Goal: Task Accomplishment & Management: Use online tool/utility

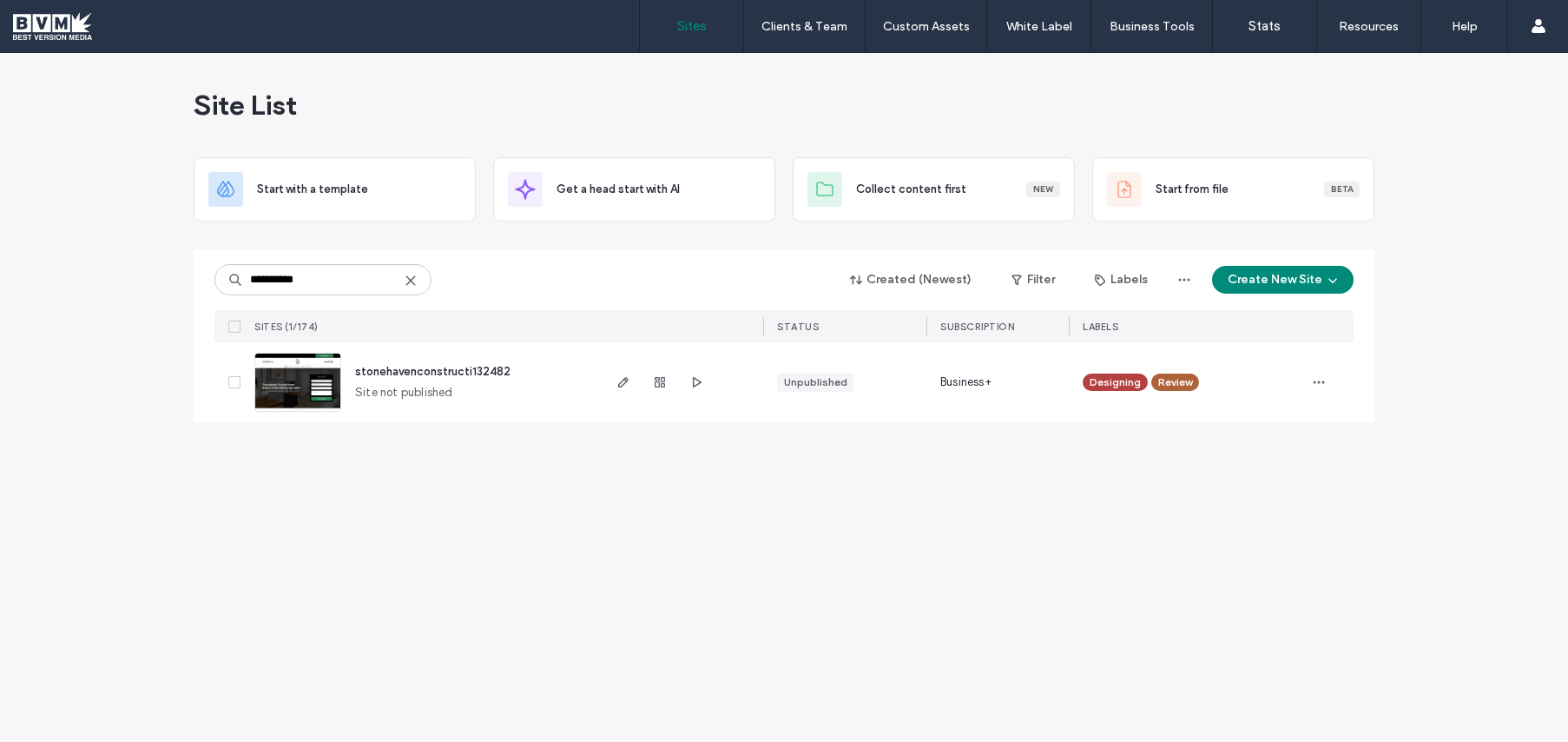
click at [416, 277] on icon at bounding box center [410, 280] width 14 height 14
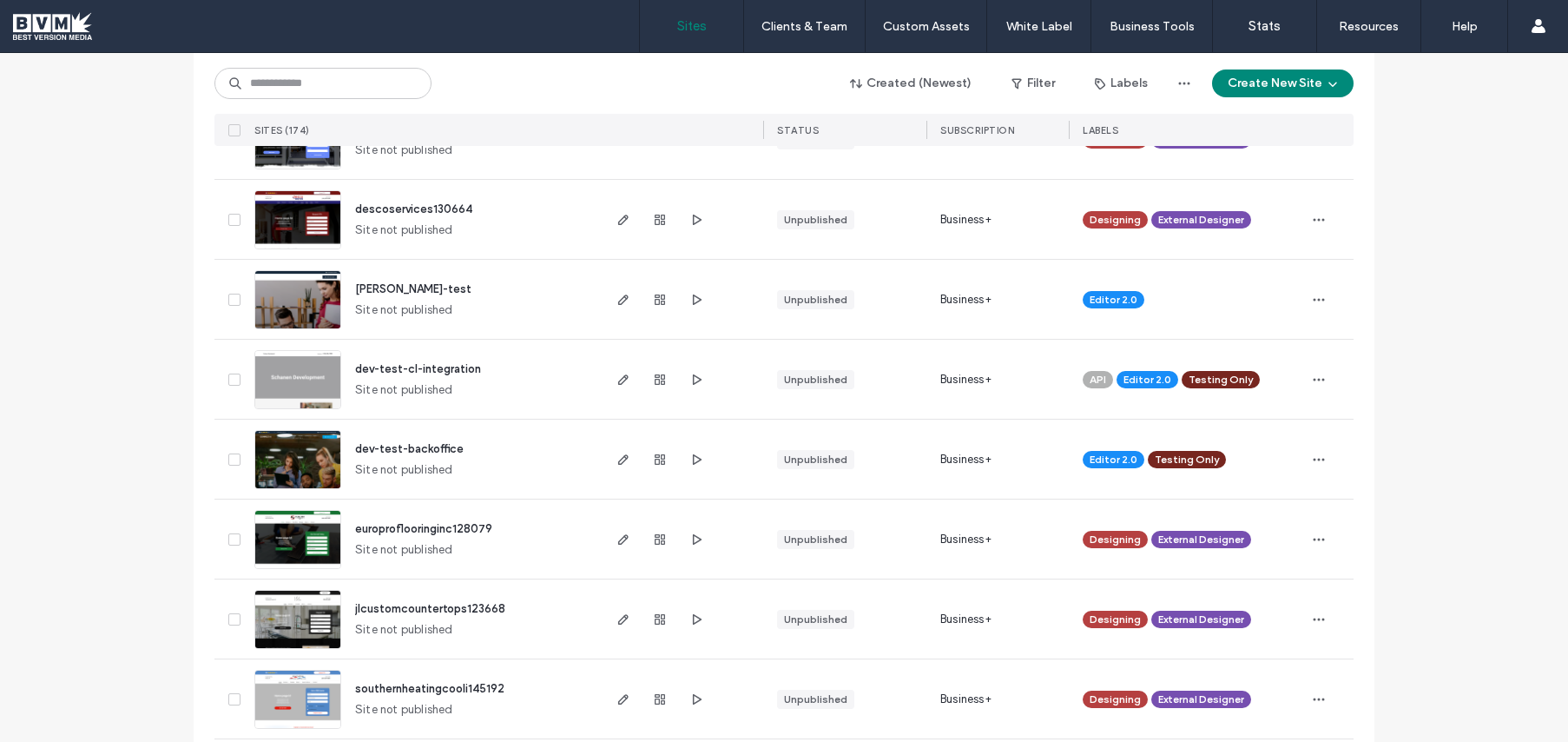
scroll to position [813, 0]
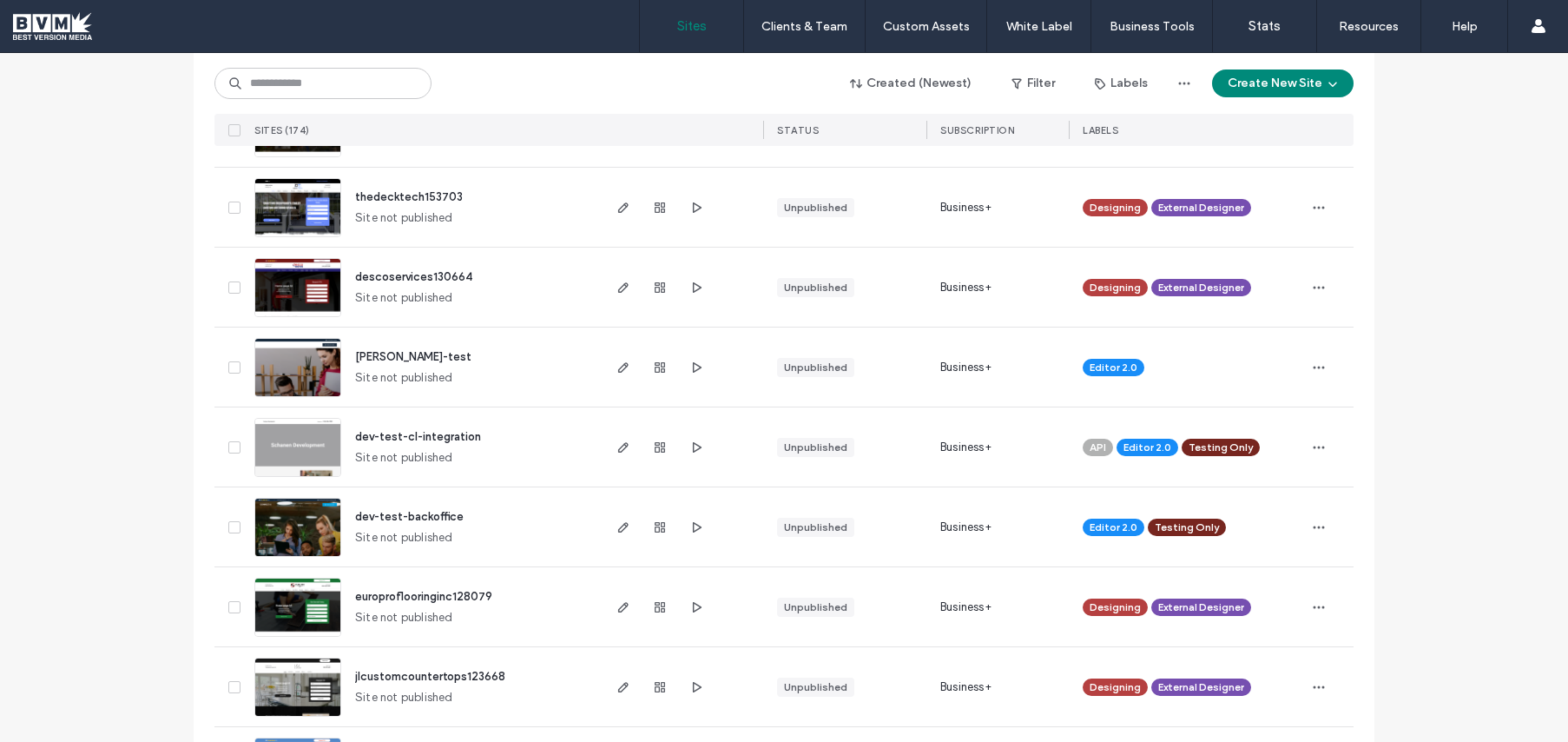
click at [288, 385] on img at bounding box center [298, 397] width 85 height 118
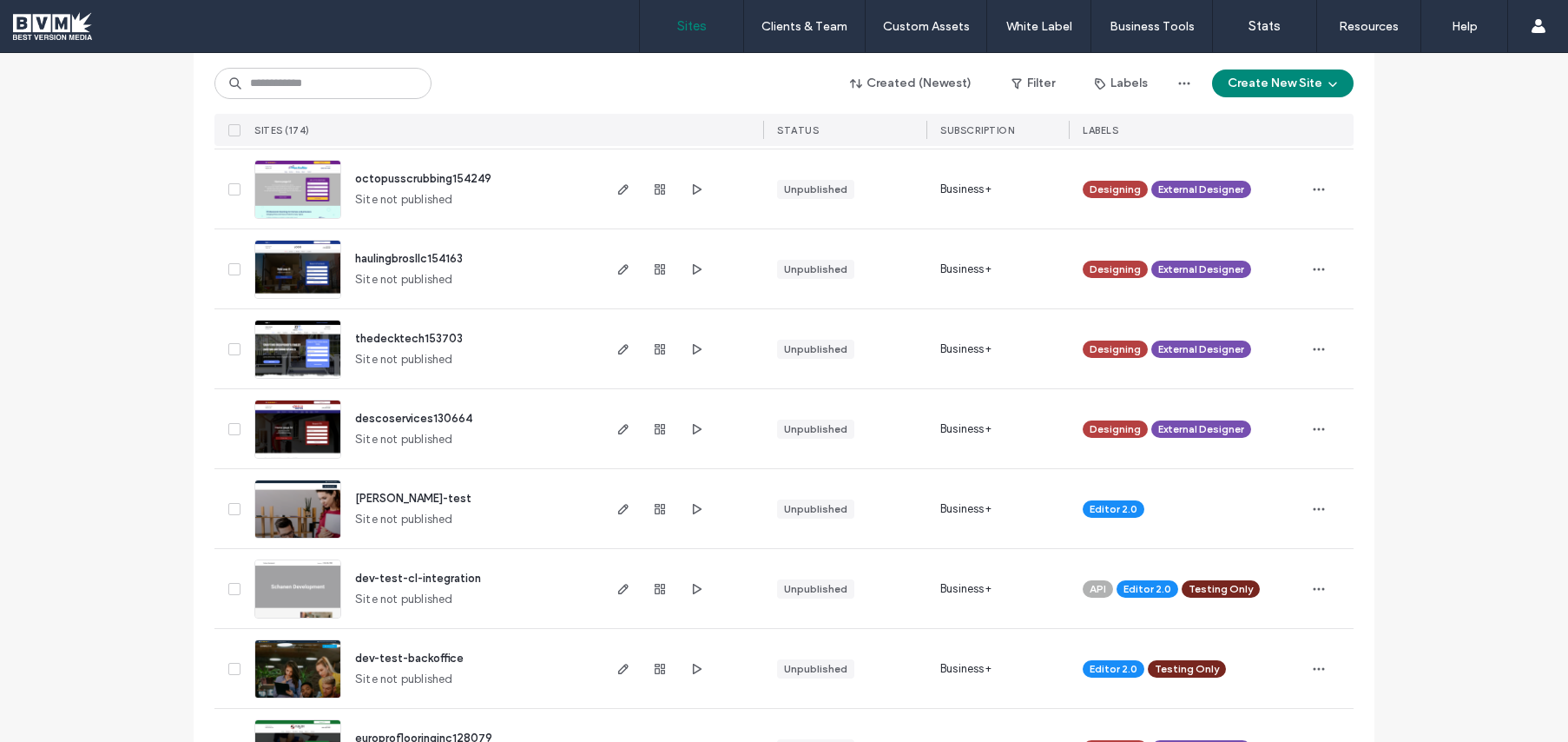
scroll to position [678, 0]
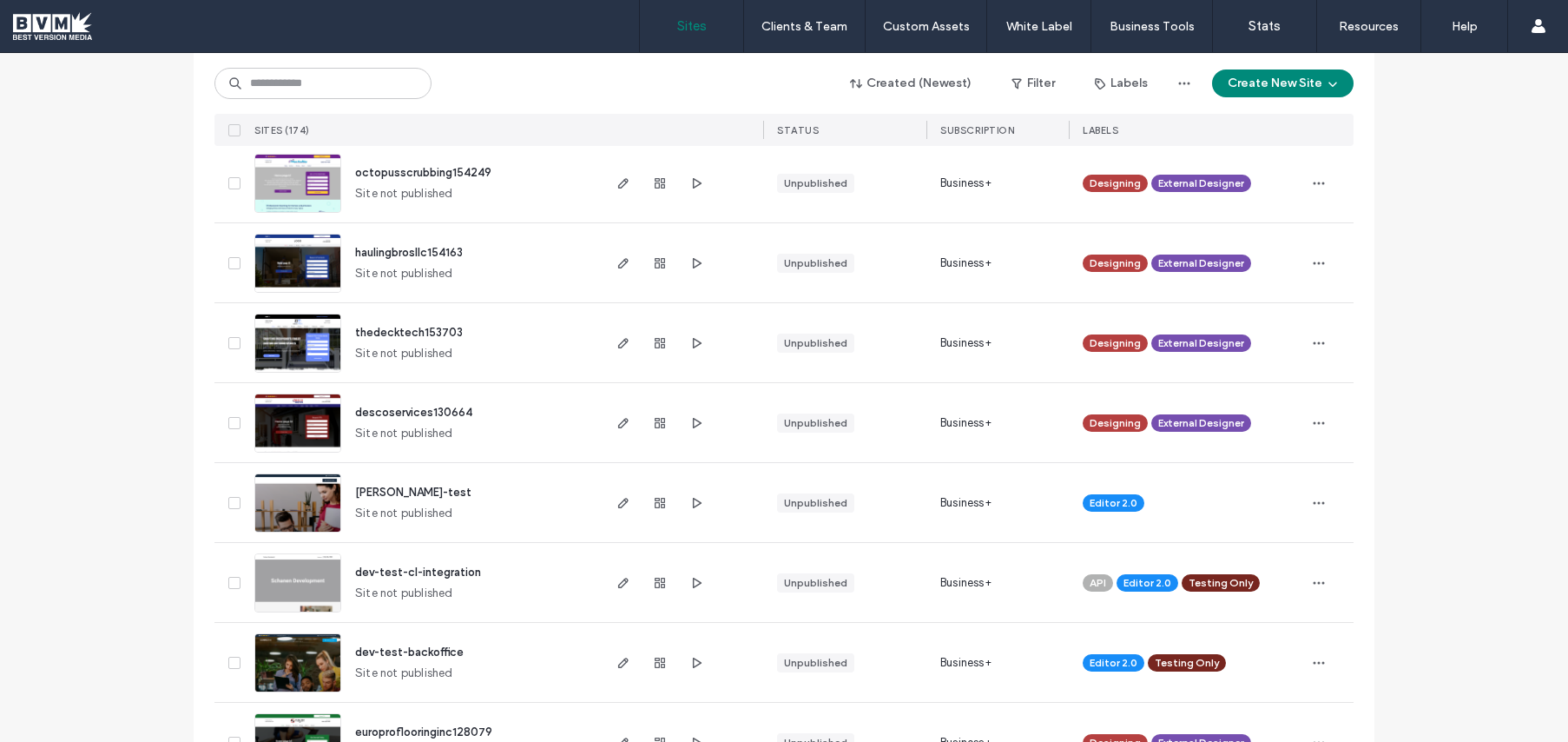
click at [302, 574] on img at bounding box center [298, 612] width 85 height 118
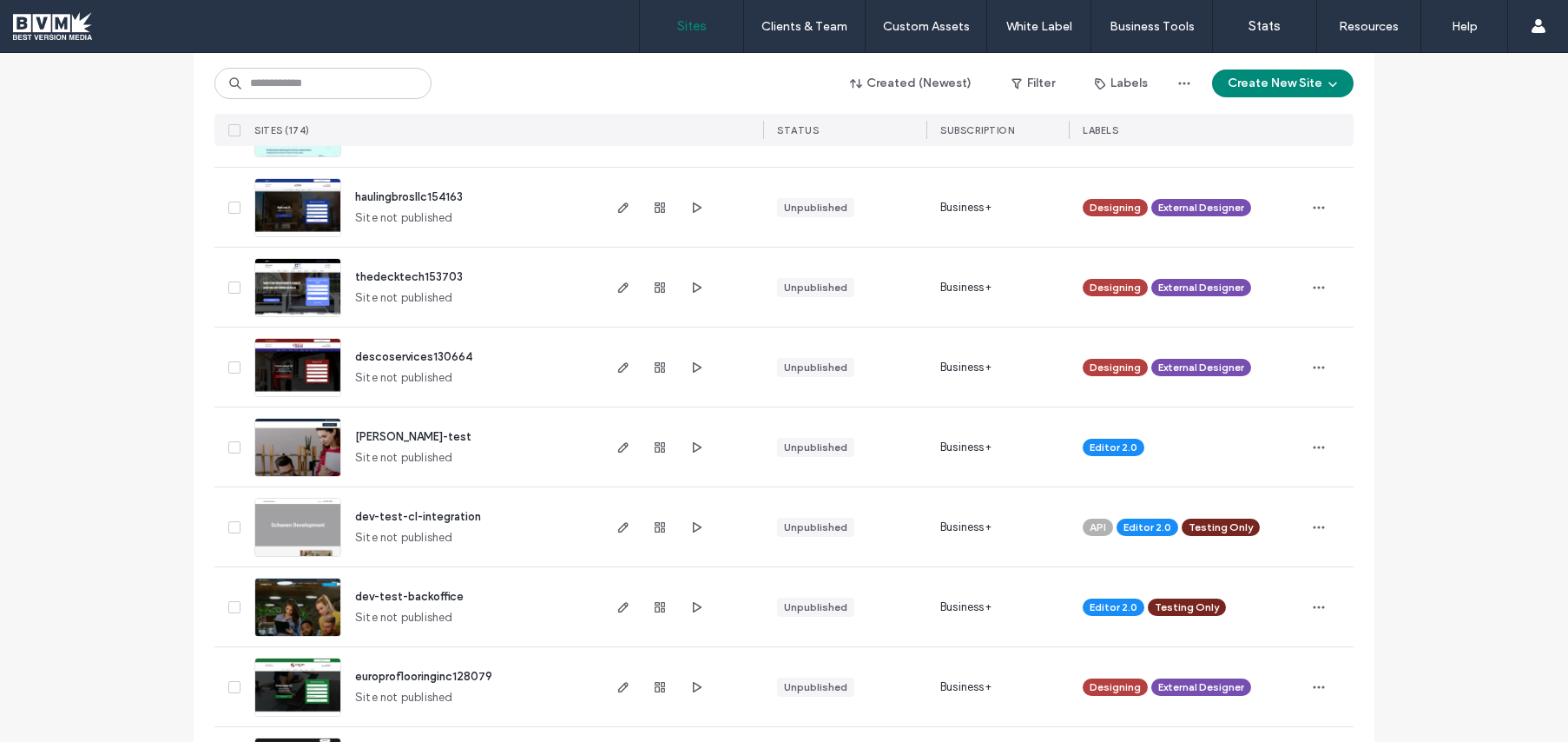
scroll to position [718, 0]
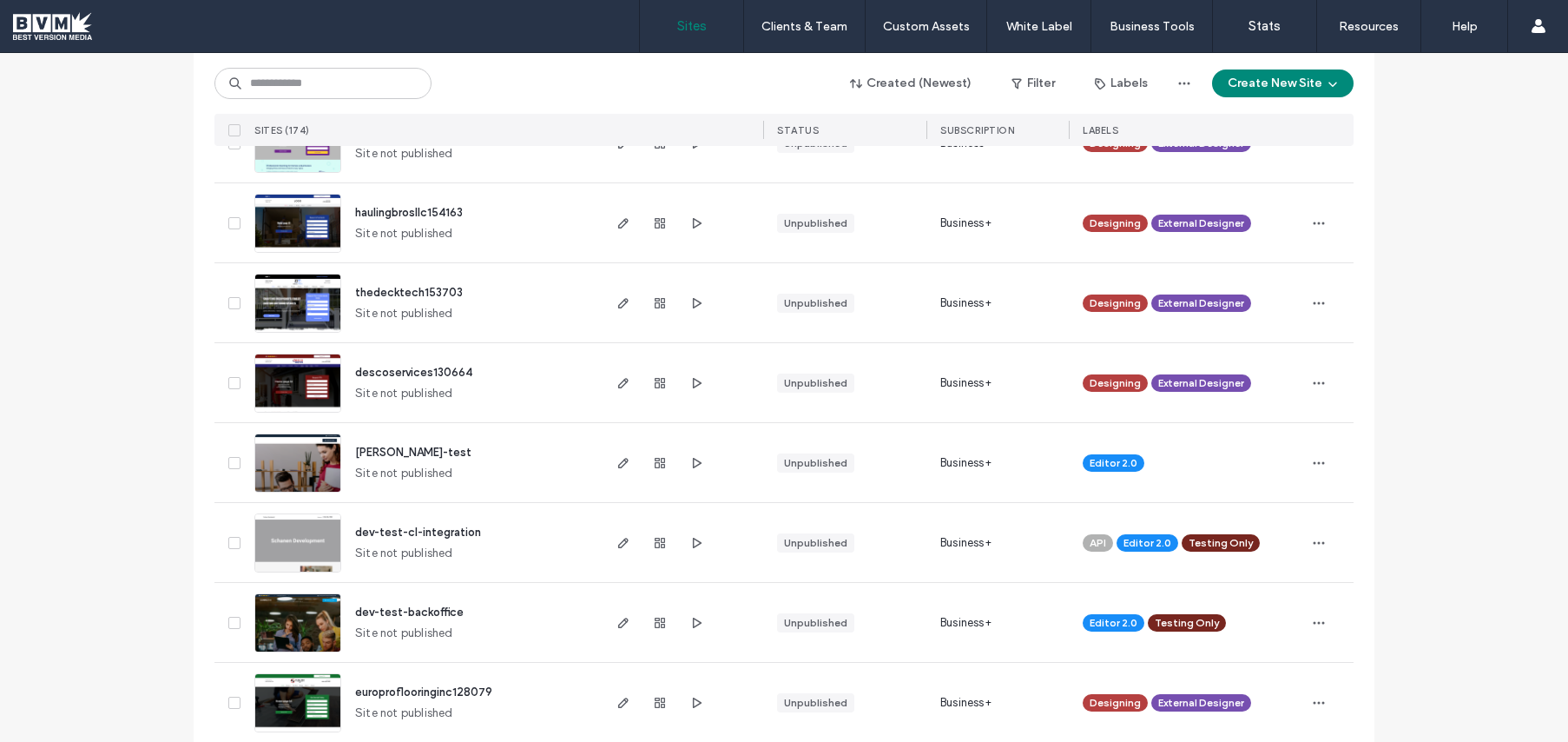
click at [300, 610] on img at bounding box center [298, 653] width 85 height 118
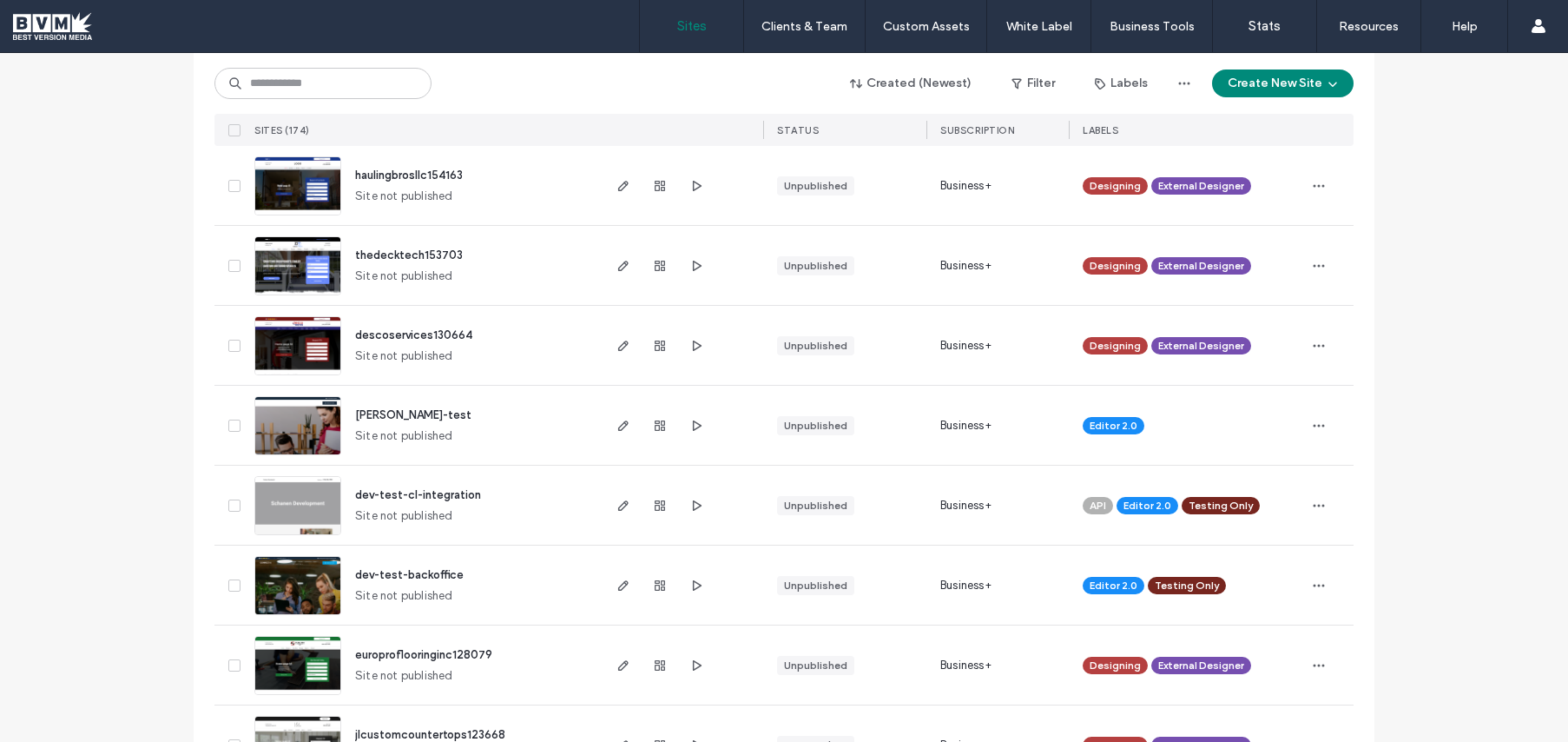
scroll to position [796, 0]
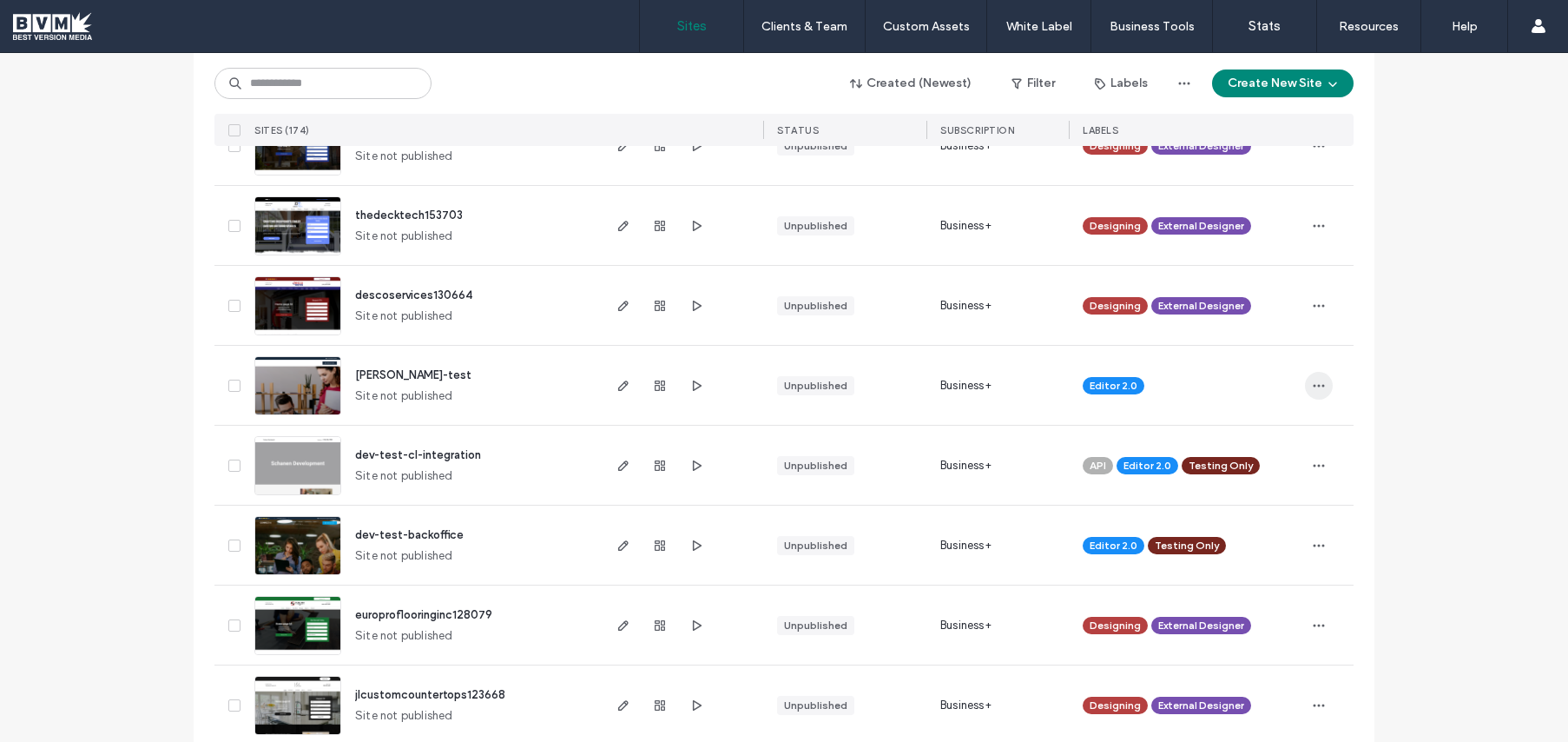
click at [1315, 380] on icon "button" at bounding box center [1319, 385] width 14 height 14
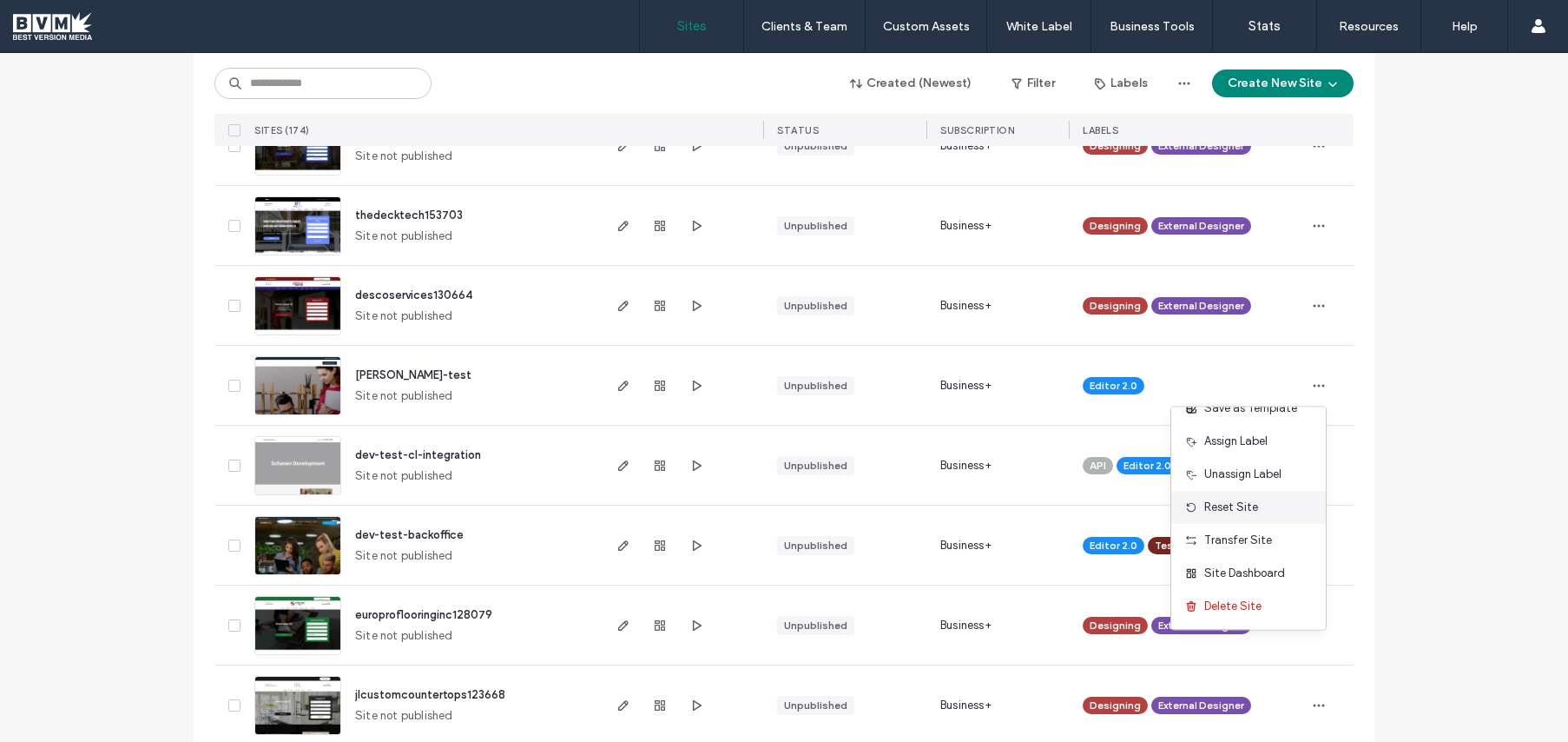
scroll to position [0, 0]
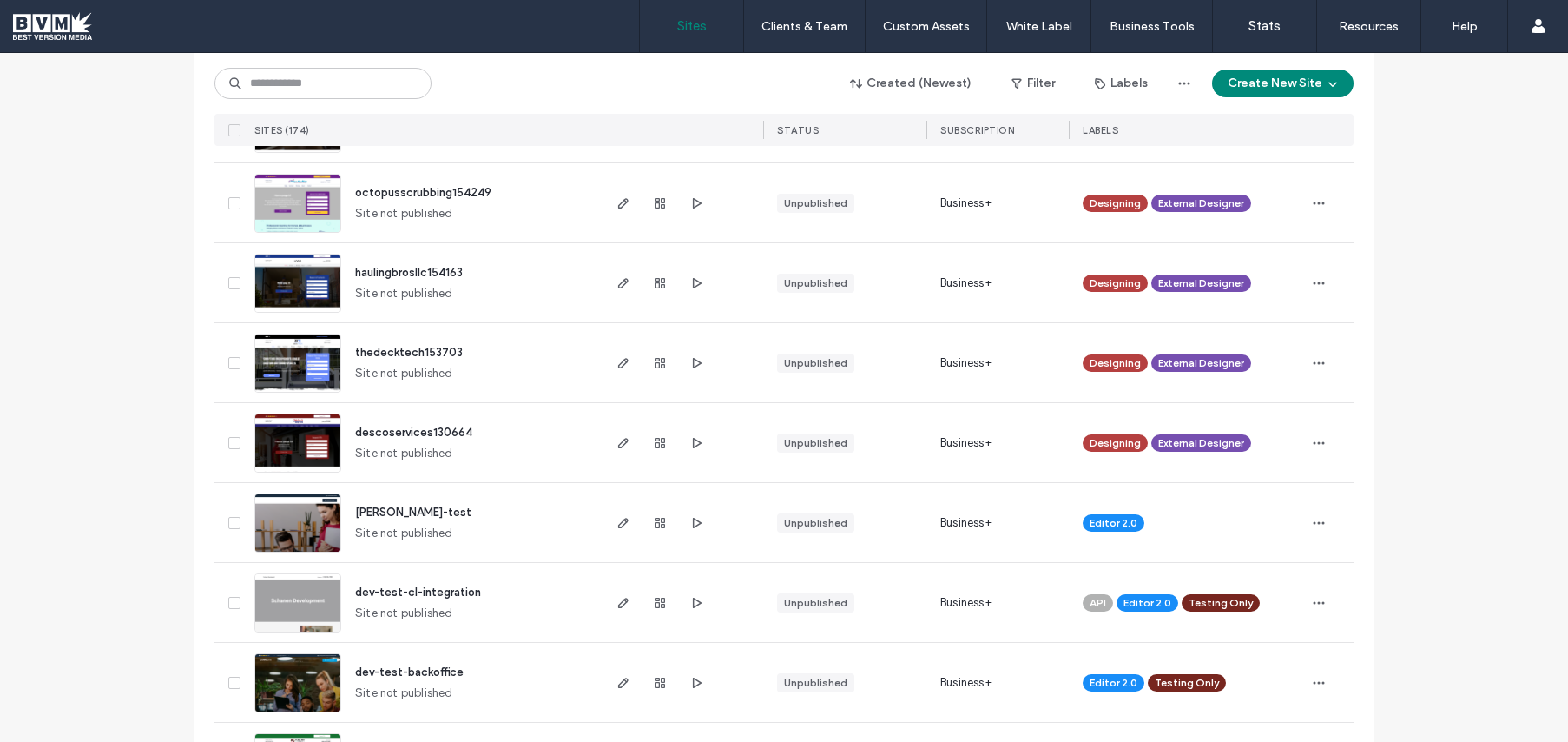
scroll to position [763, 0]
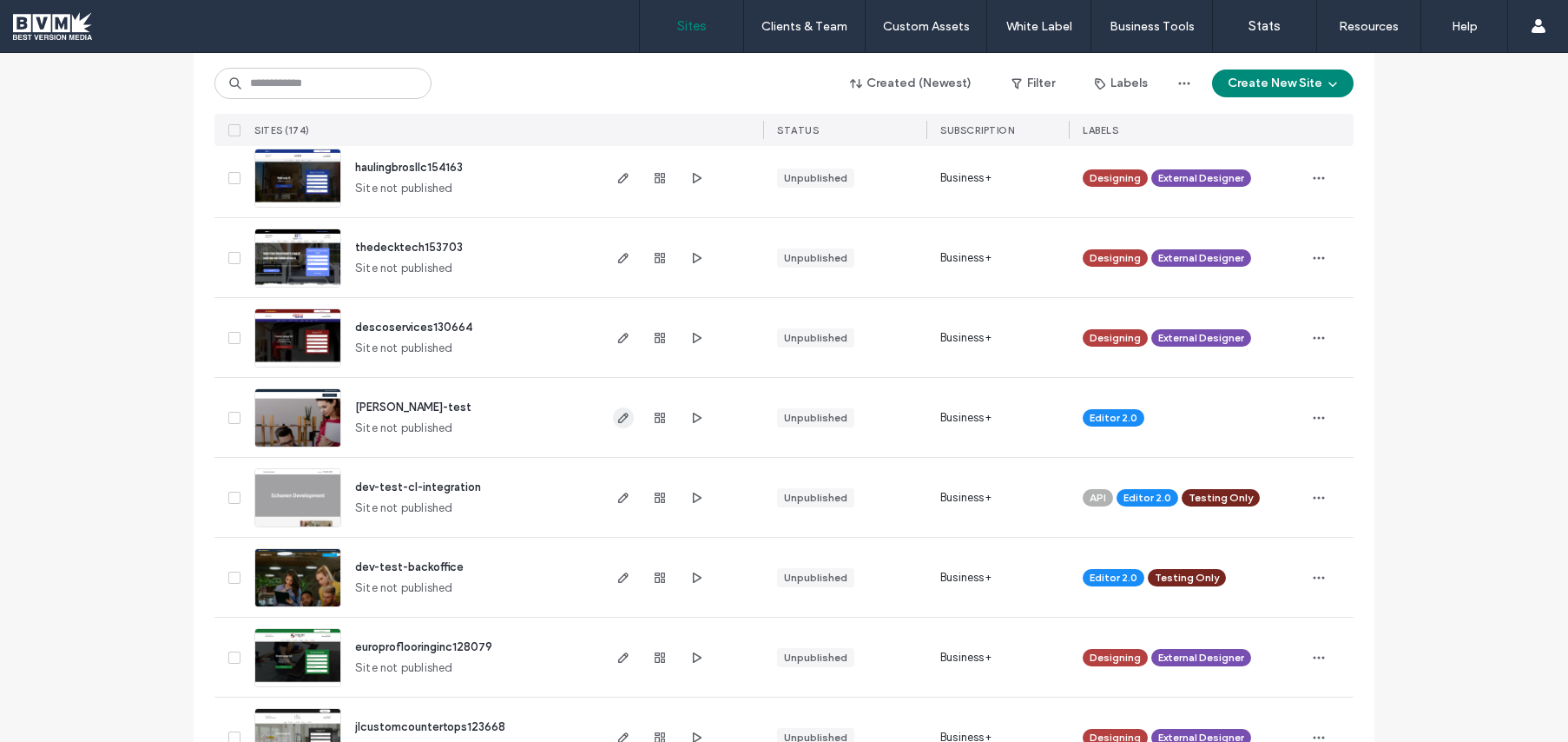
click at [613, 422] on span "button" at bounding box center [623, 417] width 20 height 20
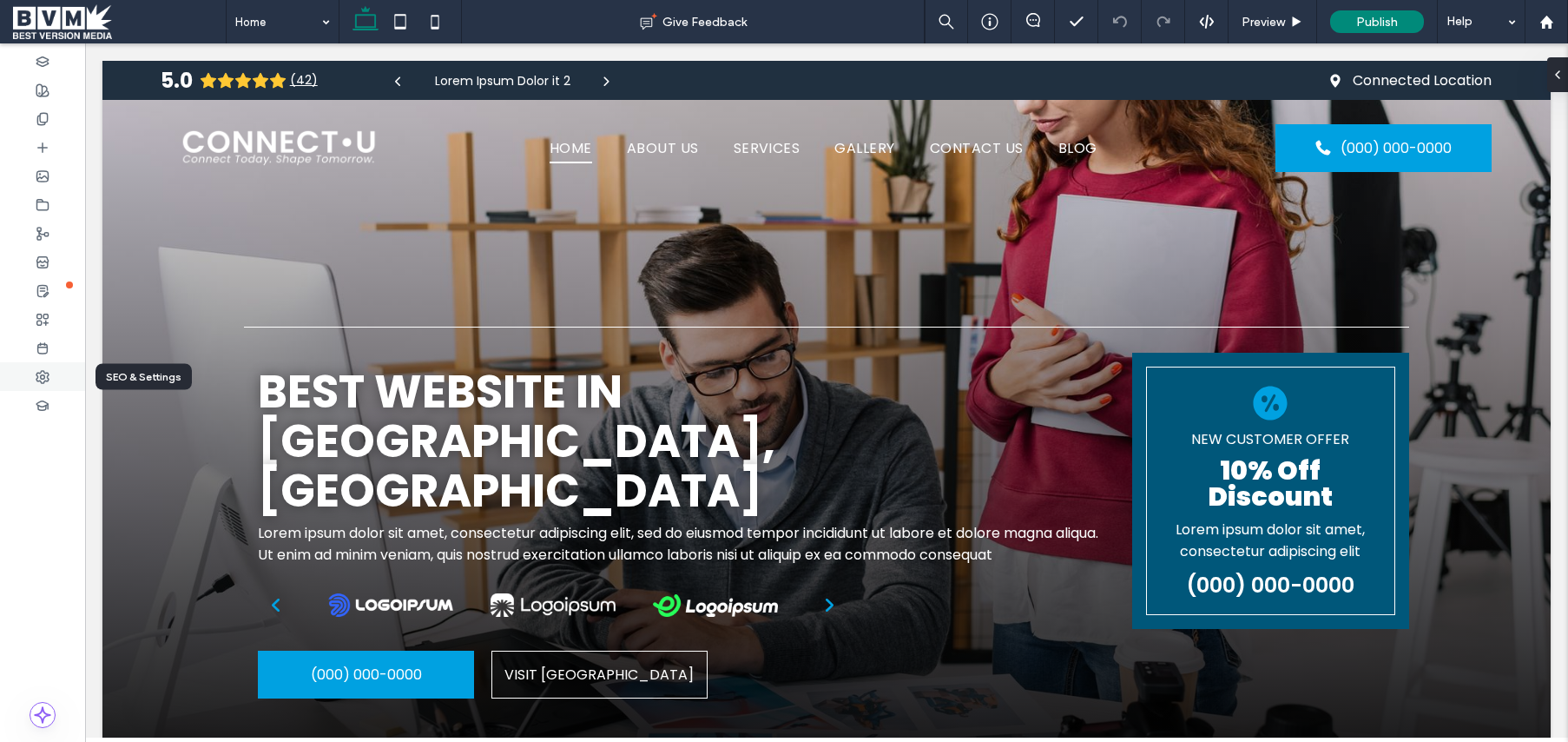
click at [46, 381] on icon at bounding box center [42, 377] width 14 height 14
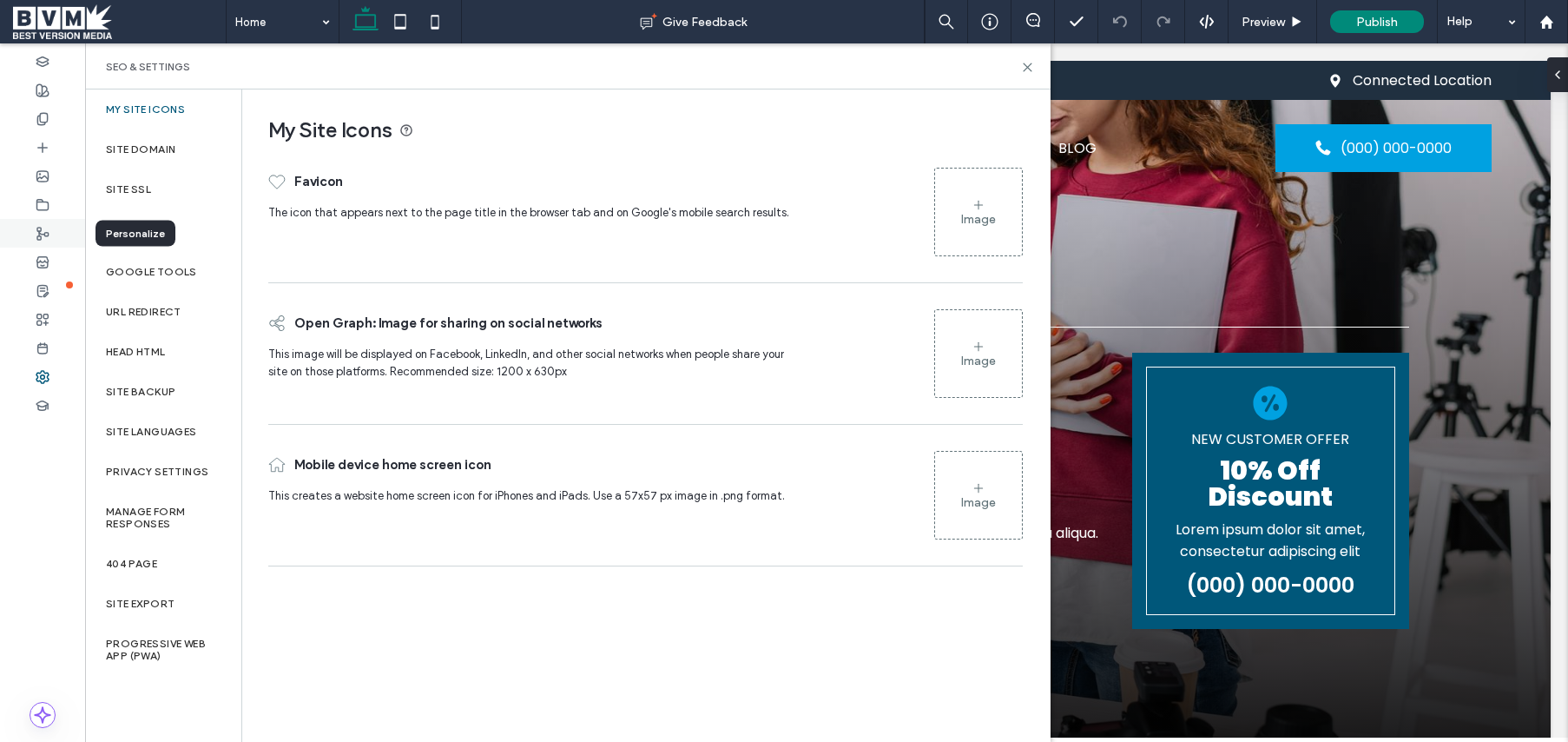
click at [44, 235] on icon at bounding box center [42, 233] width 14 height 14
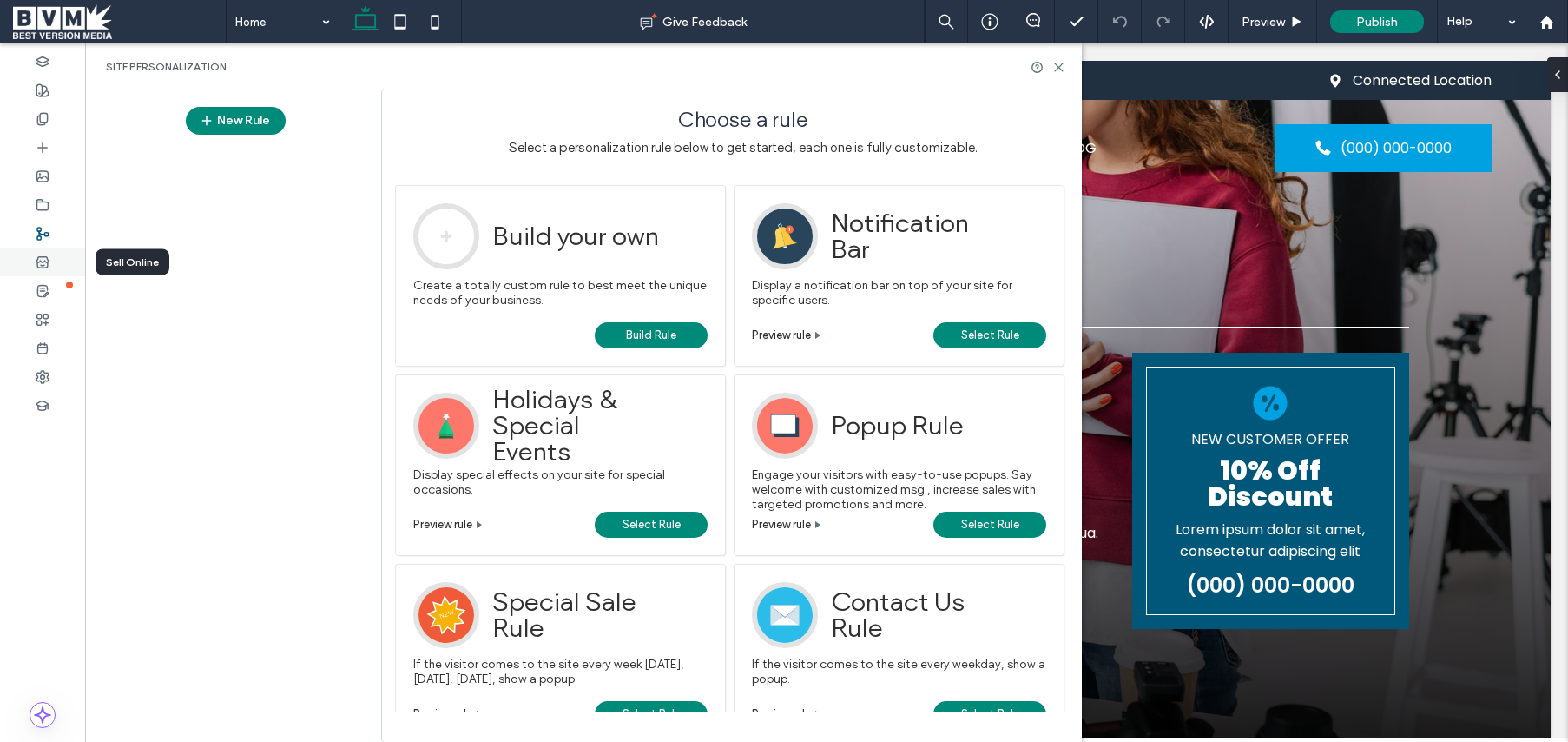
click at [44, 262] on icon at bounding box center [42, 262] width 14 height 14
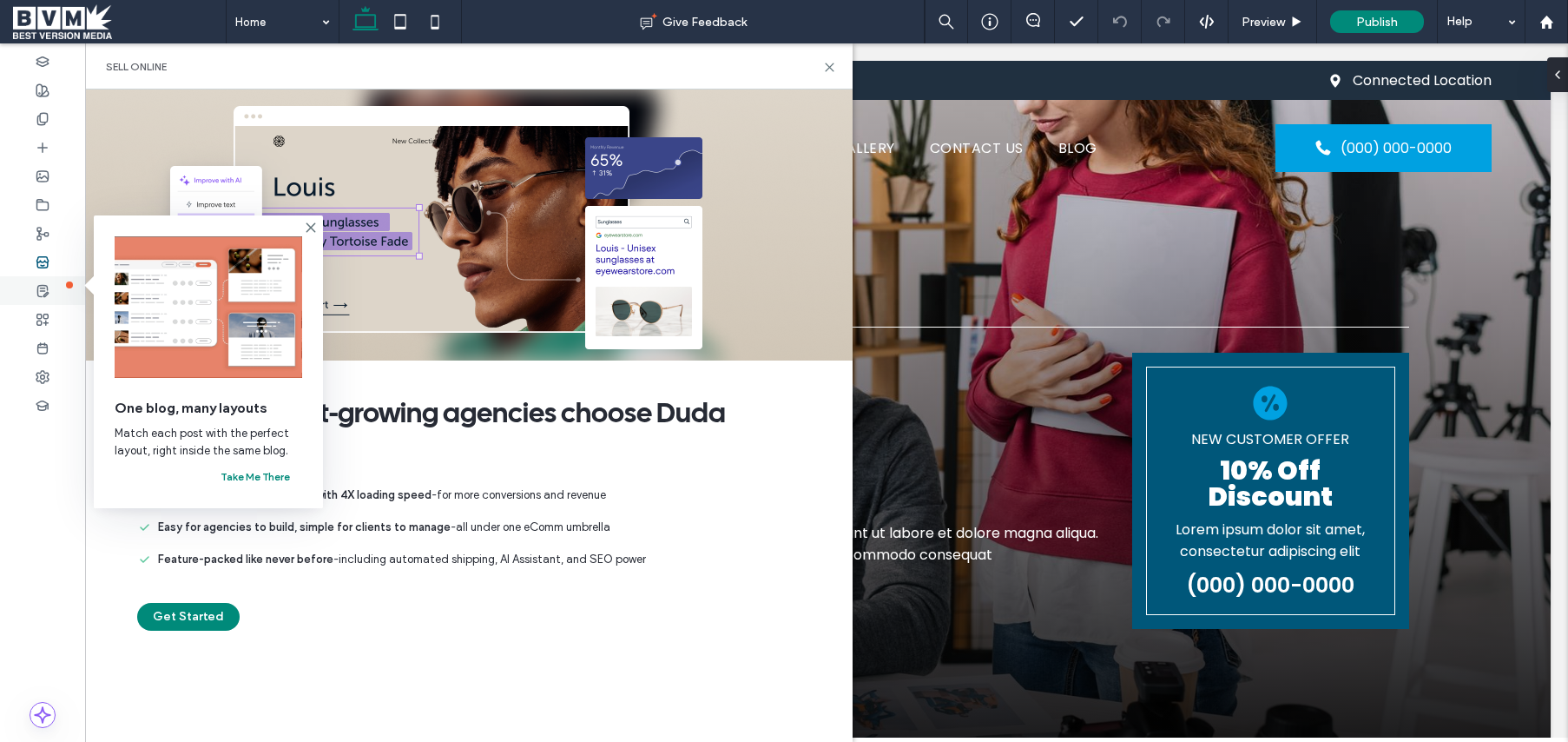
click at [43, 287] on icon at bounding box center [42, 290] width 14 height 14
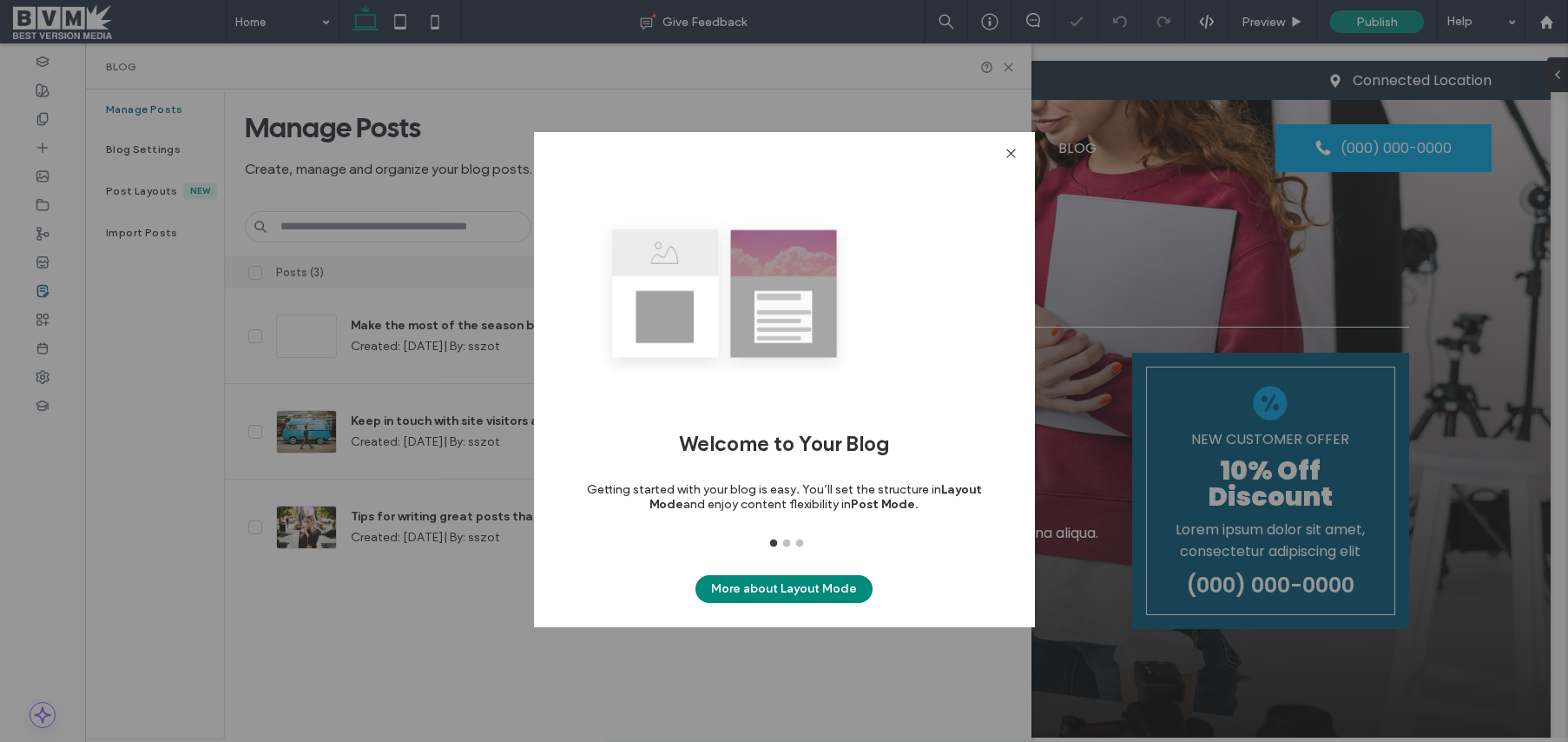
click at [43, 326] on div "Welcome to Your Blog Getting started with your blog is easy. You’ll set the str…" at bounding box center [784, 371] width 1568 height 742
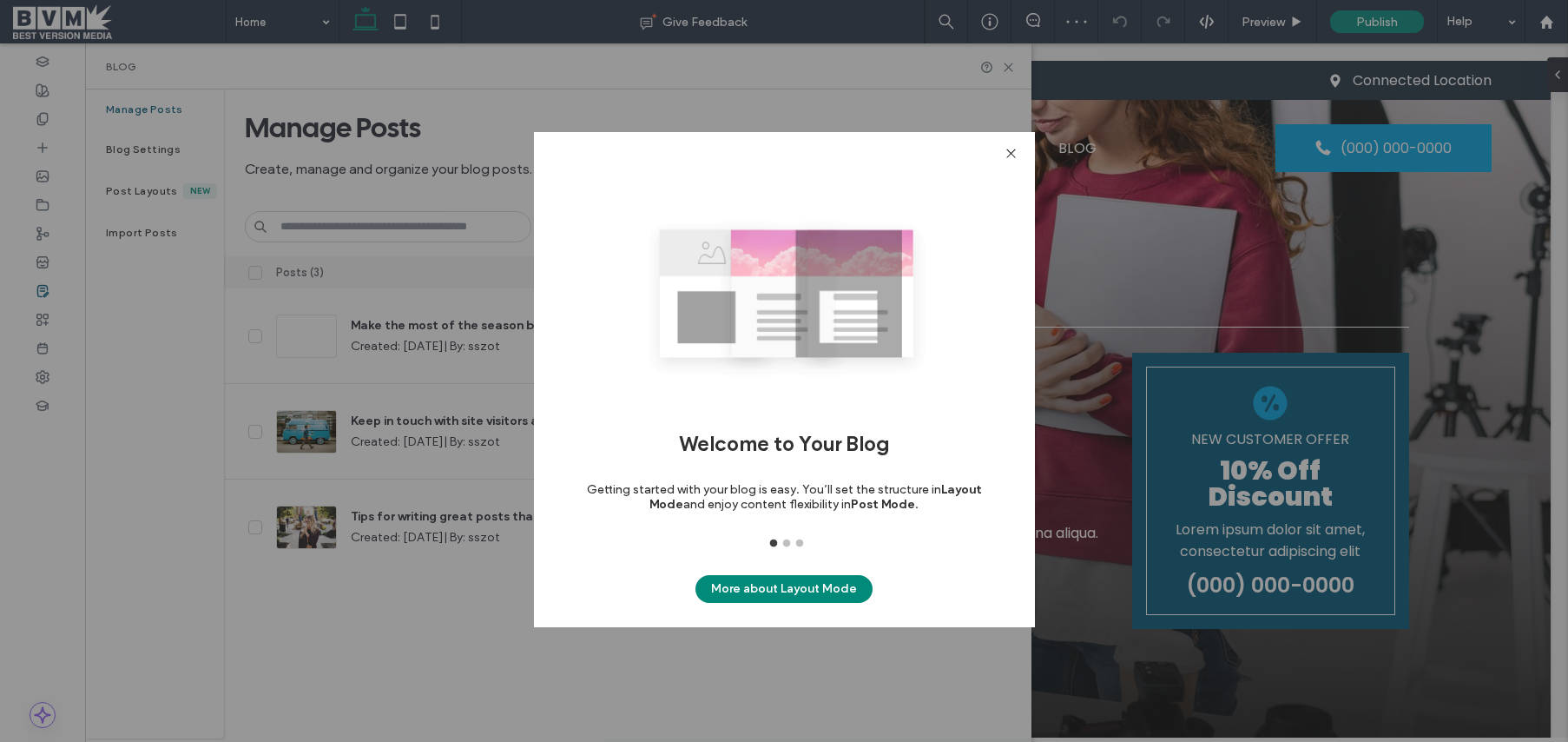
click at [1008, 151] on use at bounding box center [1010, 153] width 8 height 8
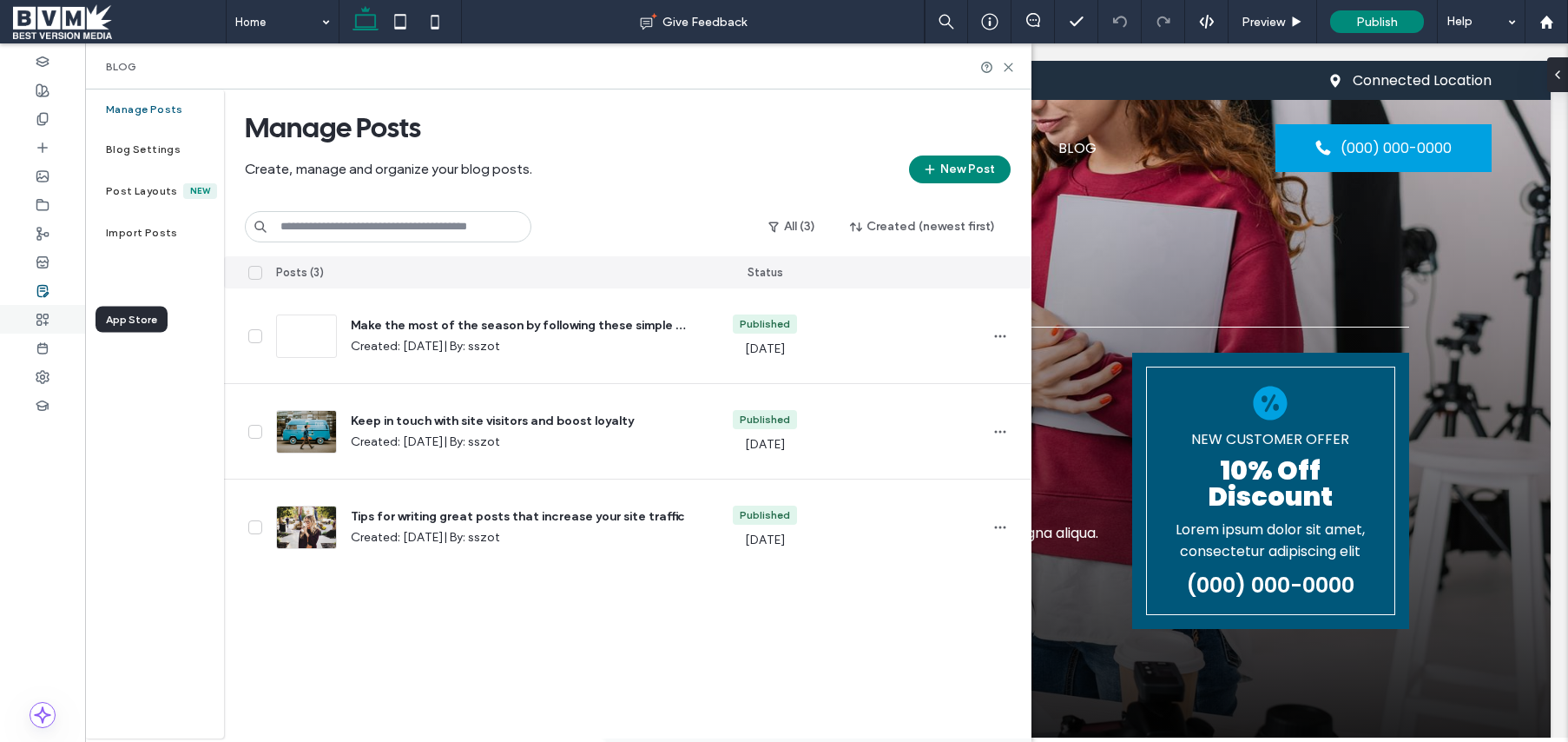
click at [35, 313] on icon at bounding box center [42, 319] width 14 height 14
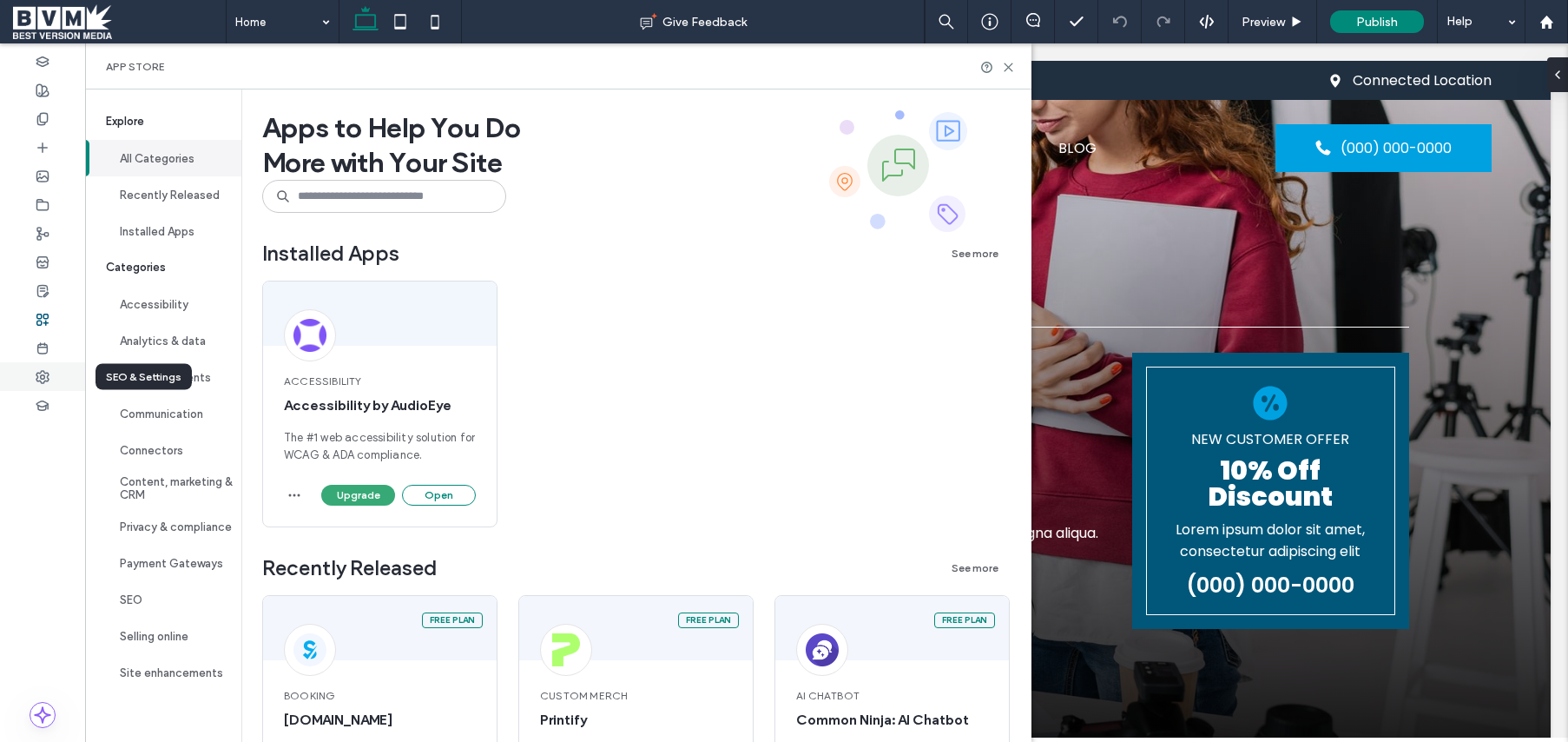
click at [43, 379] on icon at bounding box center [42, 377] width 14 height 14
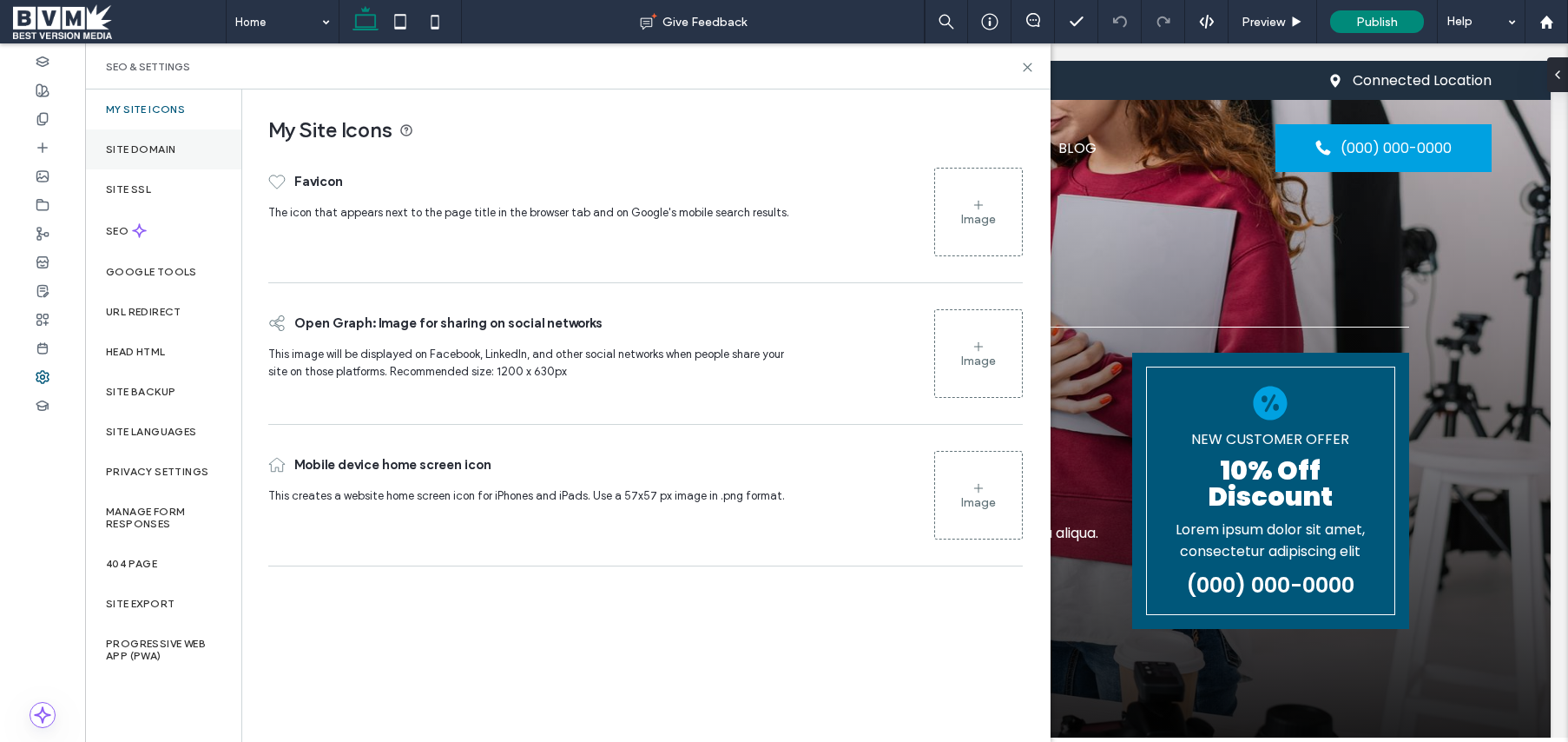
click at [117, 148] on label "Site Domain" at bounding box center [140, 149] width 70 height 12
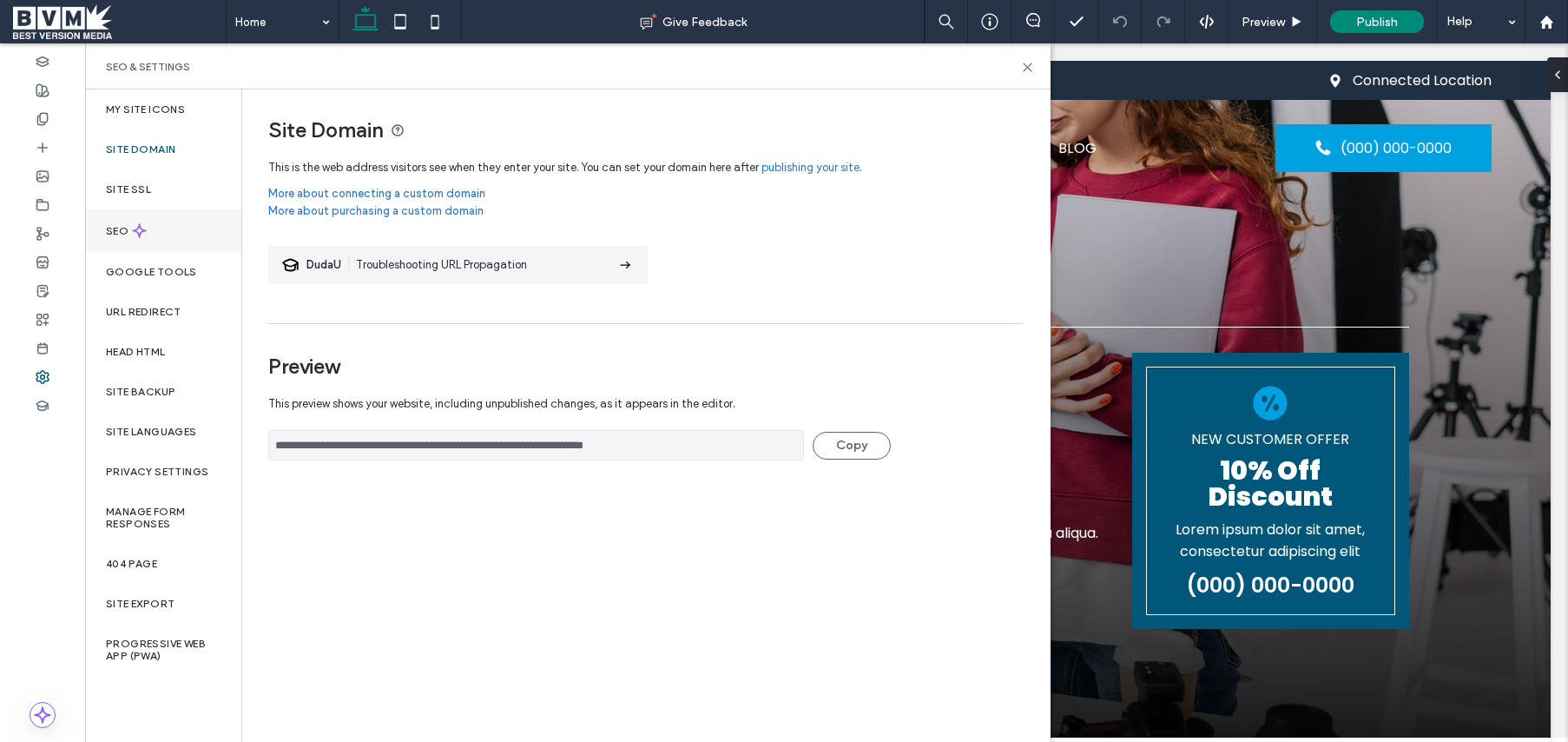
drag, startPoint x: 137, startPoint y: 190, endPoint x: 130, endPoint y: 214, distance: 25.0
click at [137, 190] on label "Site SSL" at bounding box center [128, 189] width 45 height 12
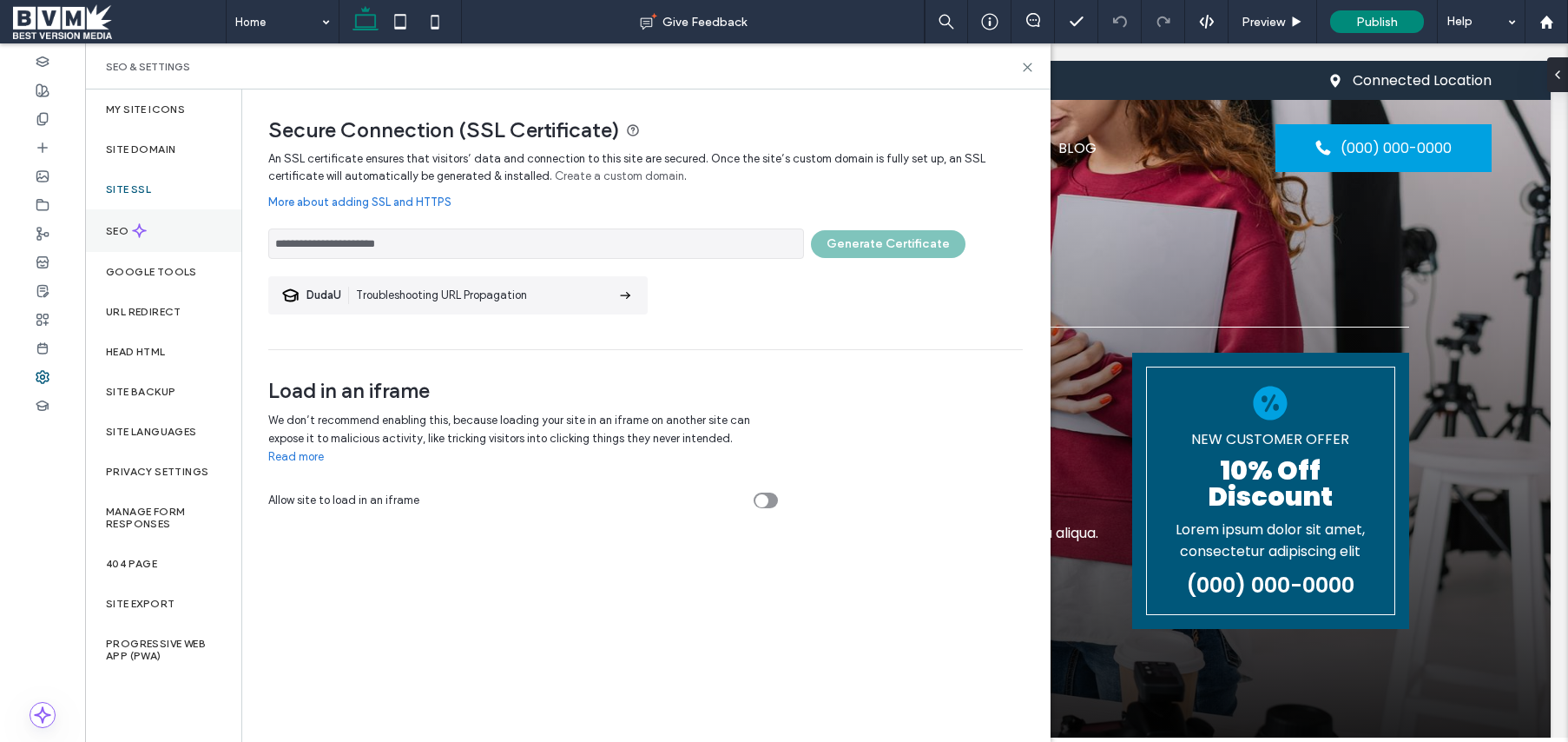
click at [114, 224] on div "SEO" at bounding box center [163, 231] width 157 height 43
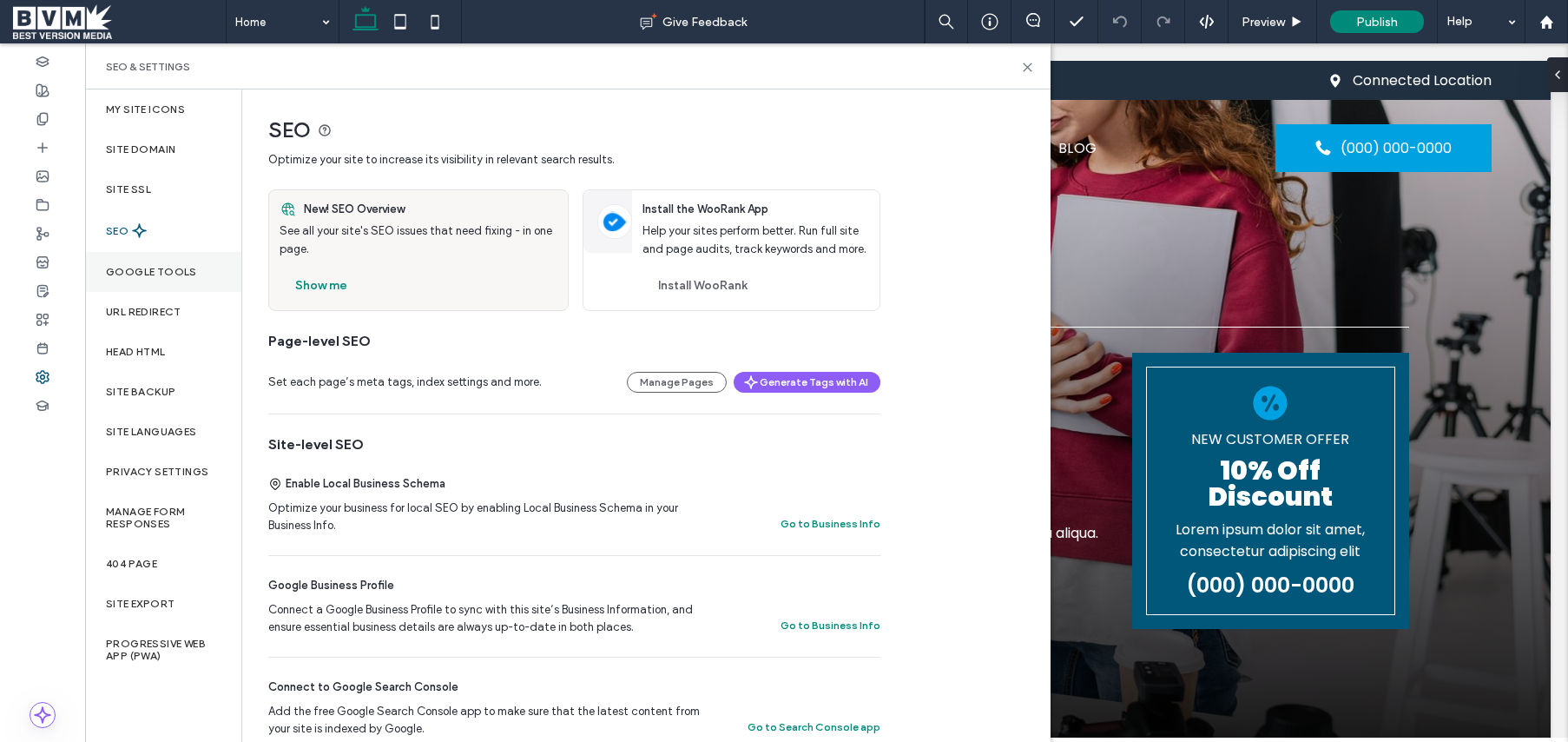
click at [114, 276] on label "Google Tools" at bounding box center [151, 272] width 91 height 12
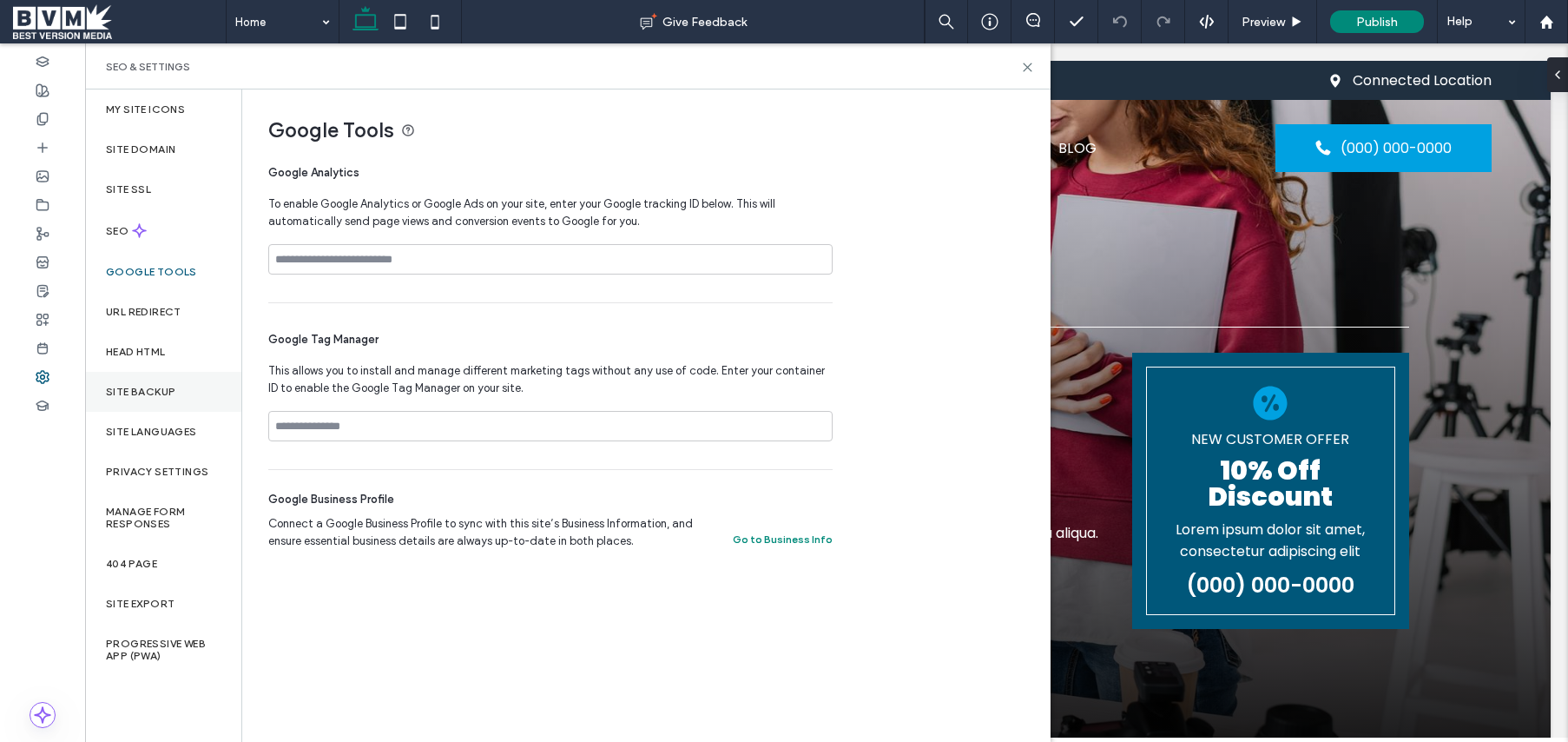
click at [169, 392] on label "Site Backup" at bounding box center [140, 391] width 70 height 12
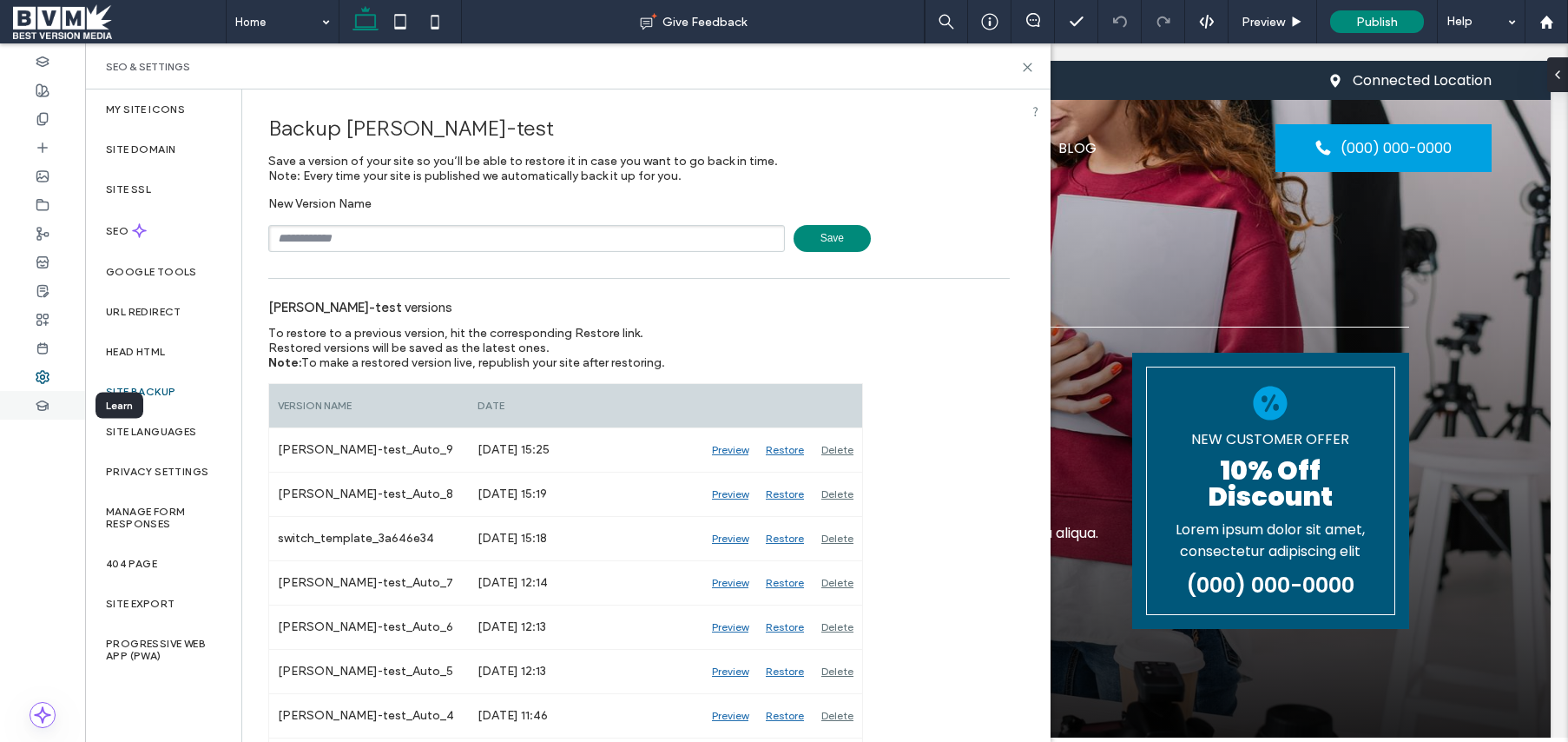
click at [34, 397] on div at bounding box center [43, 404] width 85 height 29
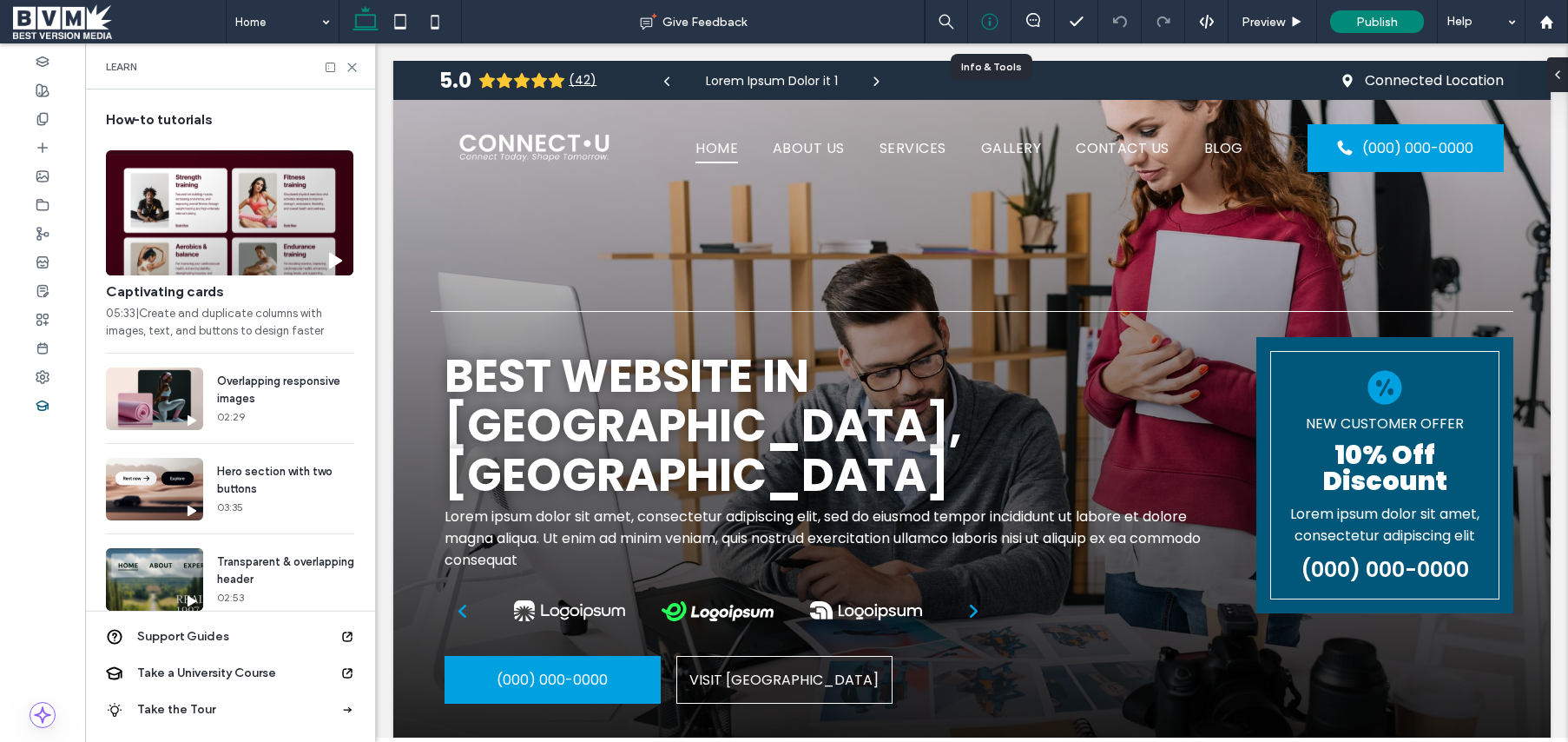
click at [1001, 20] on div at bounding box center [989, 21] width 43 height 18
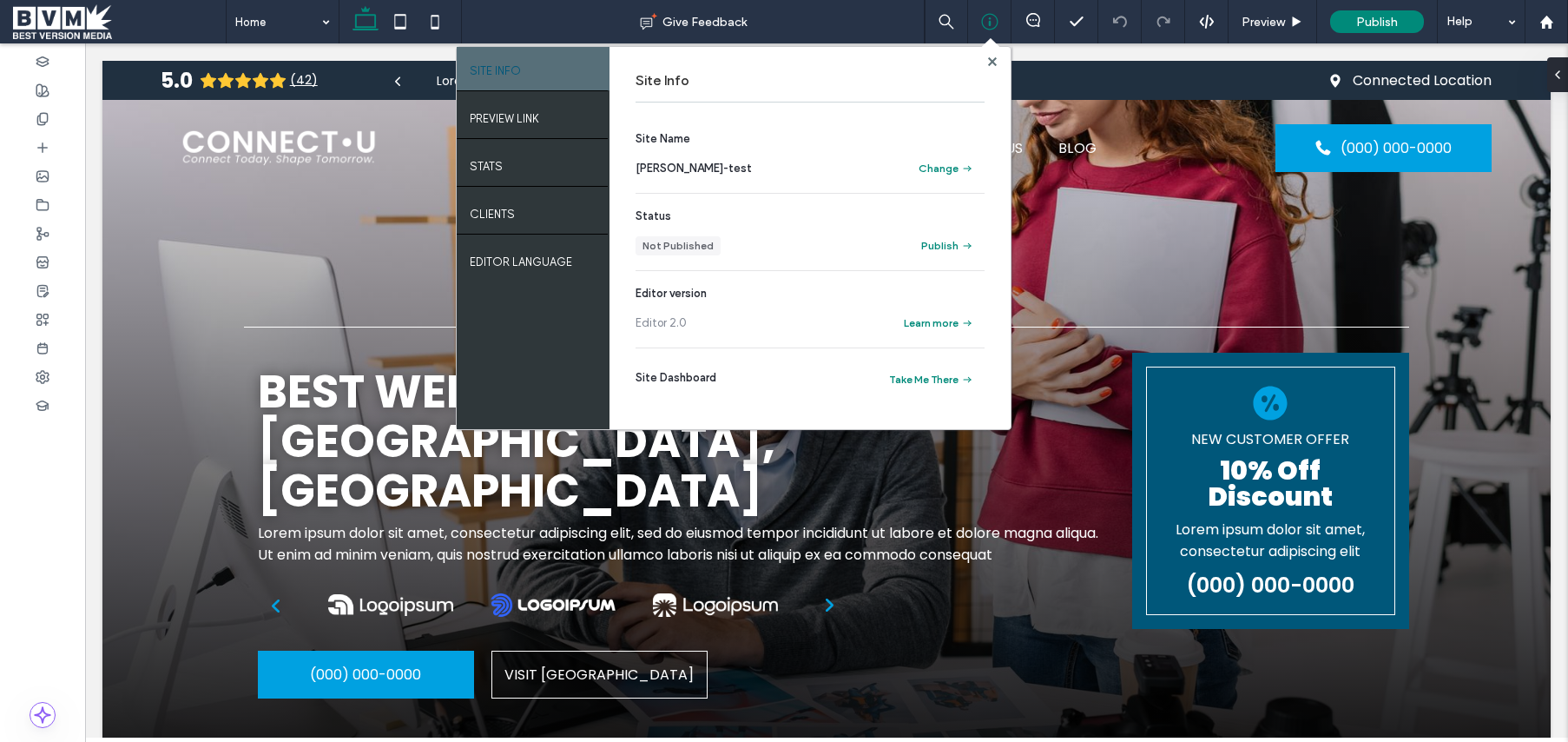
click at [66, 442] on div at bounding box center [43, 392] width 85 height 698
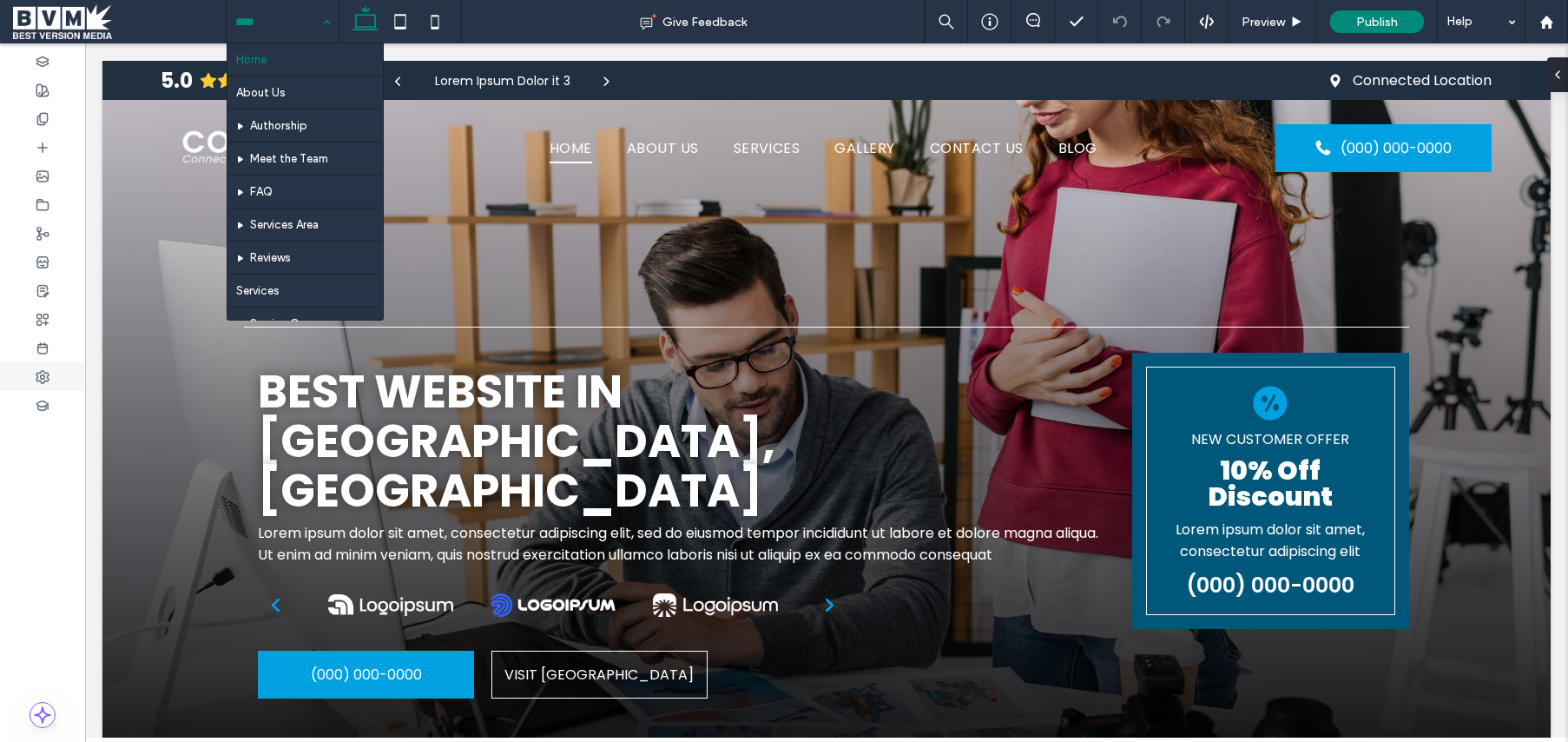
drag, startPoint x: 35, startPoint y: 520, endPoint x: 55, endPoint y: 380, distance: 141.4
click at [35, 520] on div at bounding box center [43, 392] width 85 height 698
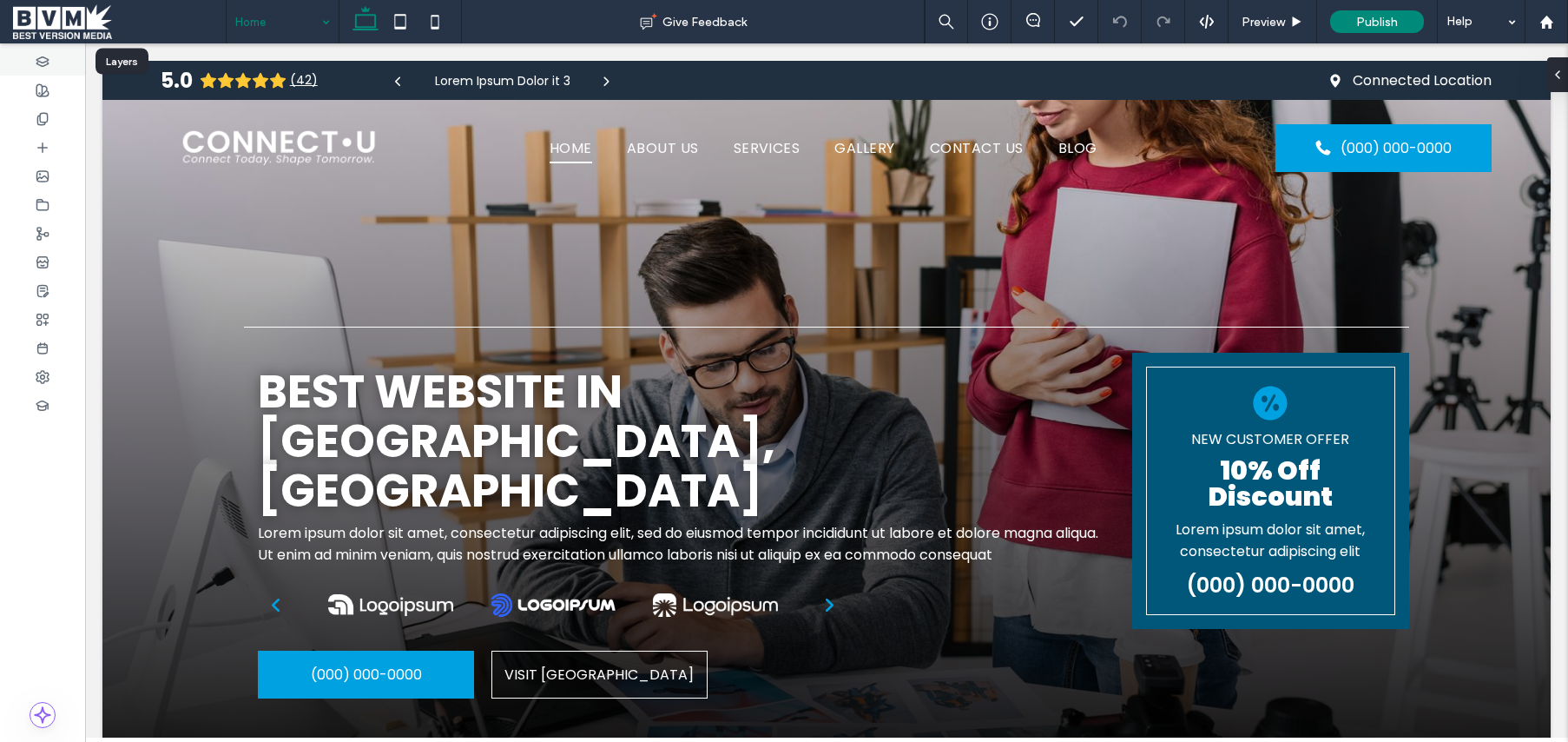
click at [41, 65] on use at bounding box center [42, 61] width 11 height 9
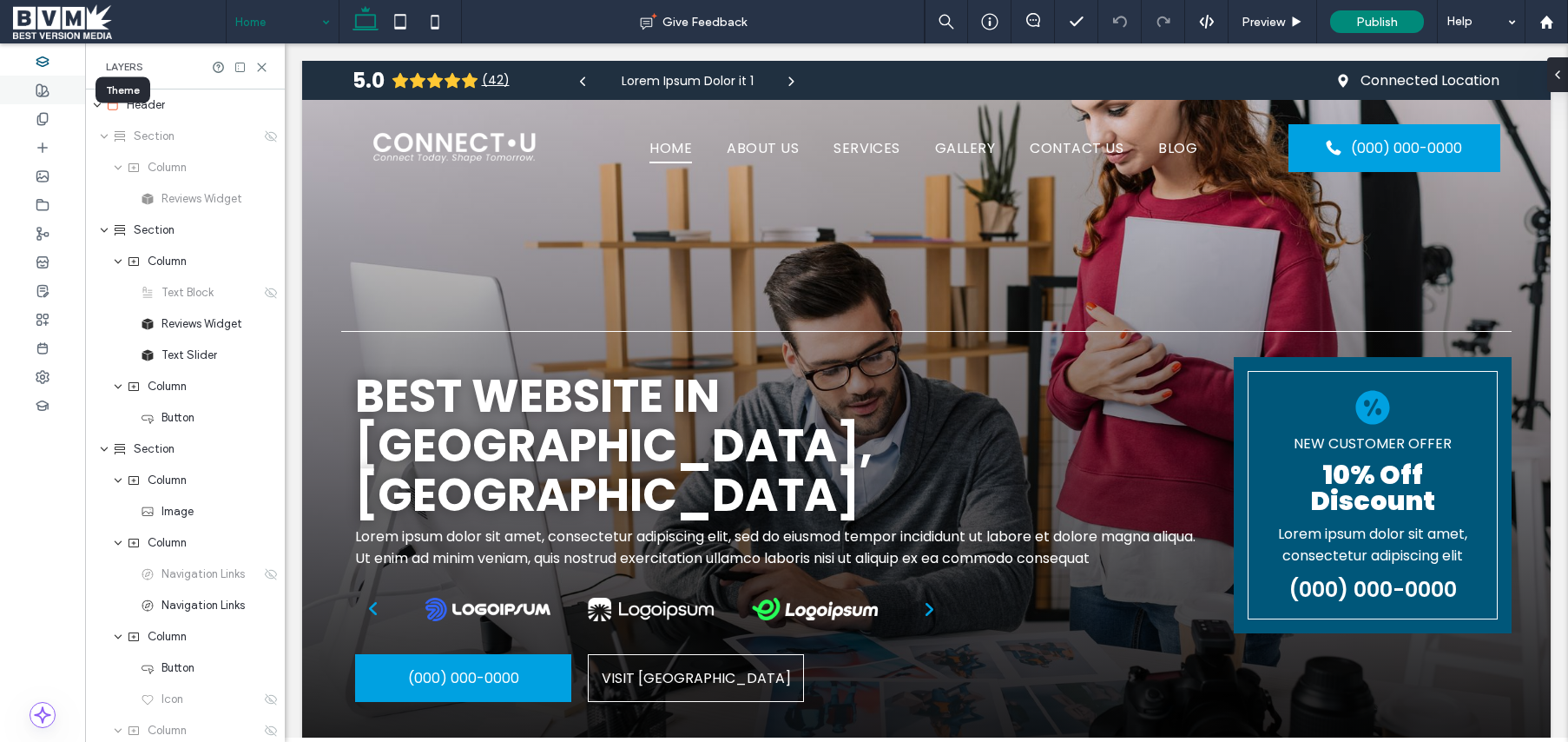
click at [43, 96] on span at bounding box center [42, 90] width 14 height 15
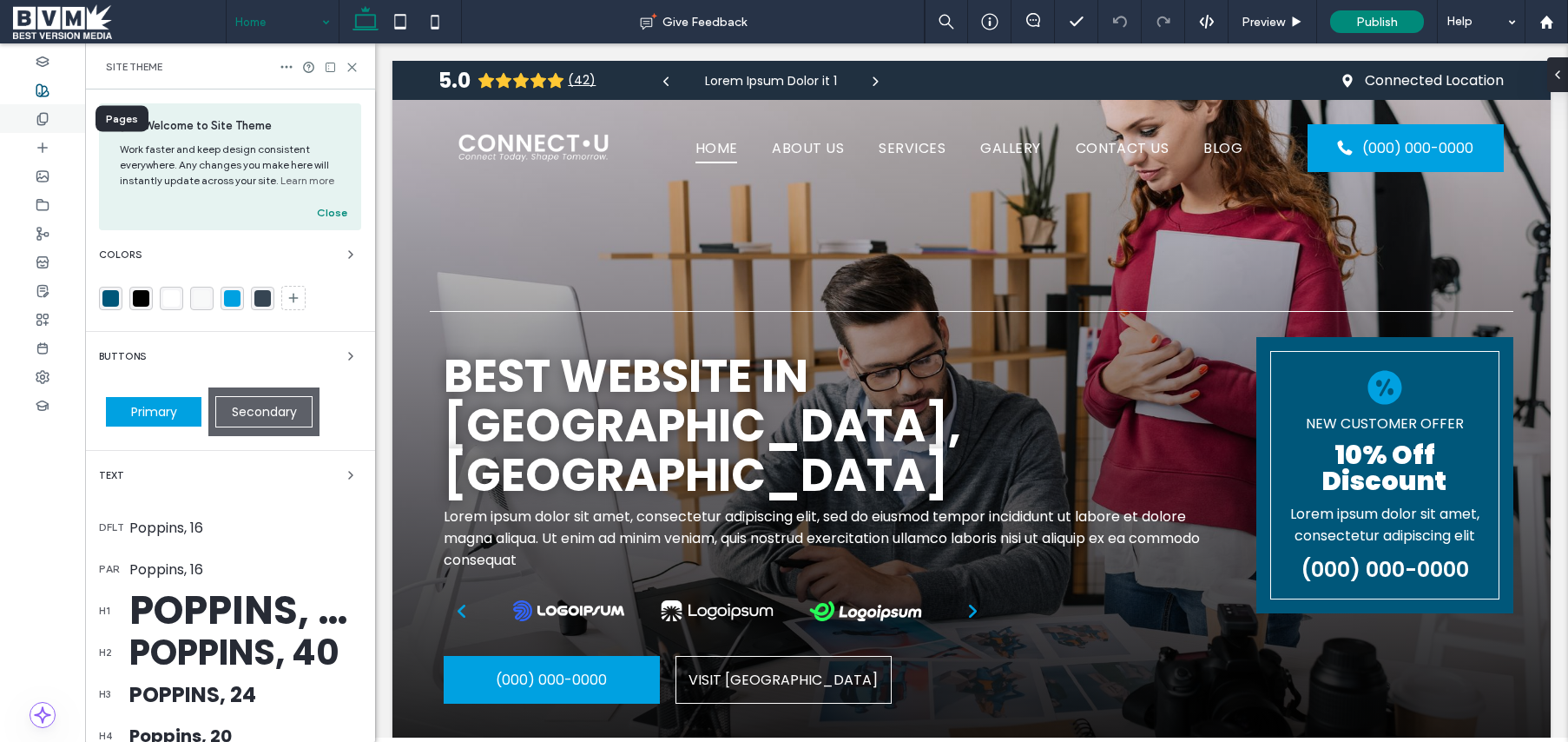
click at [43, 112] on icon at bounding box center [42, 119] width 14 height 14
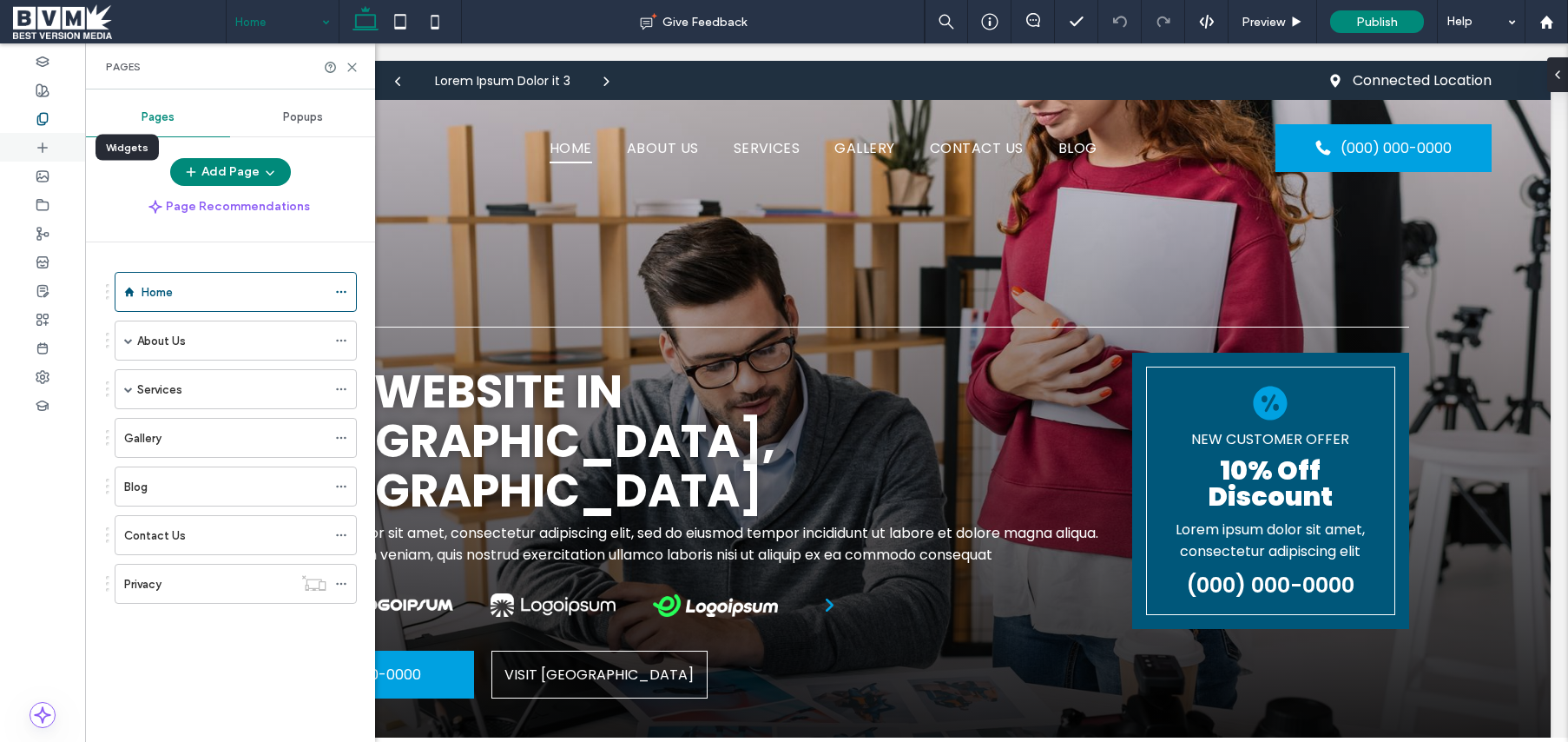
click at [39, 159] on div at bounding box center [43, 147] width 85 height 29
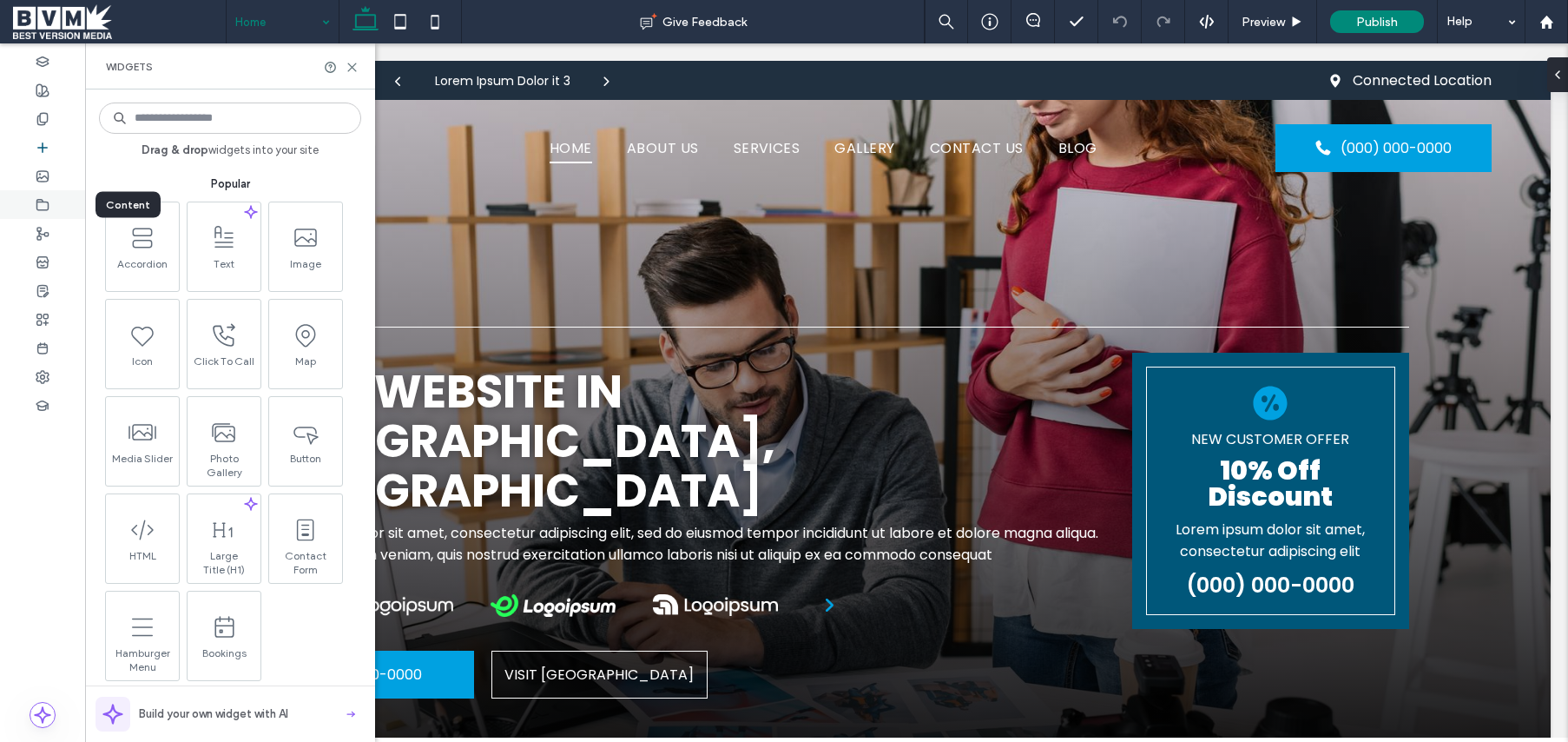
click at [46, 196] on div at bounding box center [43, 204] width 85 height 29
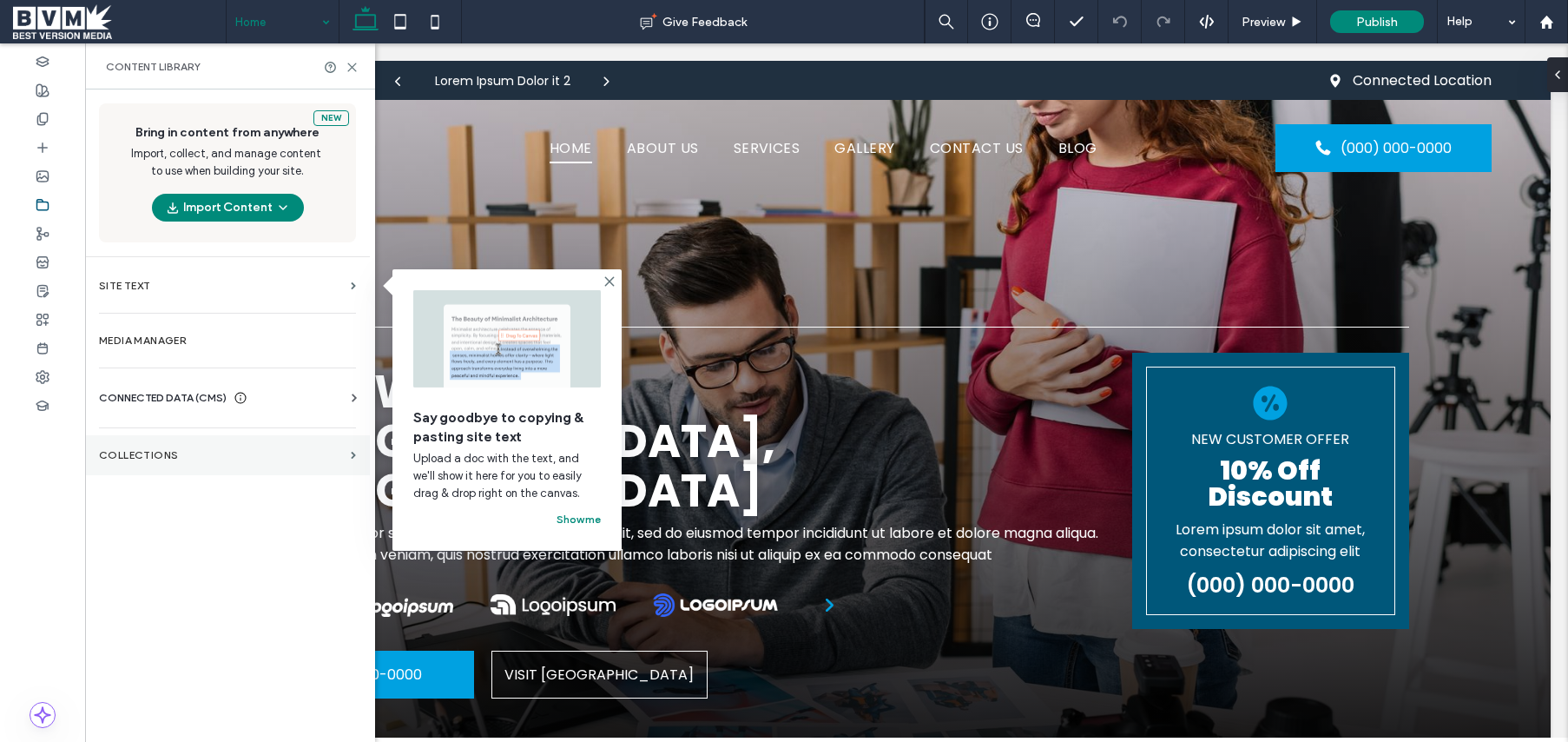
click at [265, 442] on section "Collections" at bounding box center [227, 454] width 285 height 40
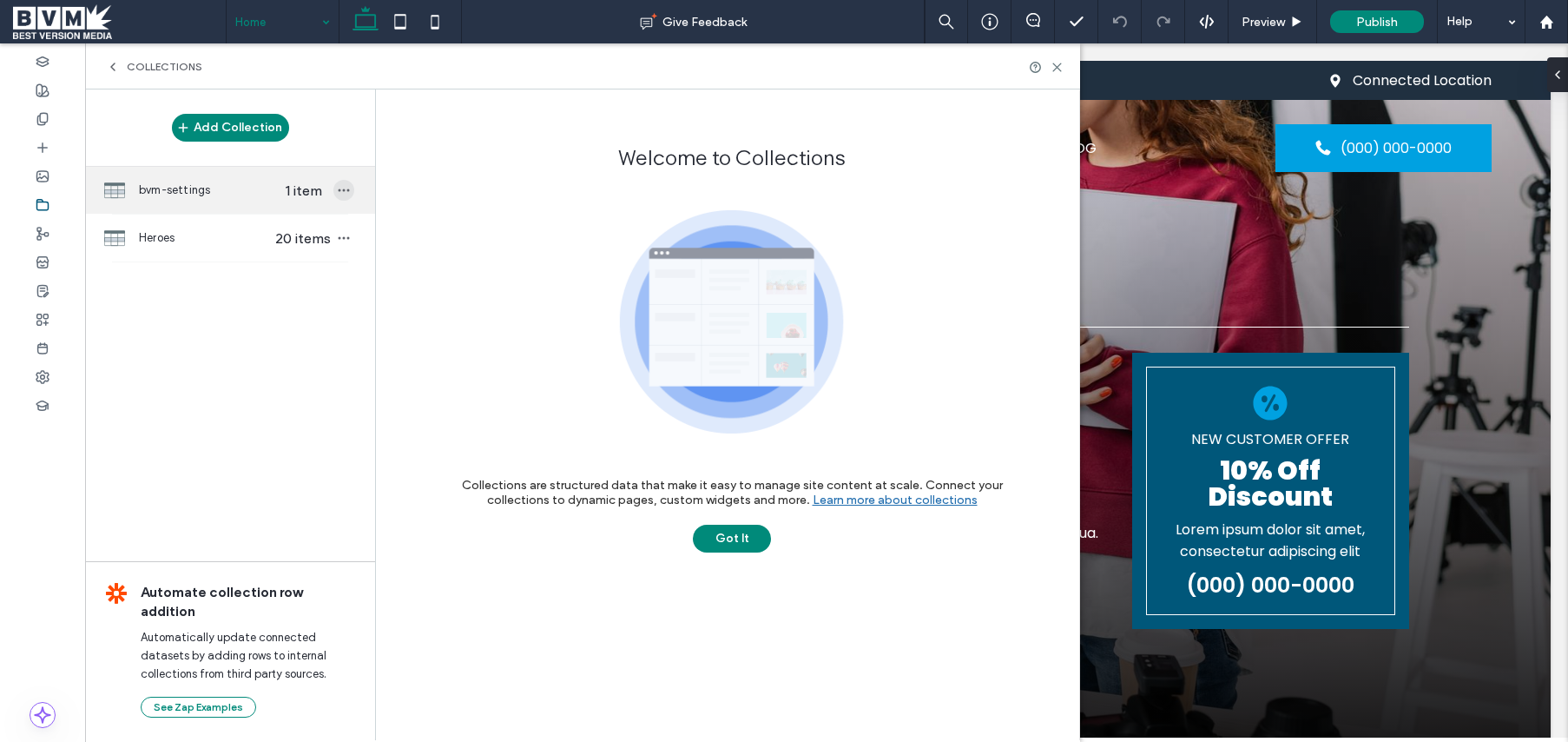
click at [338, 192] on icon "button" at bounding box center [343, 190] width 14 height 14
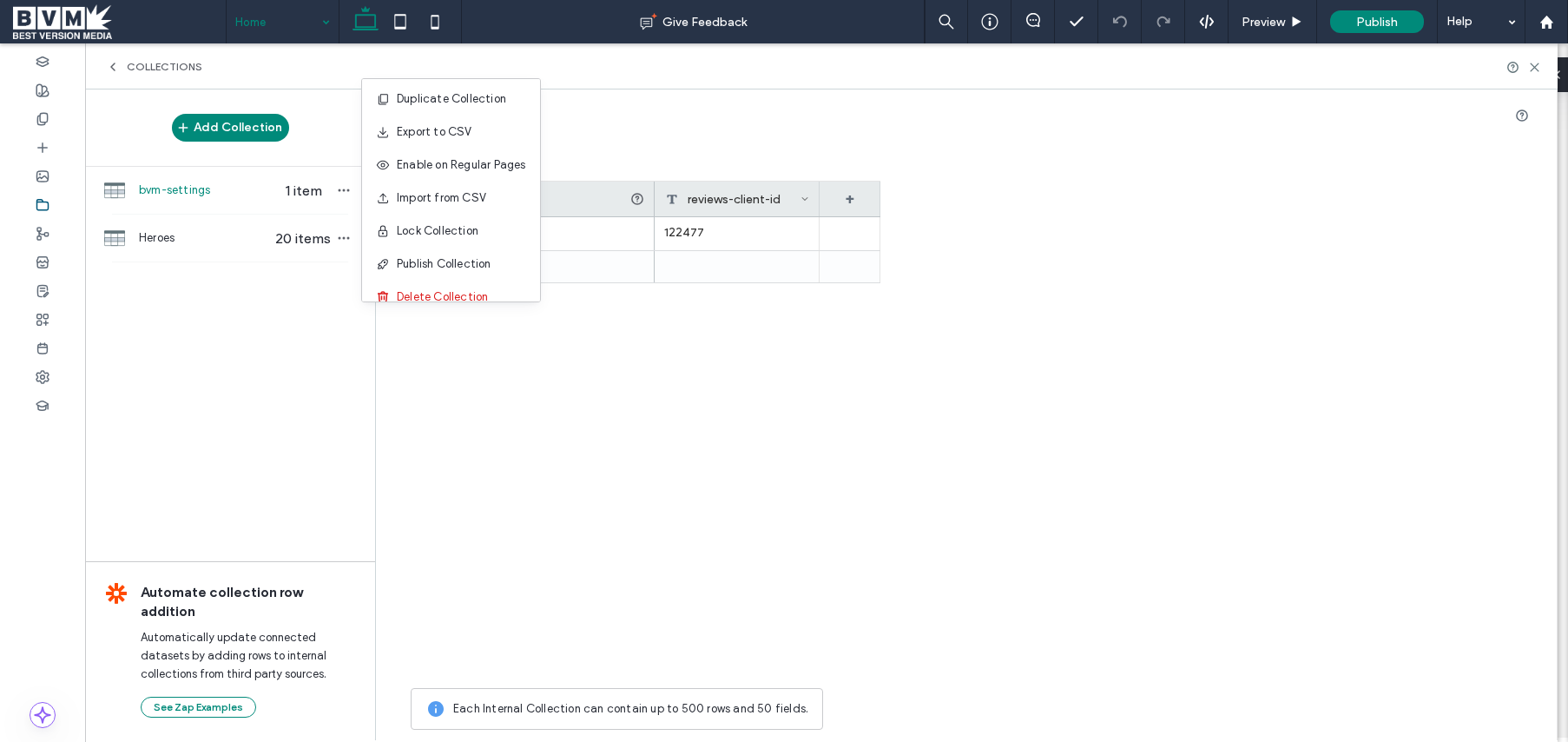
click at [529, 479] on div "1 + 122477" at bounding box center [645, 448] width 470 height 462
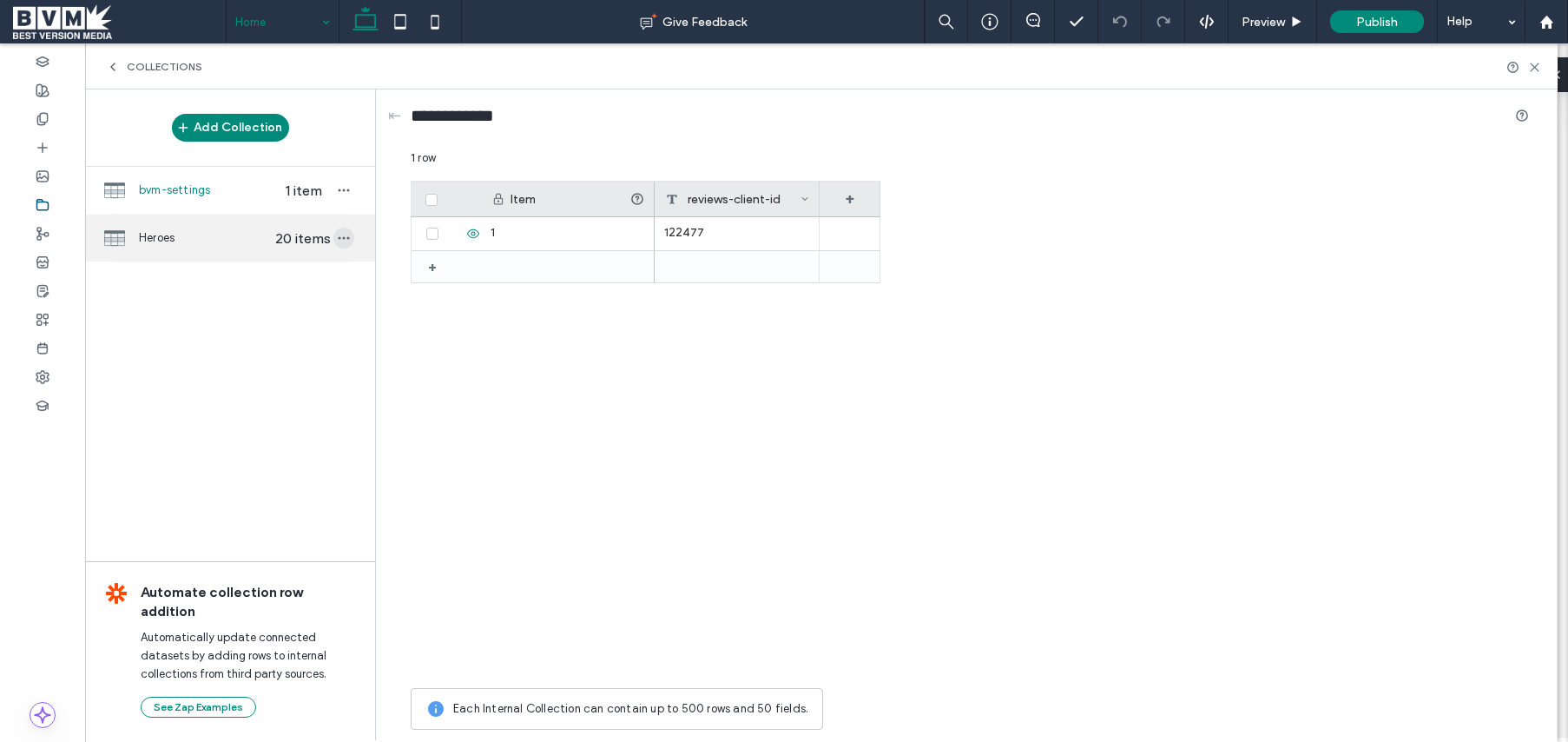
click at [345, 237] on icon "button" at bounding box center [343, 237] width 14 height 14
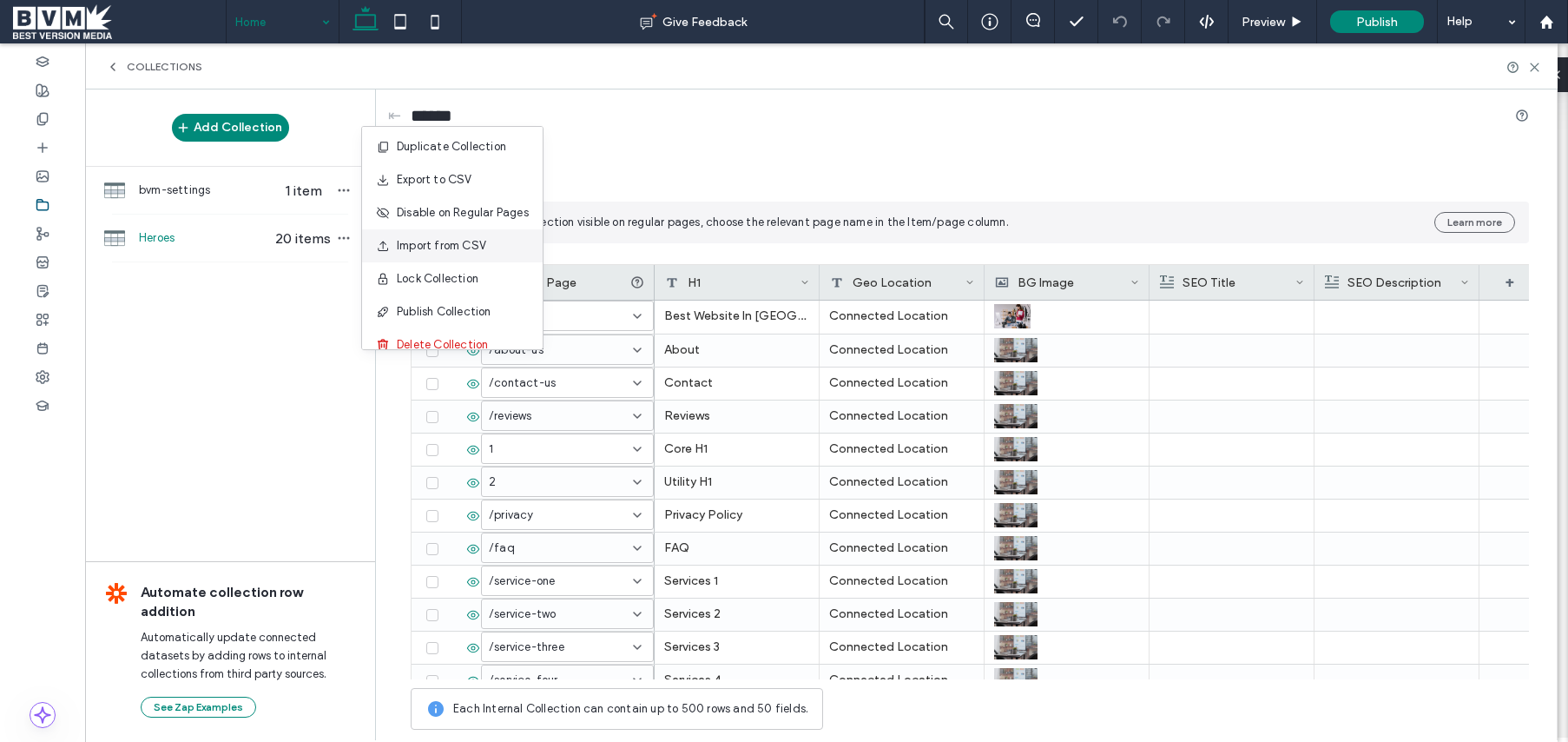
scroll to position [16, 0]
click at [616, 134] on div "******" at bounding box center [970, 119] width 1118 height 32
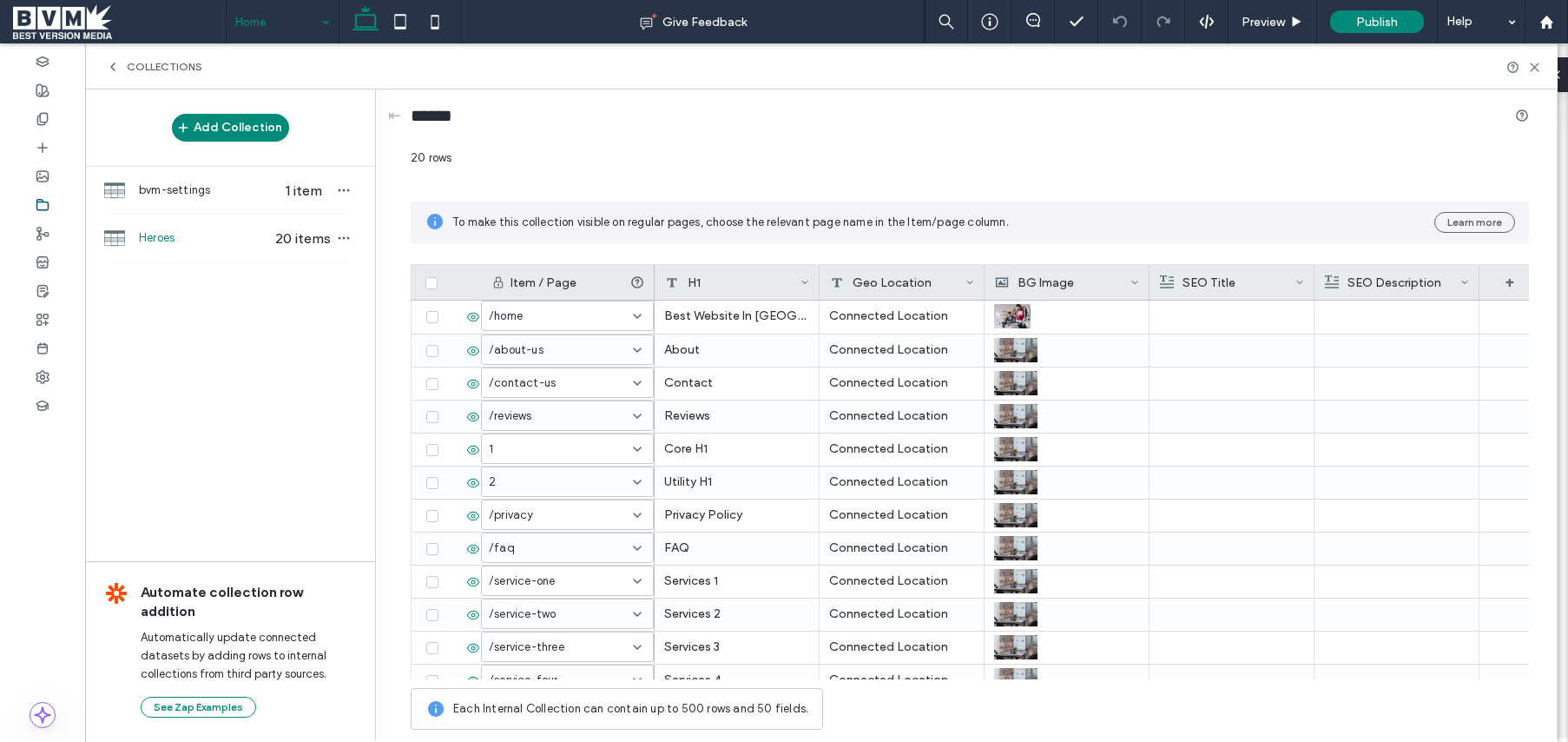
click at [128, 62] on span "Collections" at bounding box center [164, 67] width 75 height 14
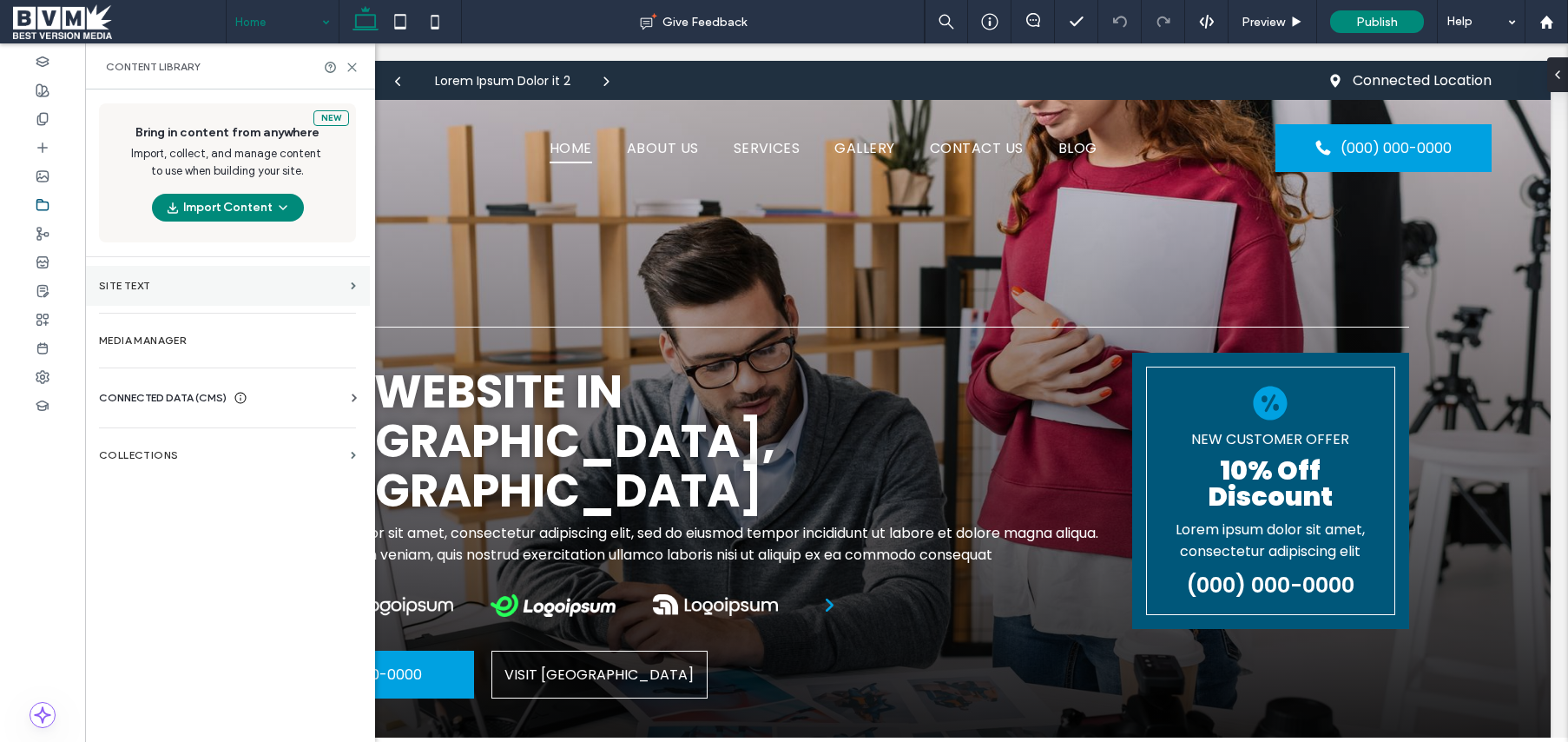
click at [210, 300] on section "Site Text" at bounding box center [227, 286] width 285 height 40
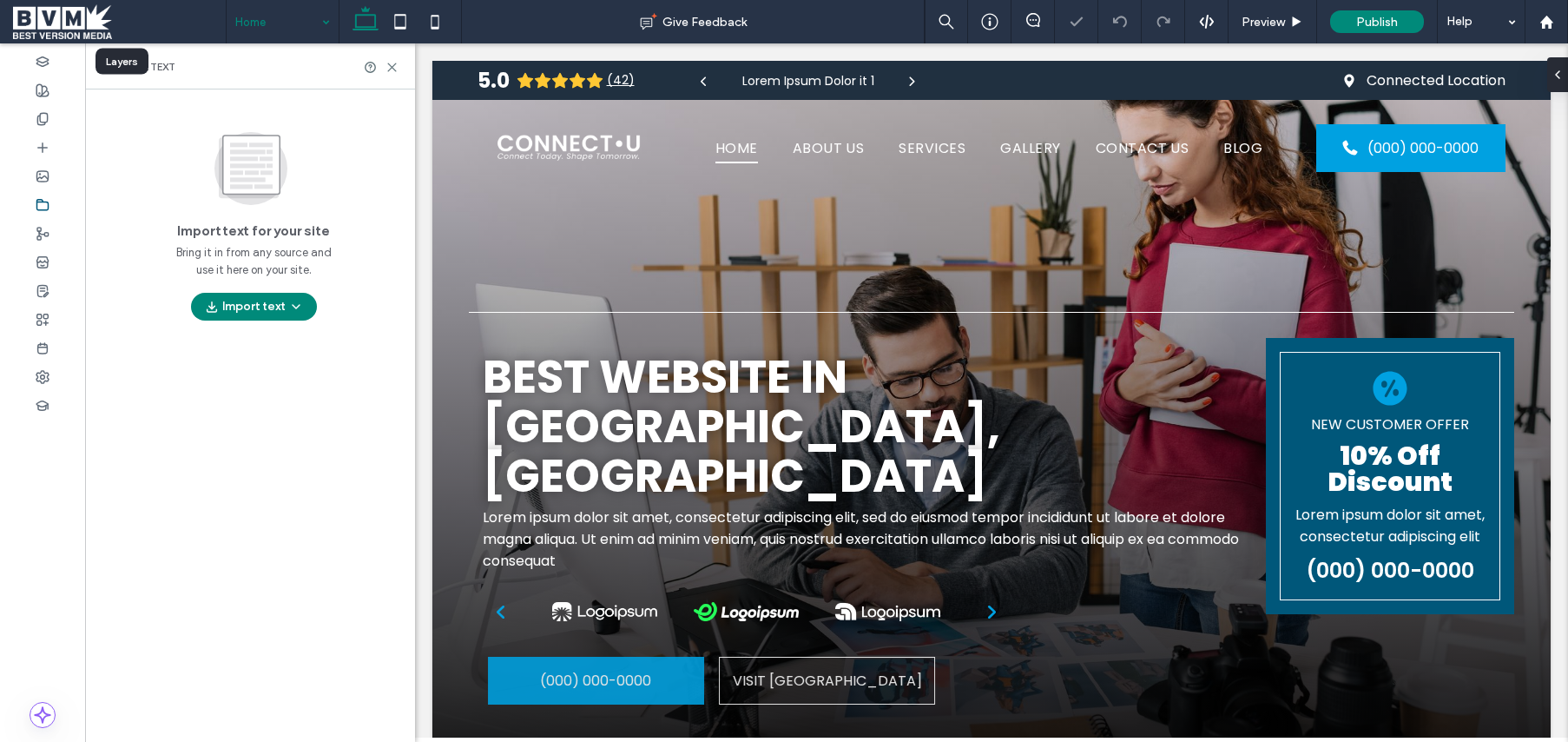
click at [135, 60] on div "Layers" at bounding box center [121, 61] width 53 height 26
click at [165, 60] on span "Site Text" at bounding box center [151, 67] width 48 height 14
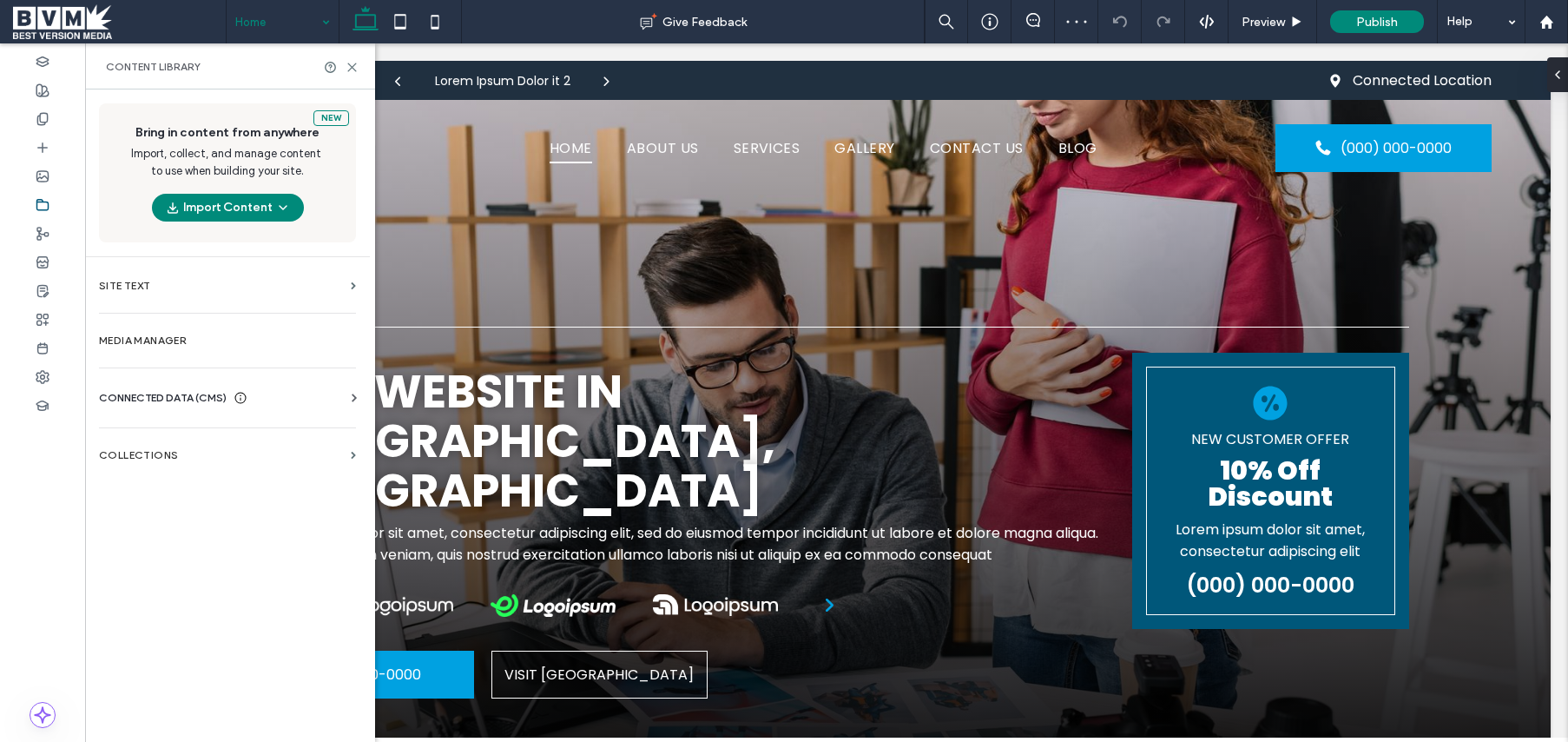
click at [203, 393] on span "CONNECTED DATA (CMS)" at bounding box center [163, 398] width 128 height 18
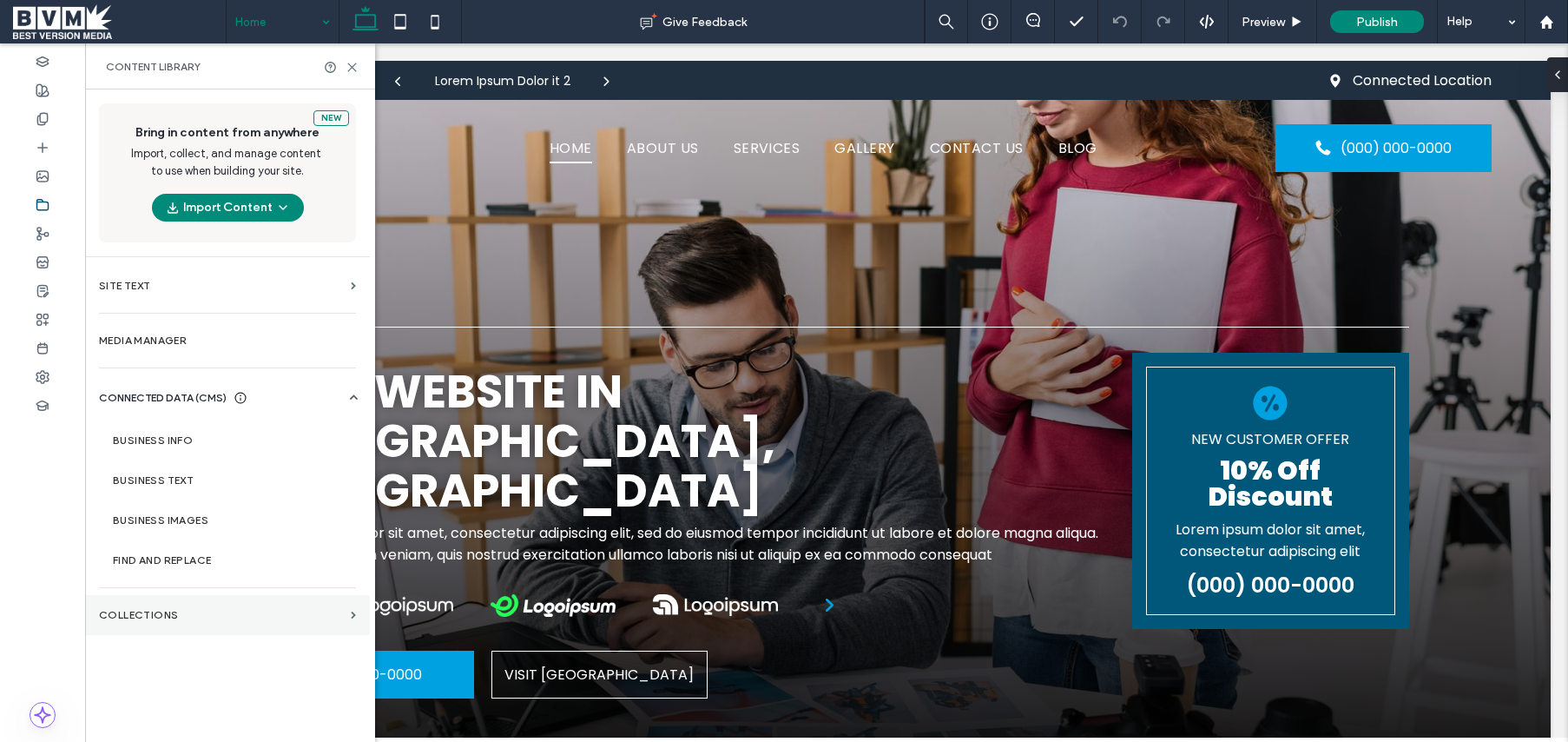
click at [155, 617] on label "Collections" at bounding box center [222, 614] width 245 height 12
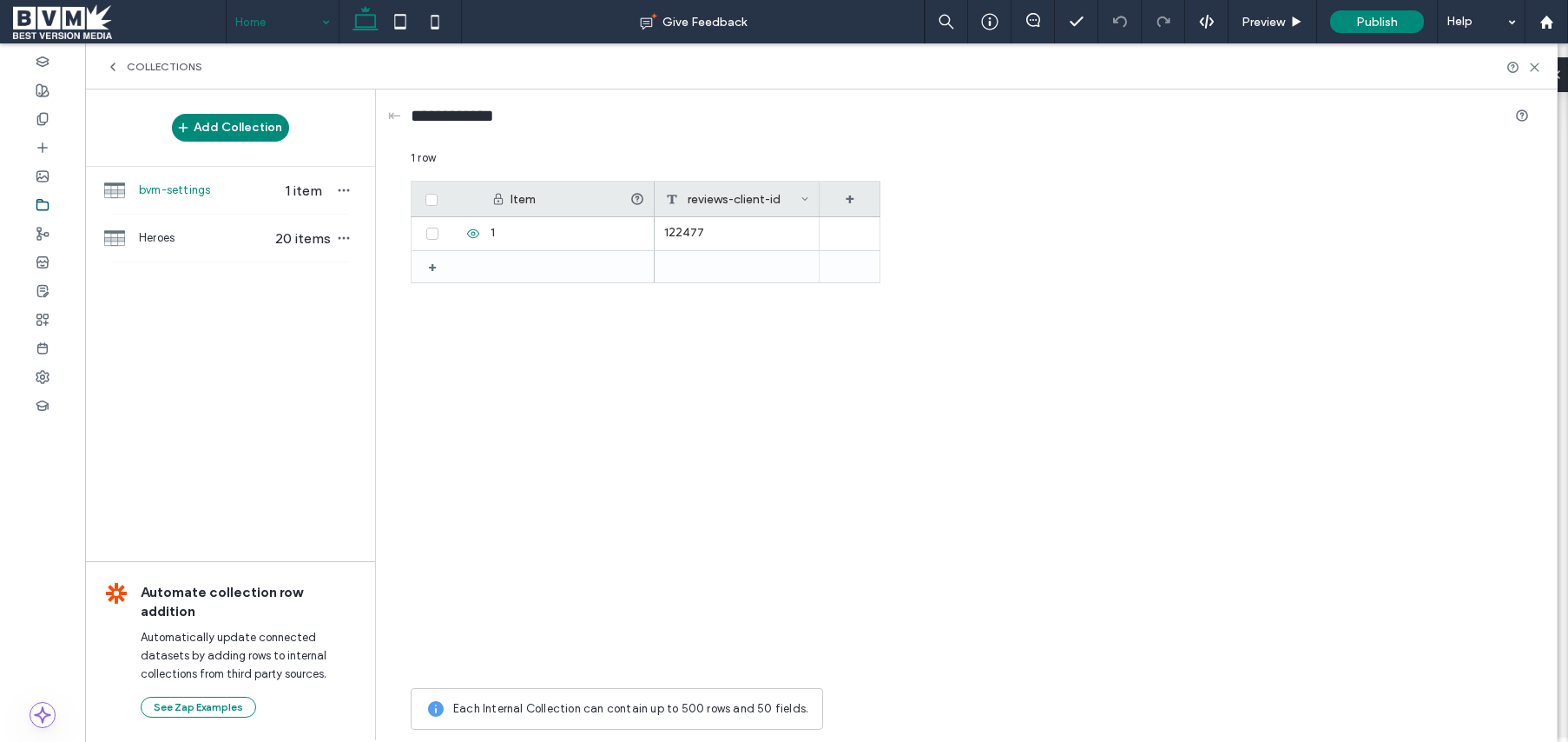
click at [109, 66] on icon at bounding box center [112, 67] width 14 height 14
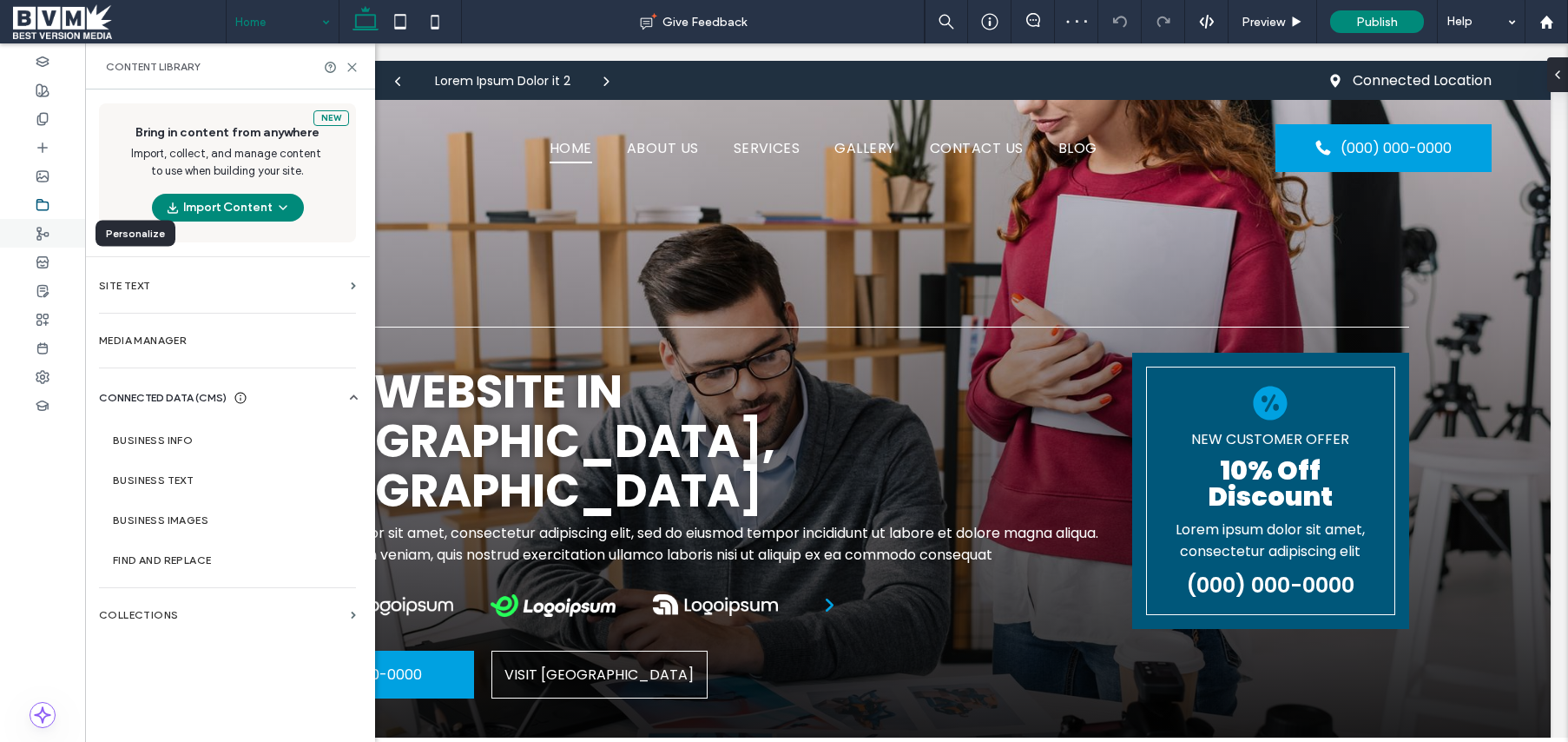
click at [44, 231] on icon at bounding box center [42, 233] width 14 height 14
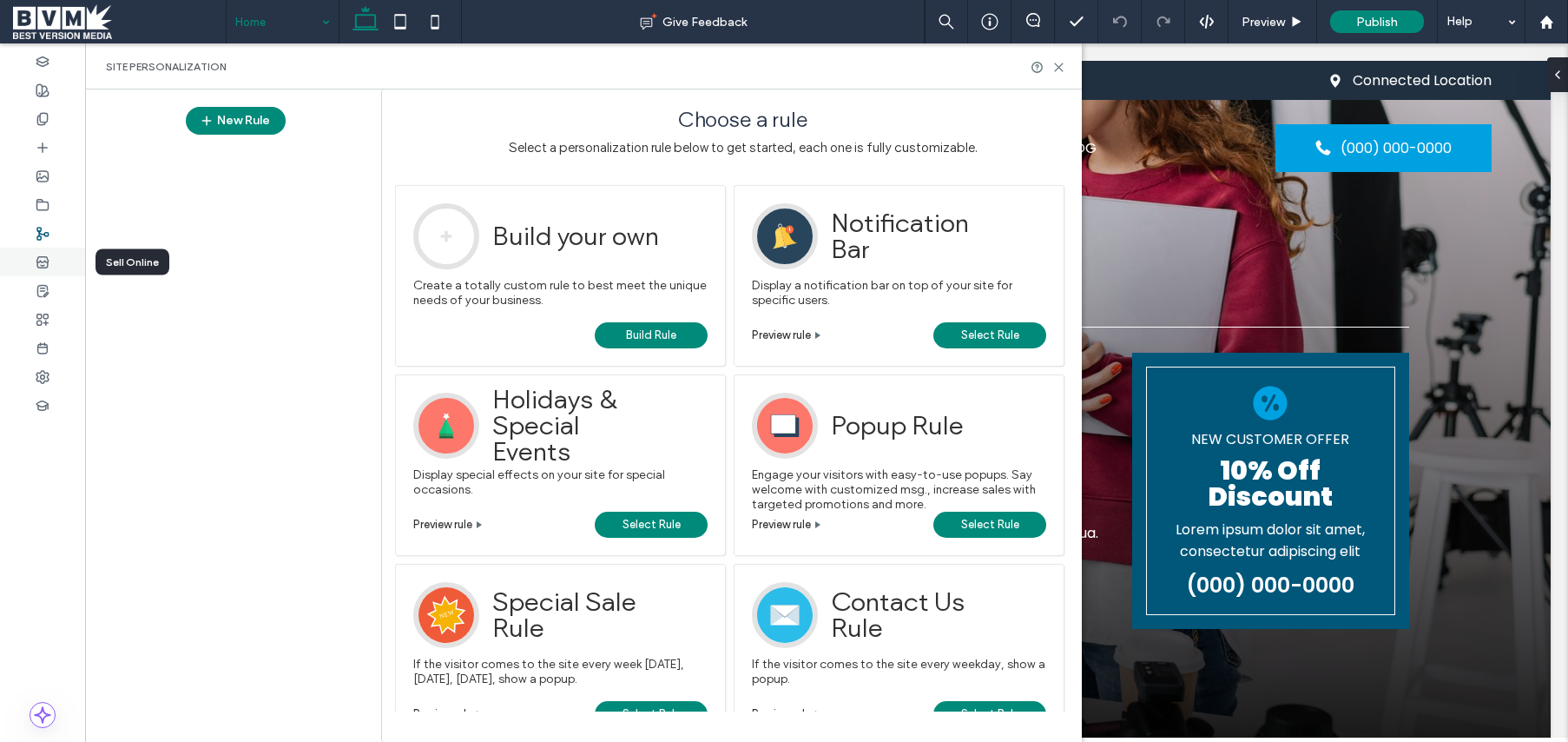
click at [40, 262] on use at bounding box center [42, 261] width 11 height 10
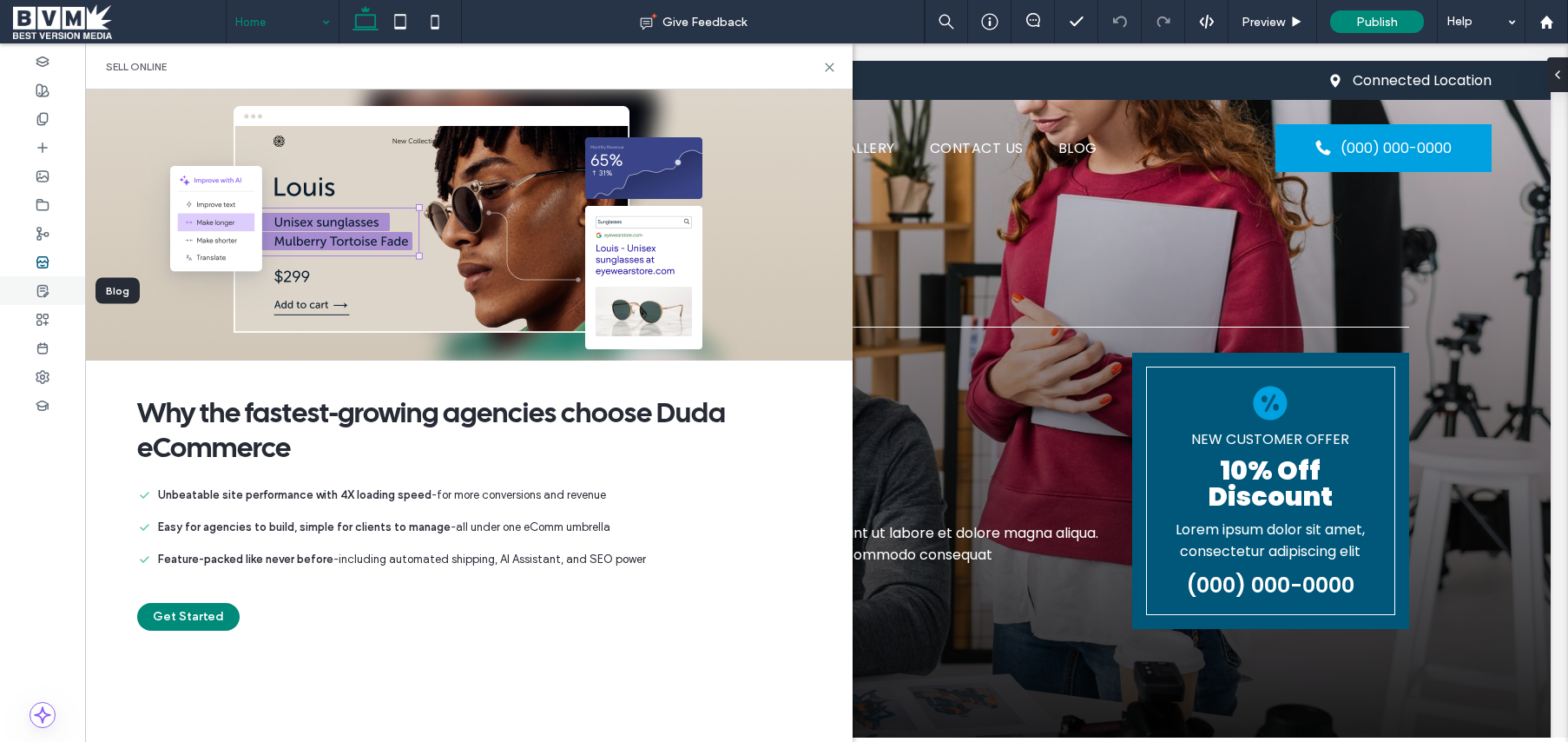
click at [40, 299] on div at bounding box center [43, 290] width 85 height 29
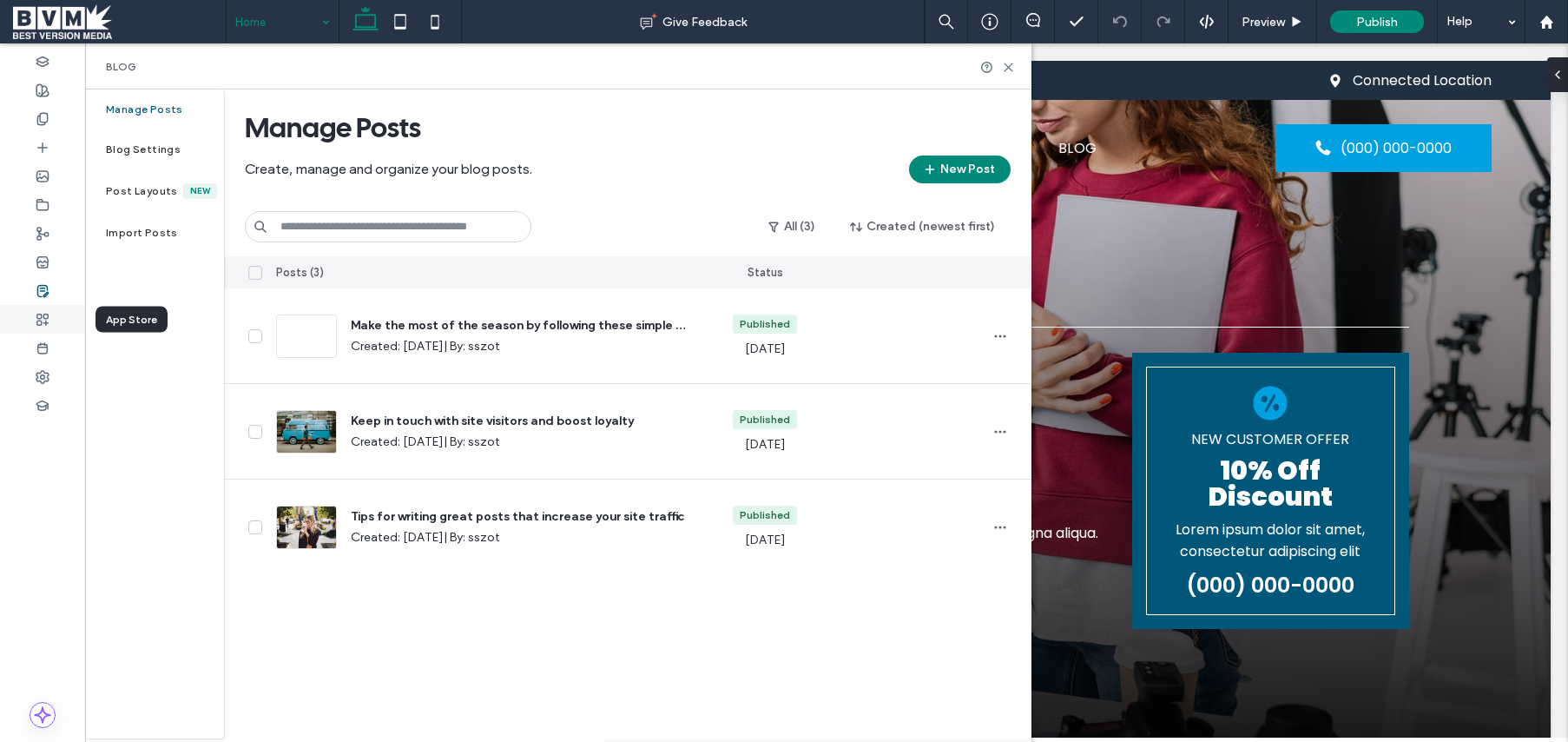
click at [53, 319] on div at bounding box center [43, 319] width 85 height 29
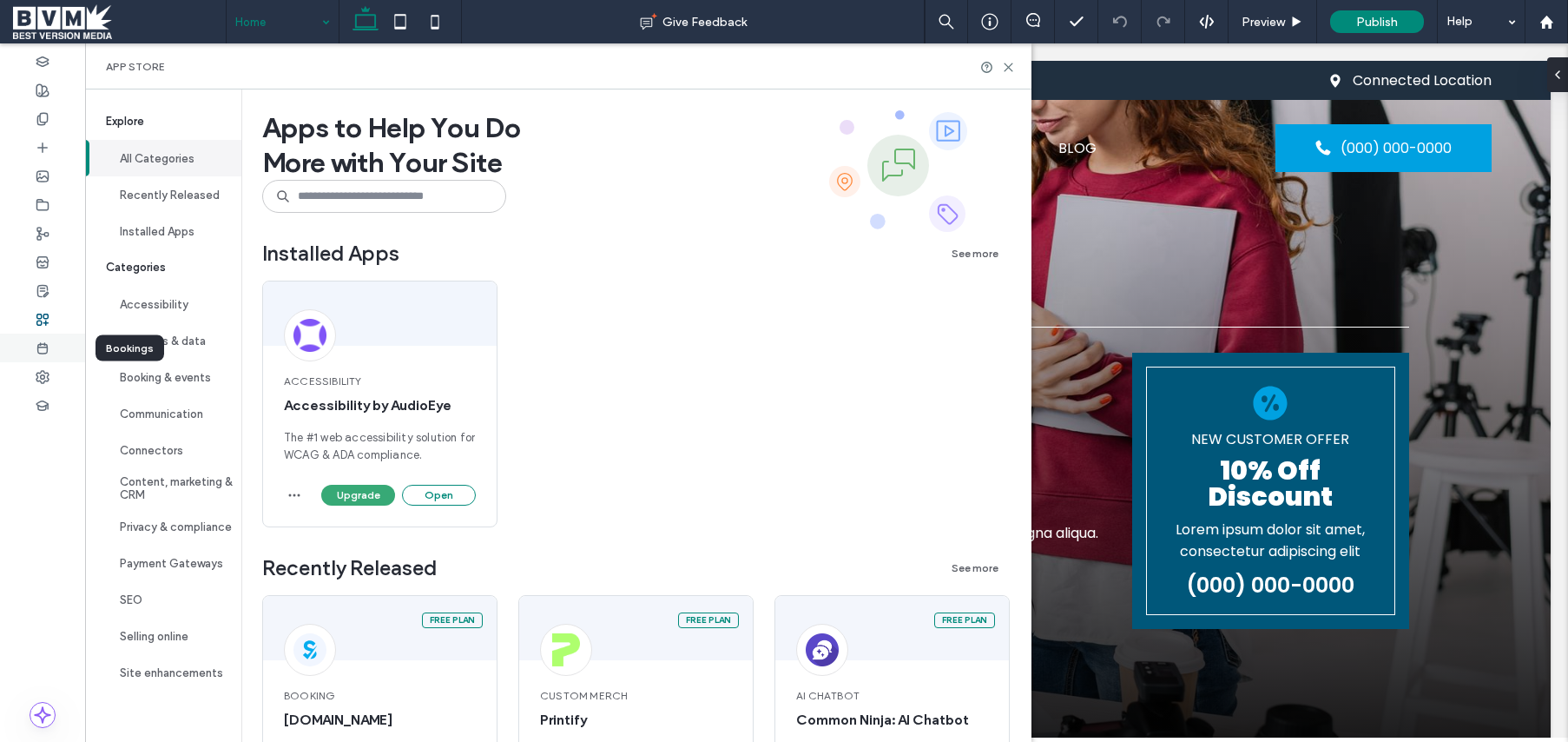
click at [45, 341] on icon at bounding box center [42, 348] width 14 height 14
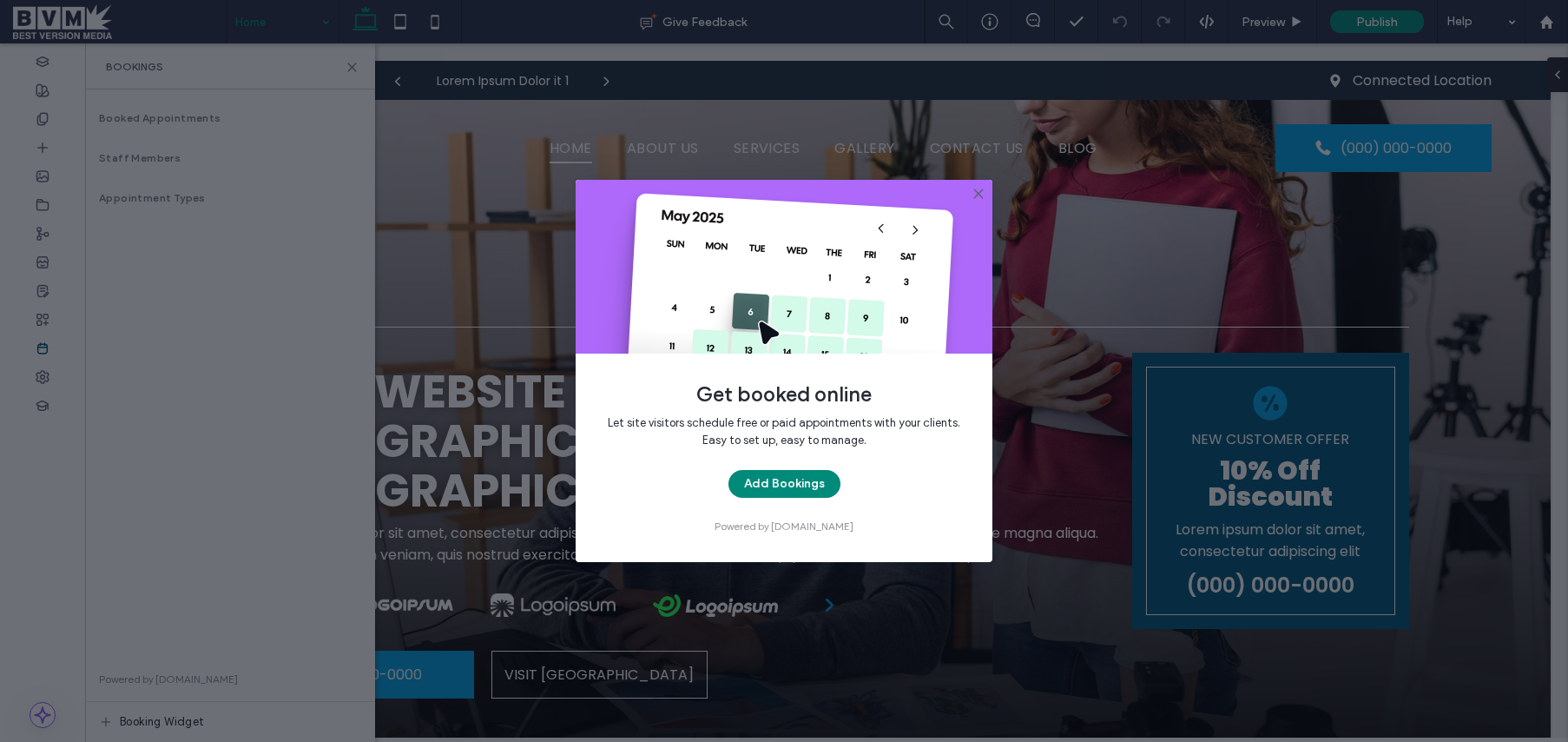
click at [40, 373] on div "Get booked online Let site visitors schedule free or paid appointments with you…" at bounding box center [784, 371] width 1568 height 742
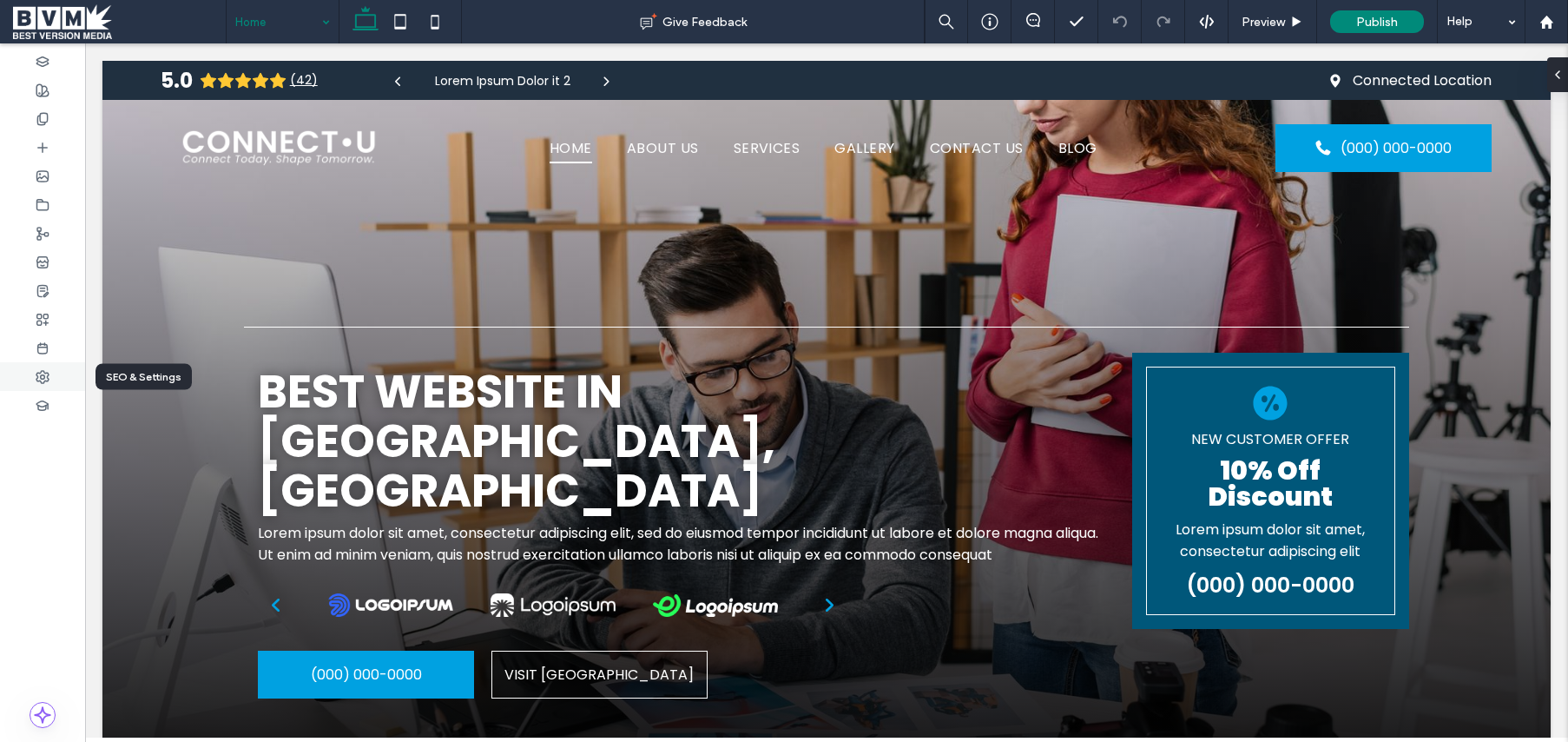
click at [45, 370] on icon at bounding box center [42, 377] width 14 height 14
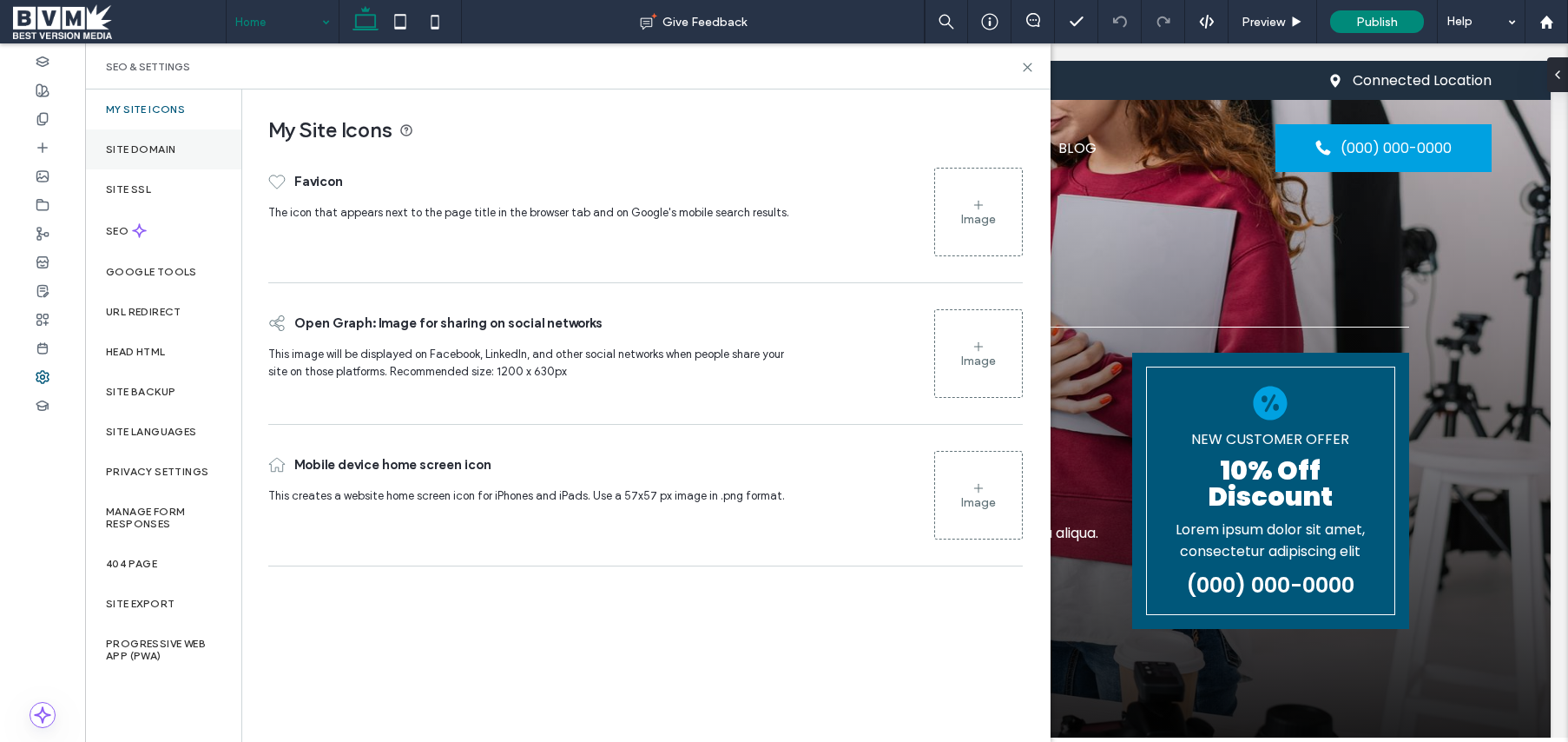
click at [130, 149] on label "Site Domain" at bounding box center [140, 149] width 70 height 12
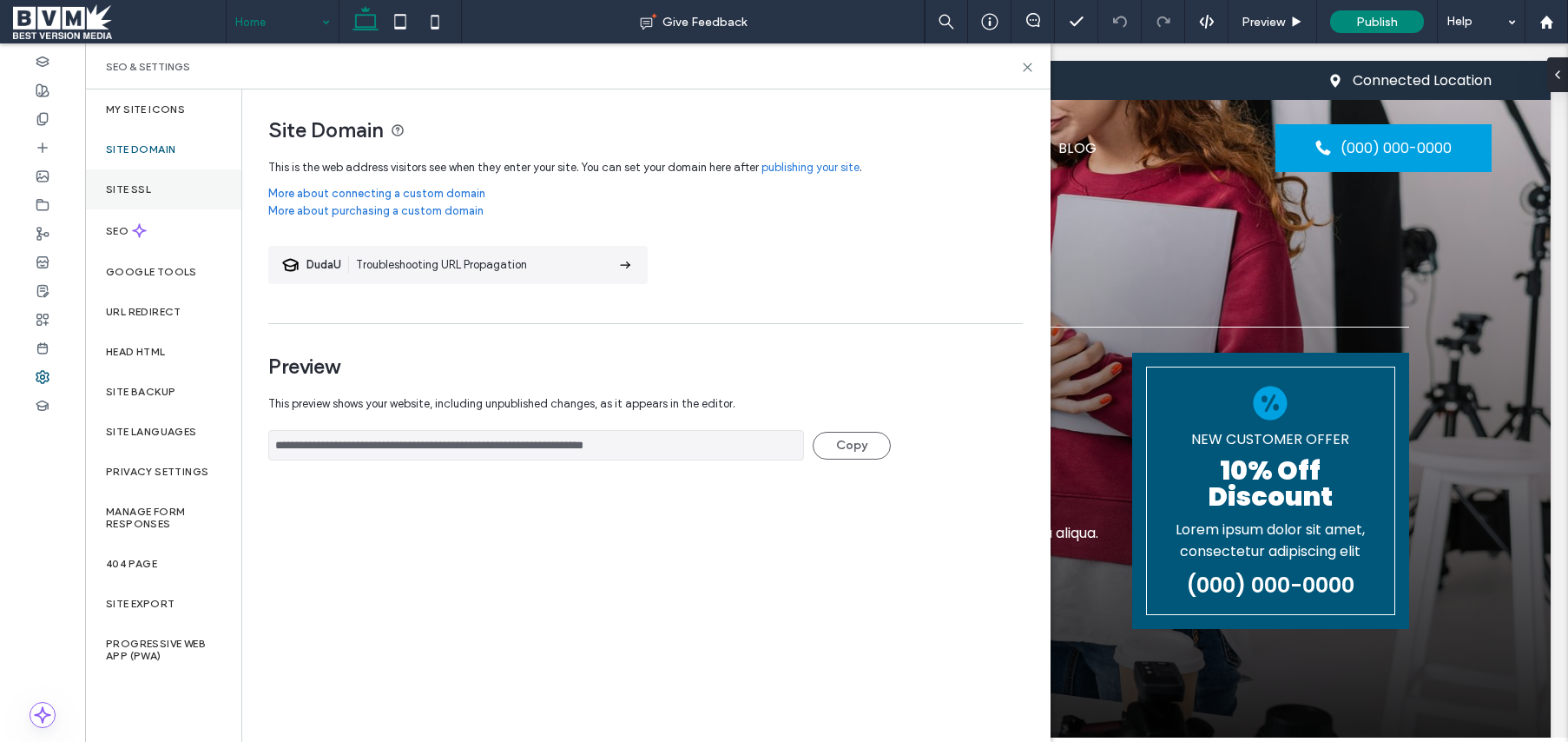
click at [111, 185] on label "Site SSL" at bounding box center [128, 189] width 45 height 12
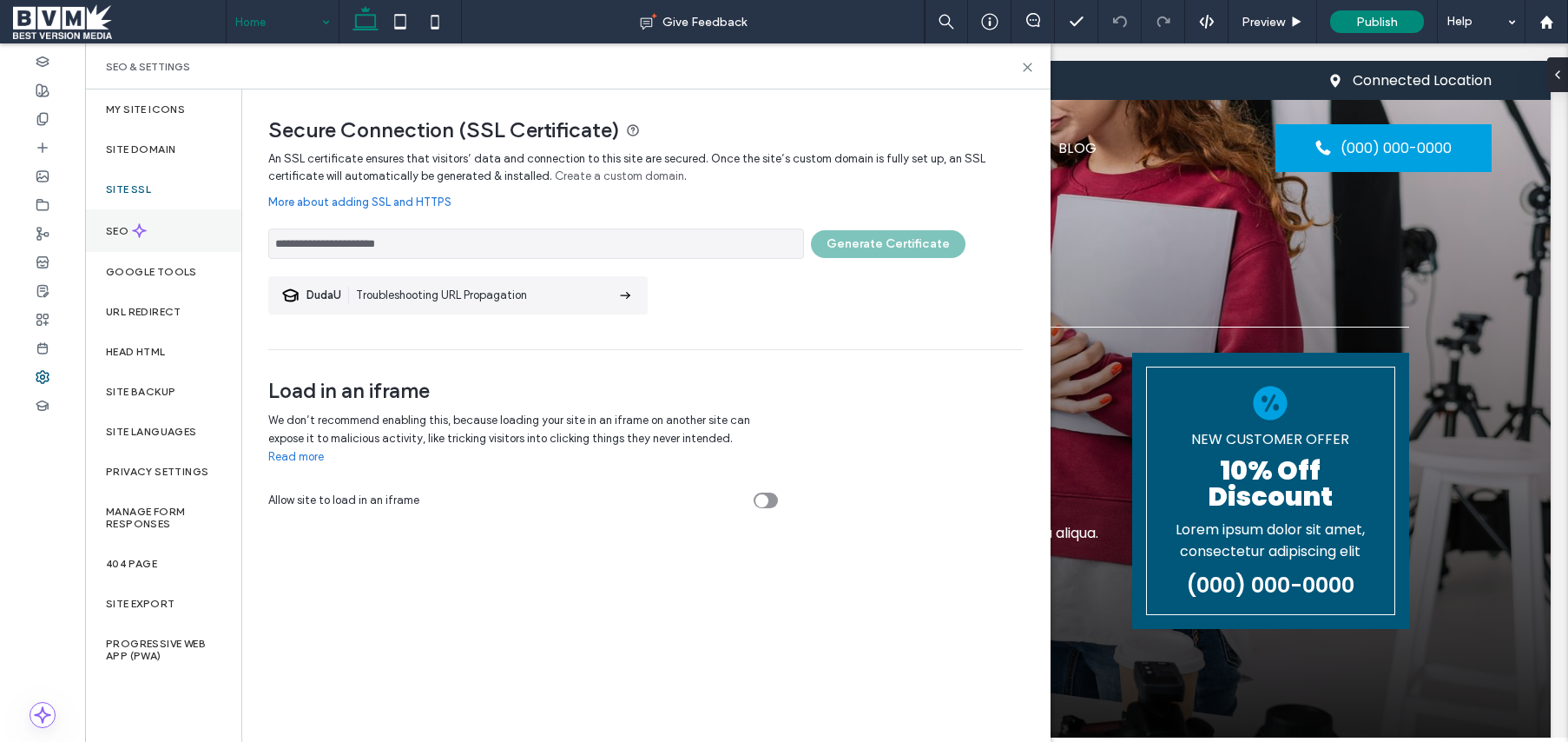
click at [111, 233] on label "SEO" at bounding box center [119, 231] width 26 height 12
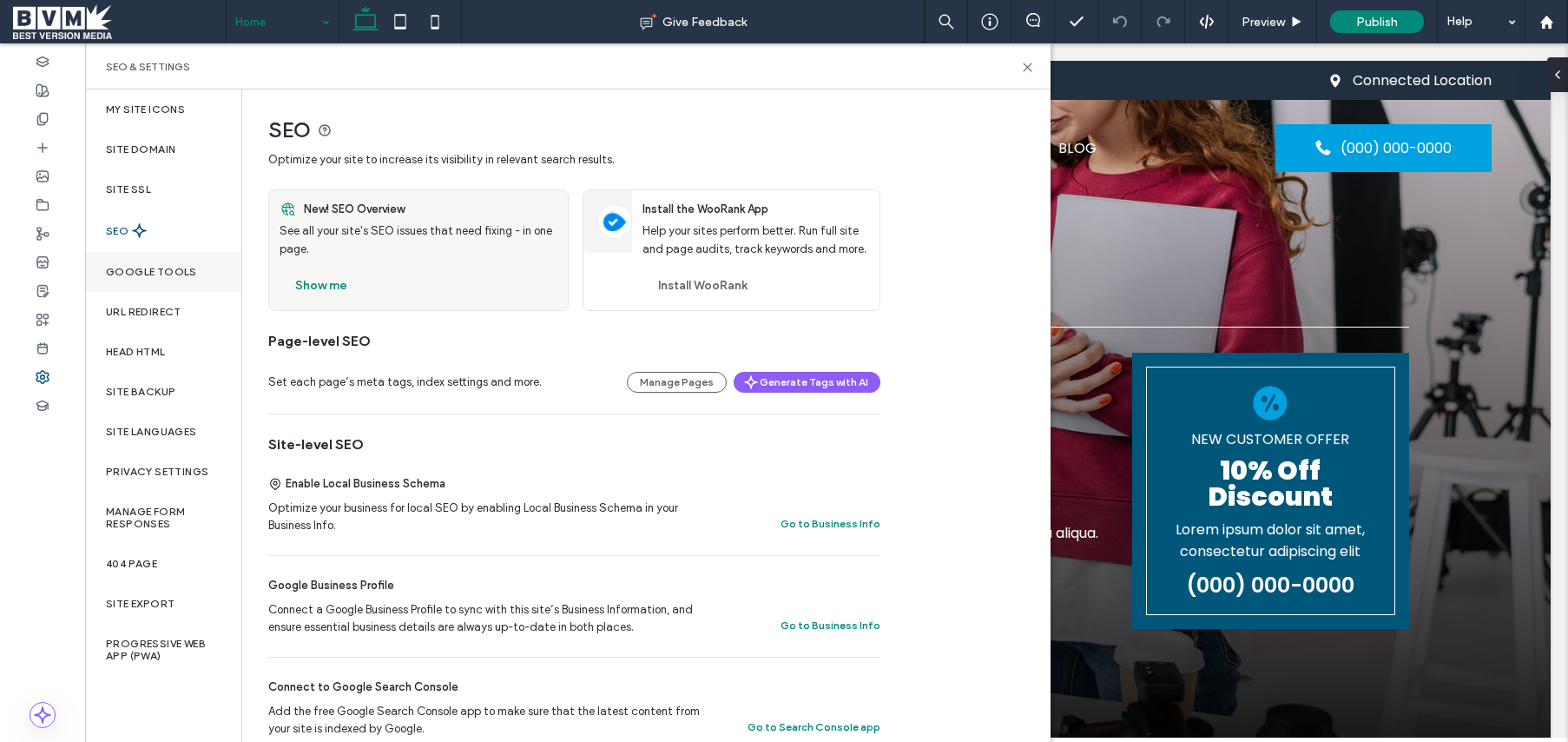
click at [113, 259] on div "Google Tools" at bounding box center [163, 272] width 157 height 40
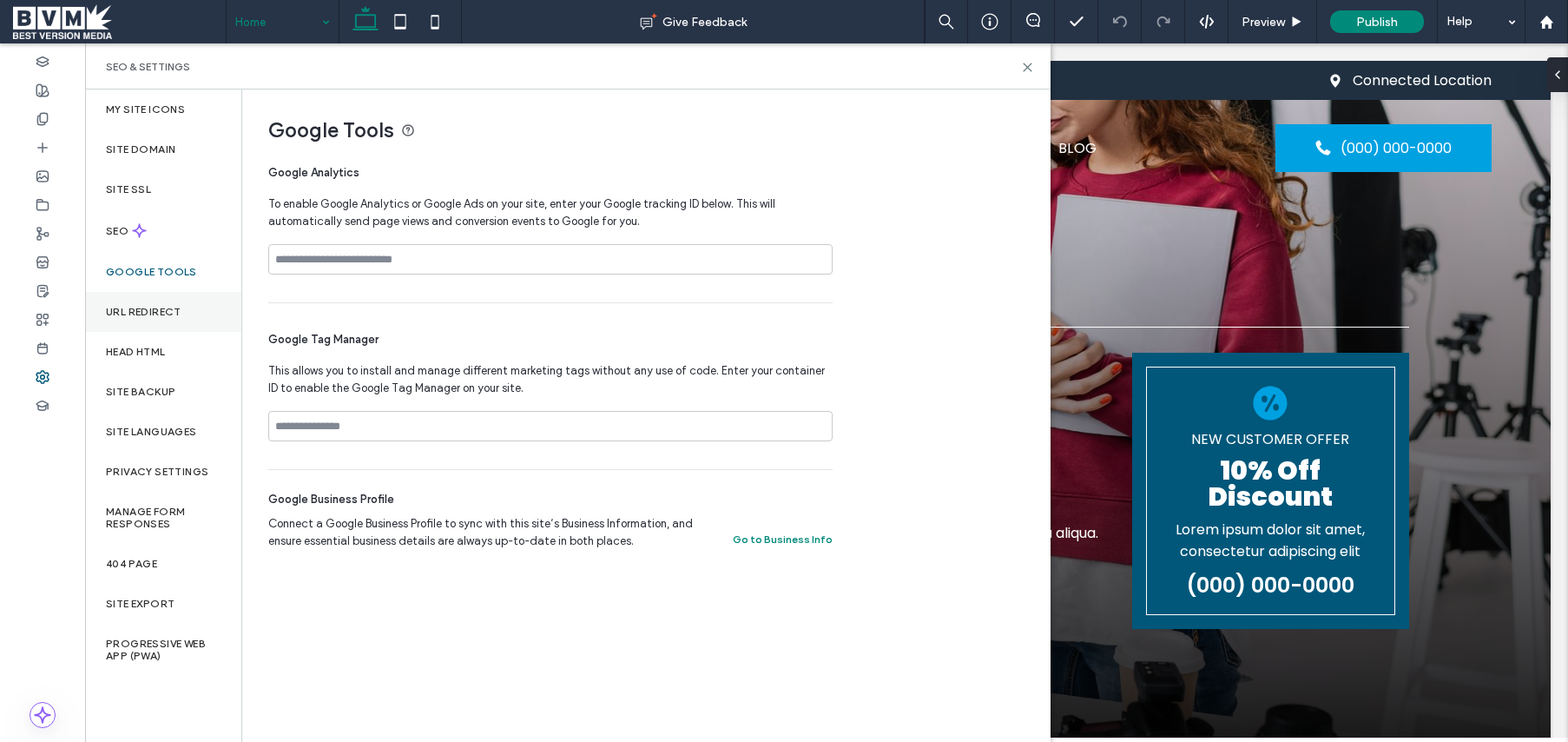
click at [125, 303] on div "URL Redirect" at bounding box center [163, 312] width 157 height 40
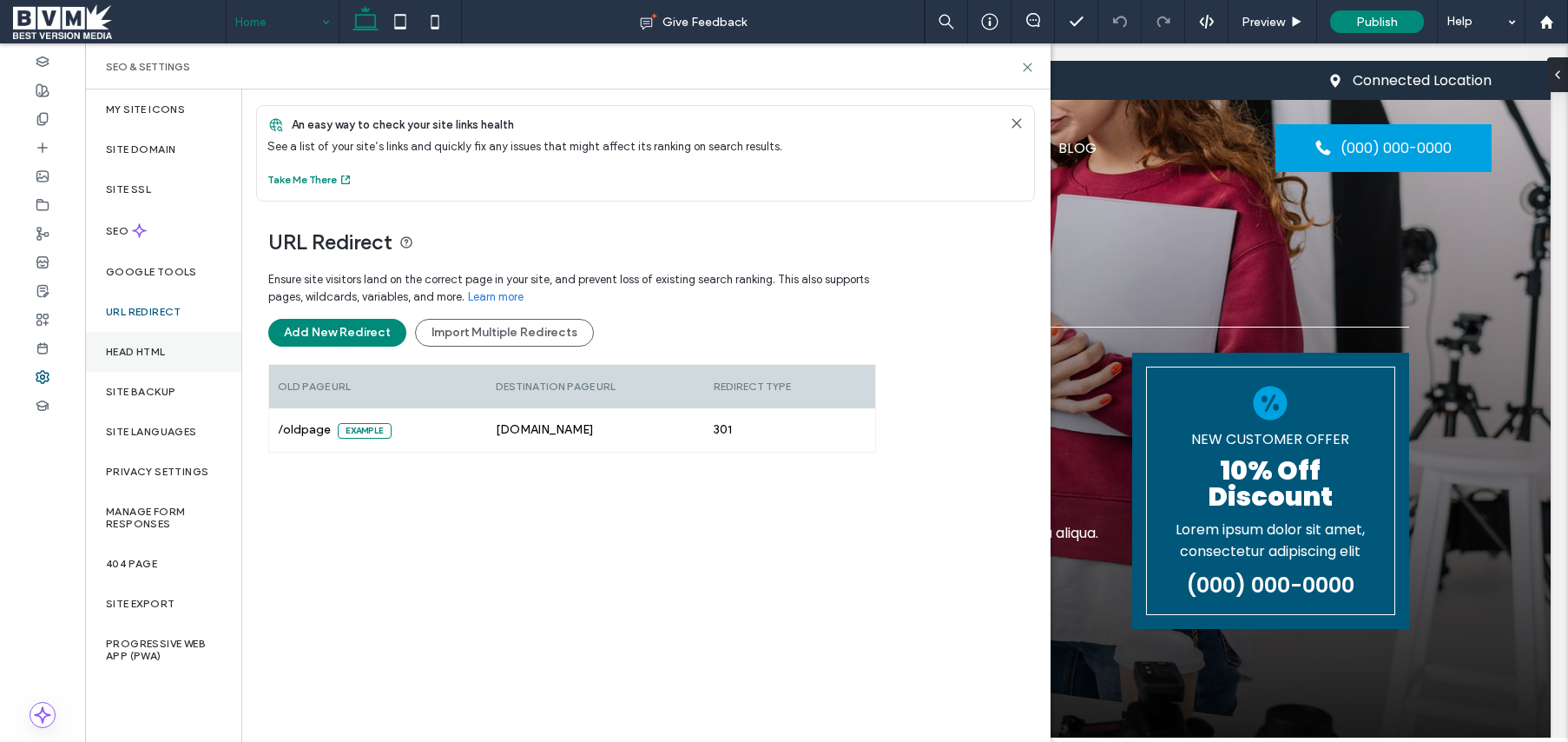
click at [129, 364] on div "Head HTML" at bounding box center [163, 352] width 157 height 40
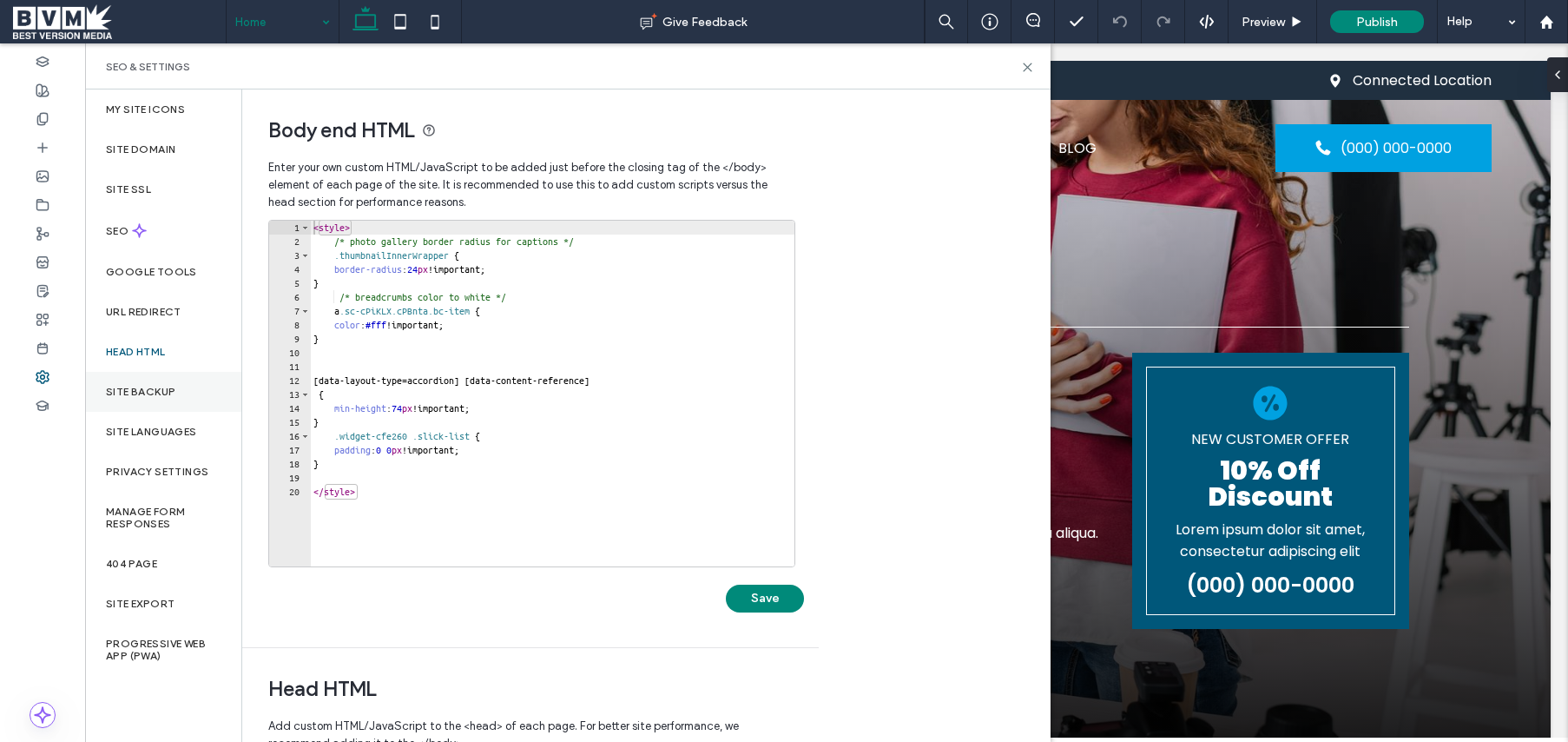
click at [127, 382] on div "Site Backup" at bounding box center [163, 391] width 157 height 40
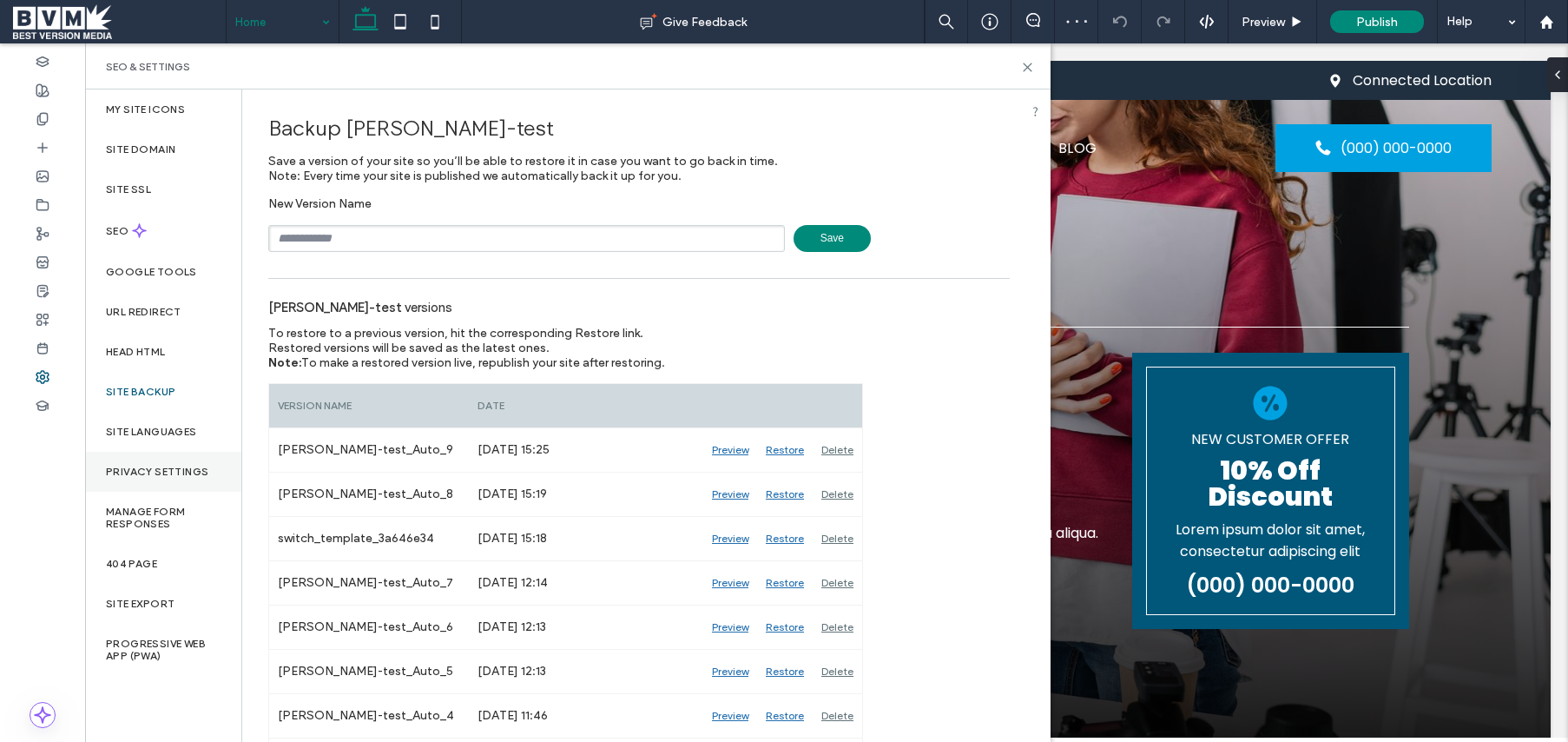
drag, startPoint x: 163, startPoint y: 420, endPoint x: 164, endPoint y: 467, distance: 47.0
click at [162, 420] on div "Site Languages" at bounding box center [163, 431] width 157 height 40
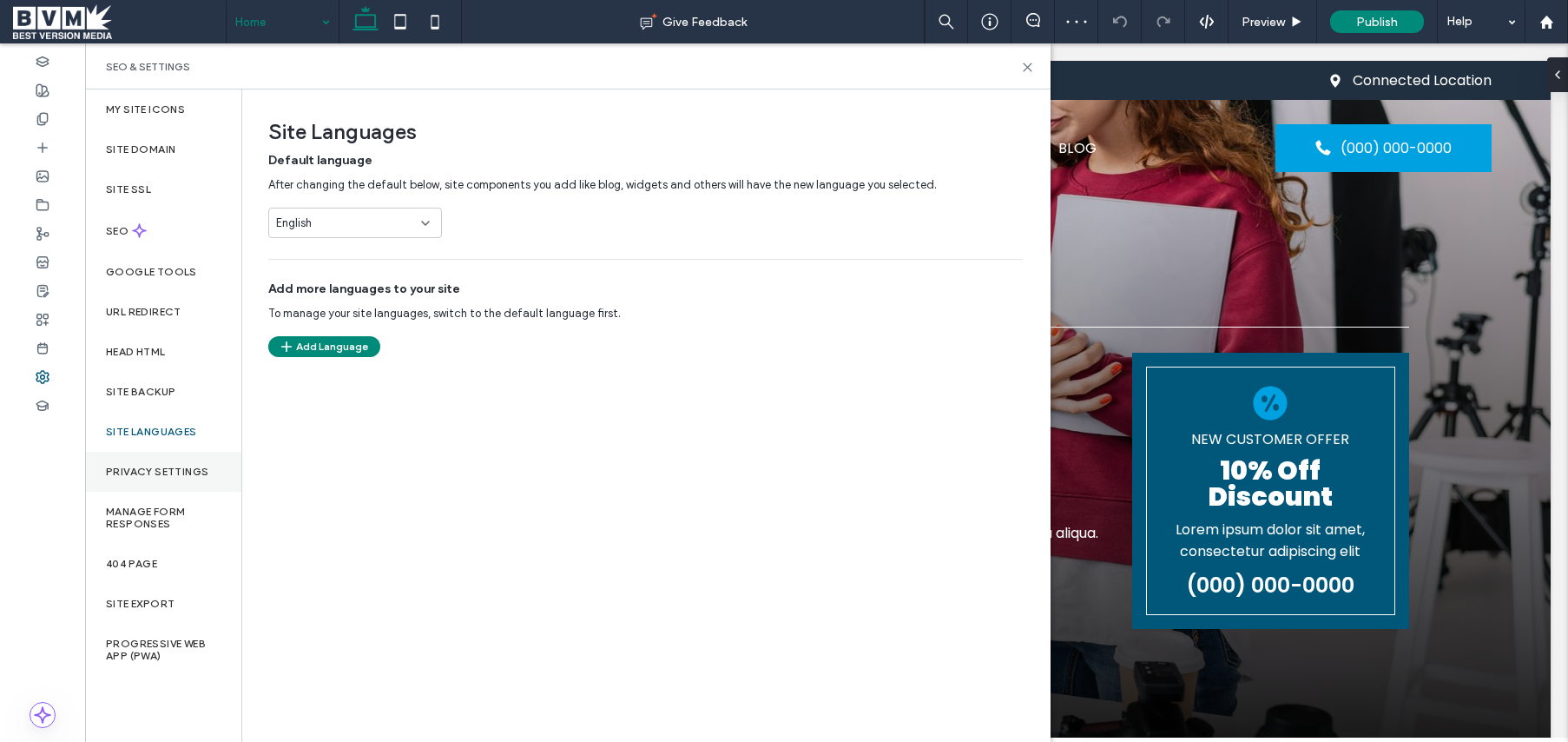
click at [170, 473] on label "Privacy Settings" at bounding box center [157, 471] width 102 height 12
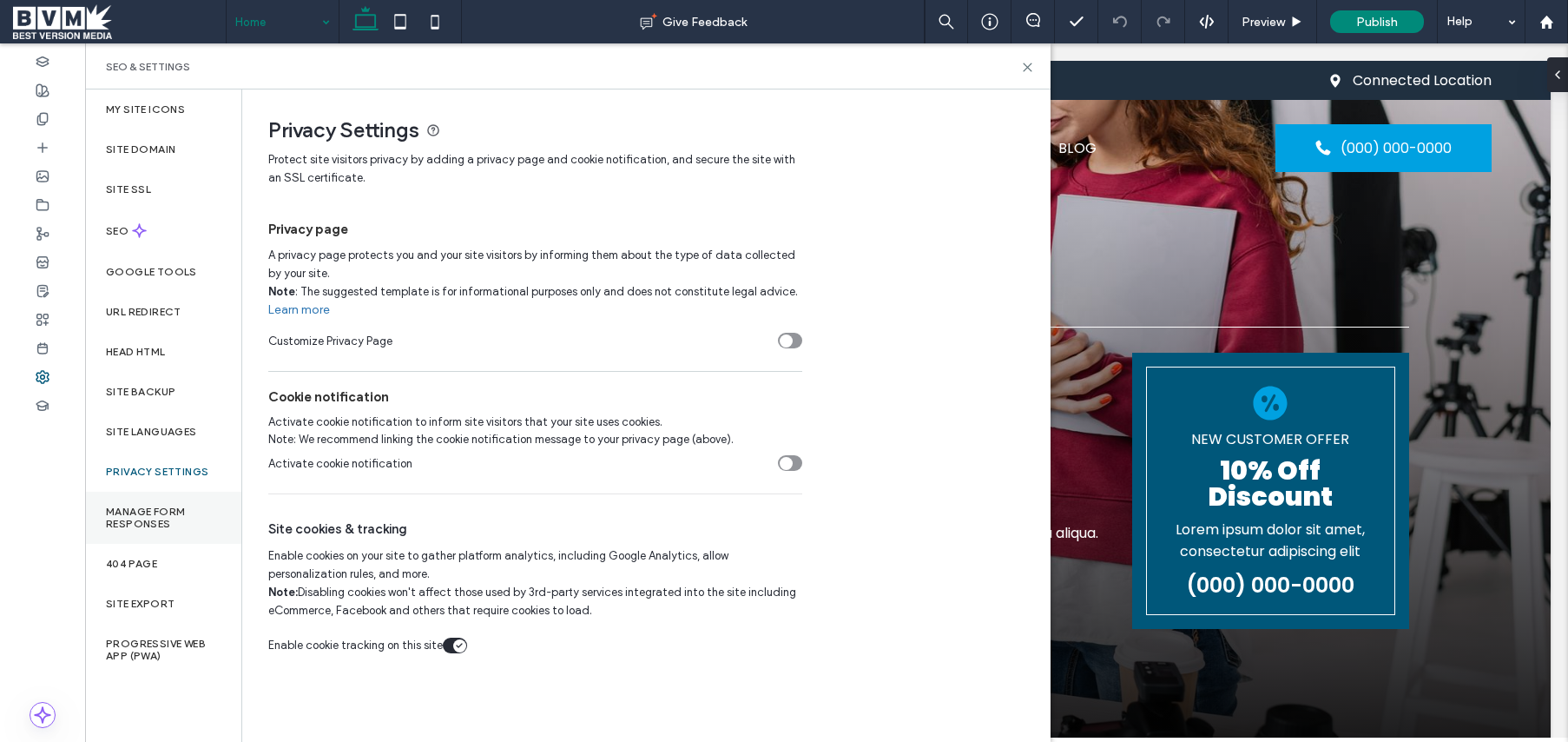
click at [176, 521] on label "Manage Form Responses" at bounding box center [163, 518] width 115 height 24
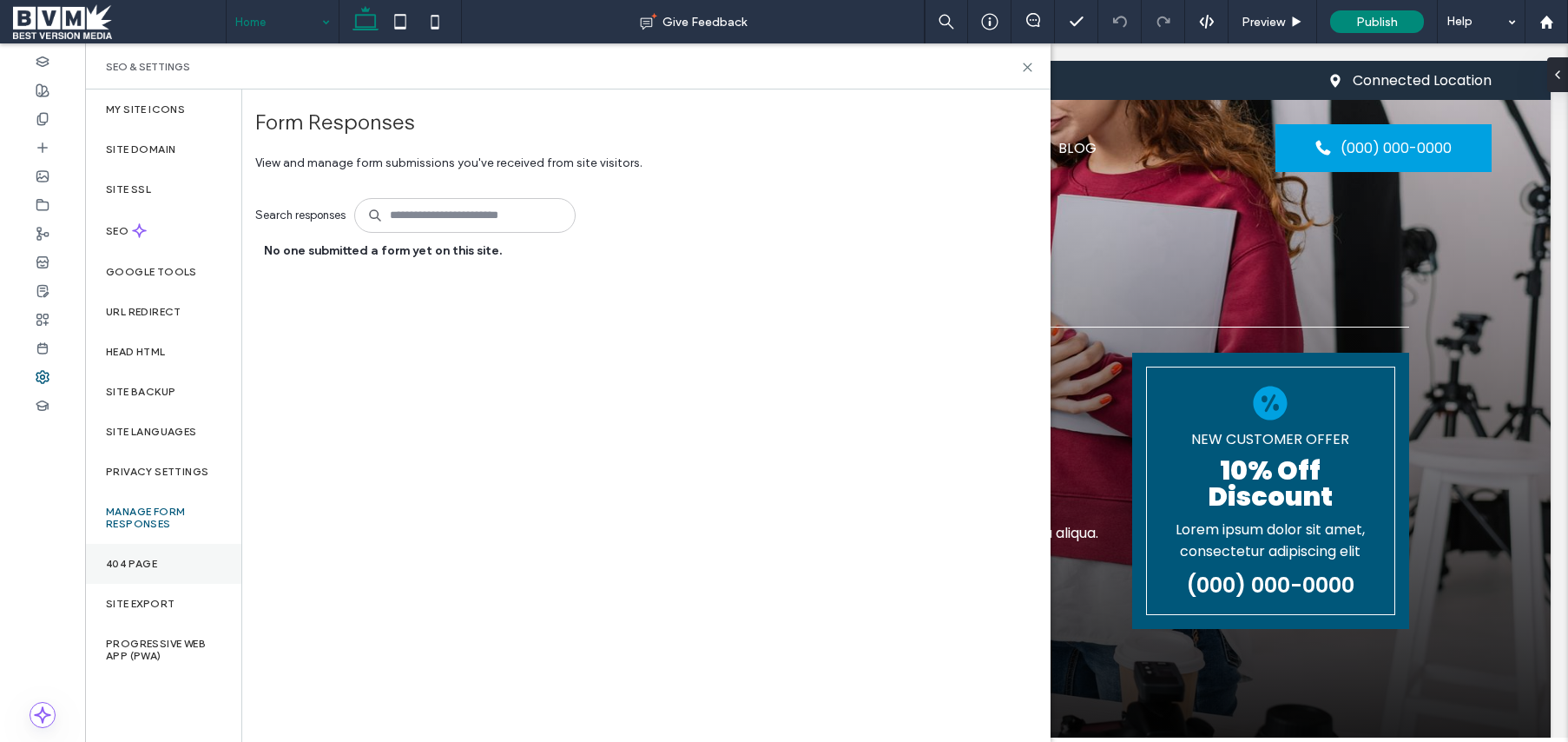
drag, startPoint x: 149, startPoint y: 556, endPoint x: 150, endPoint y: 567, distance: 11.0
click at [149, 557] on label "404 Page" at bounding box center [131, 563] width 51 height 12
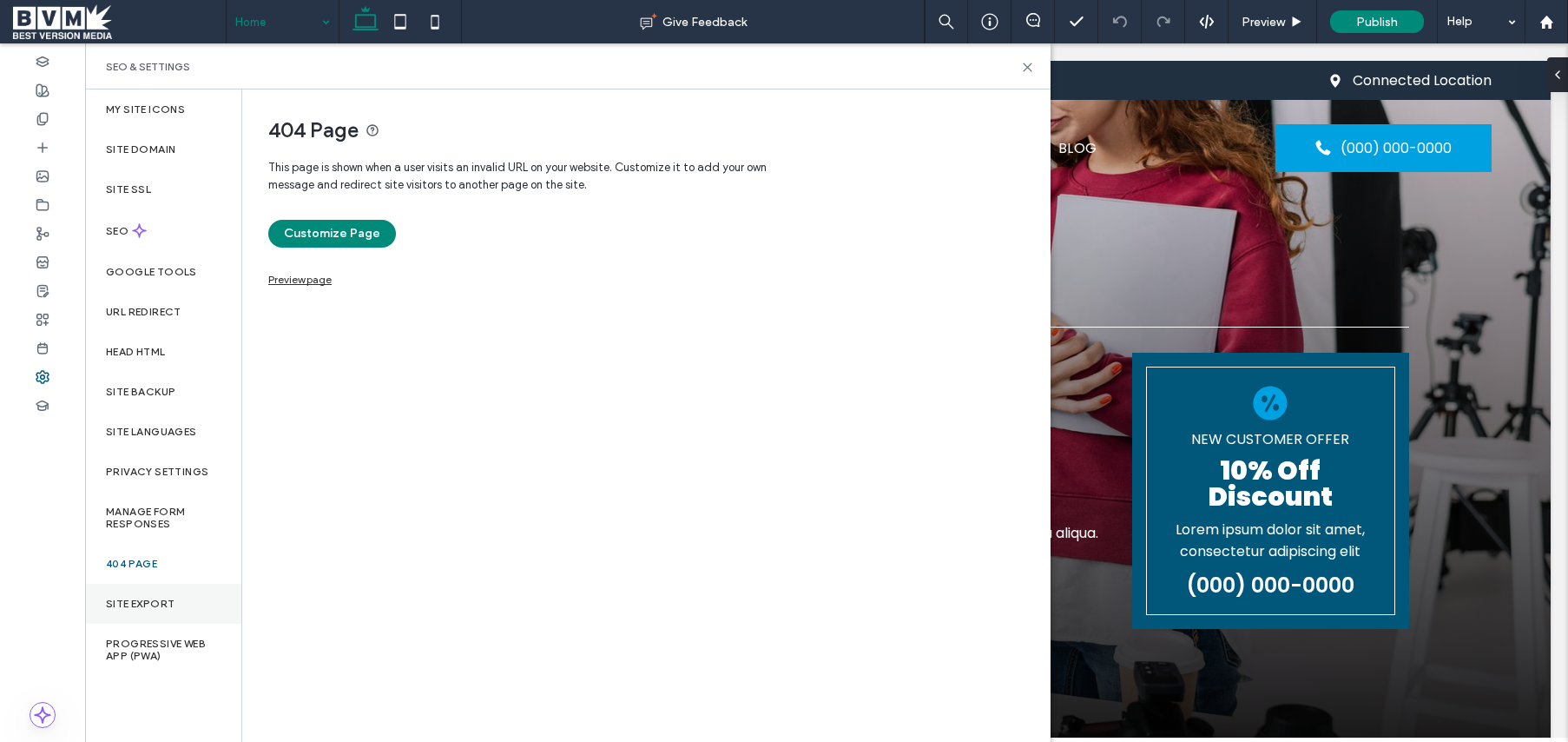
click at [147, 607] on label "Site Export" at bounding box center [140, 603] width 69 height 12
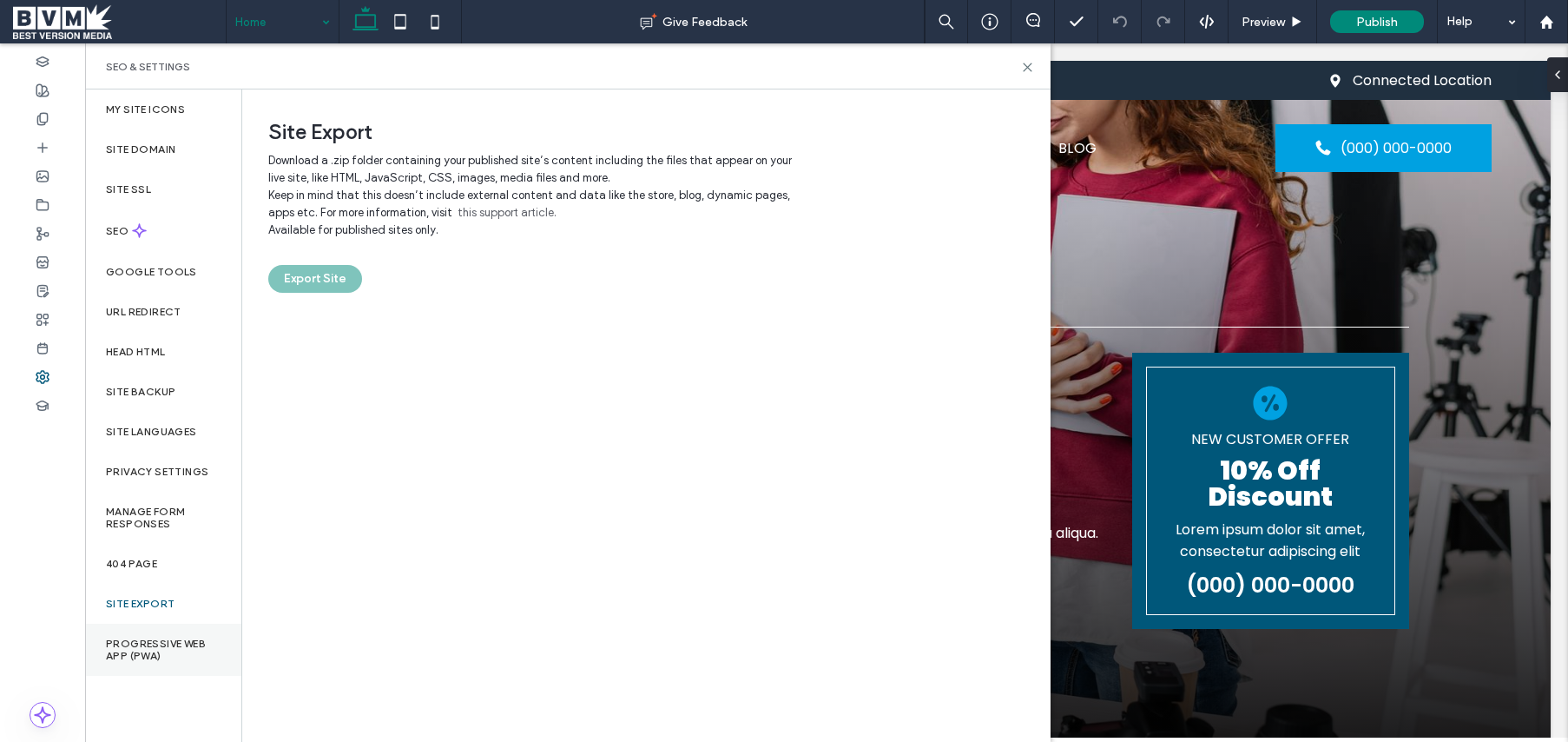
click at [165, 652] on label "Progressive Web App (PWA)" at bounding box center [163, 649] width 115 height 24
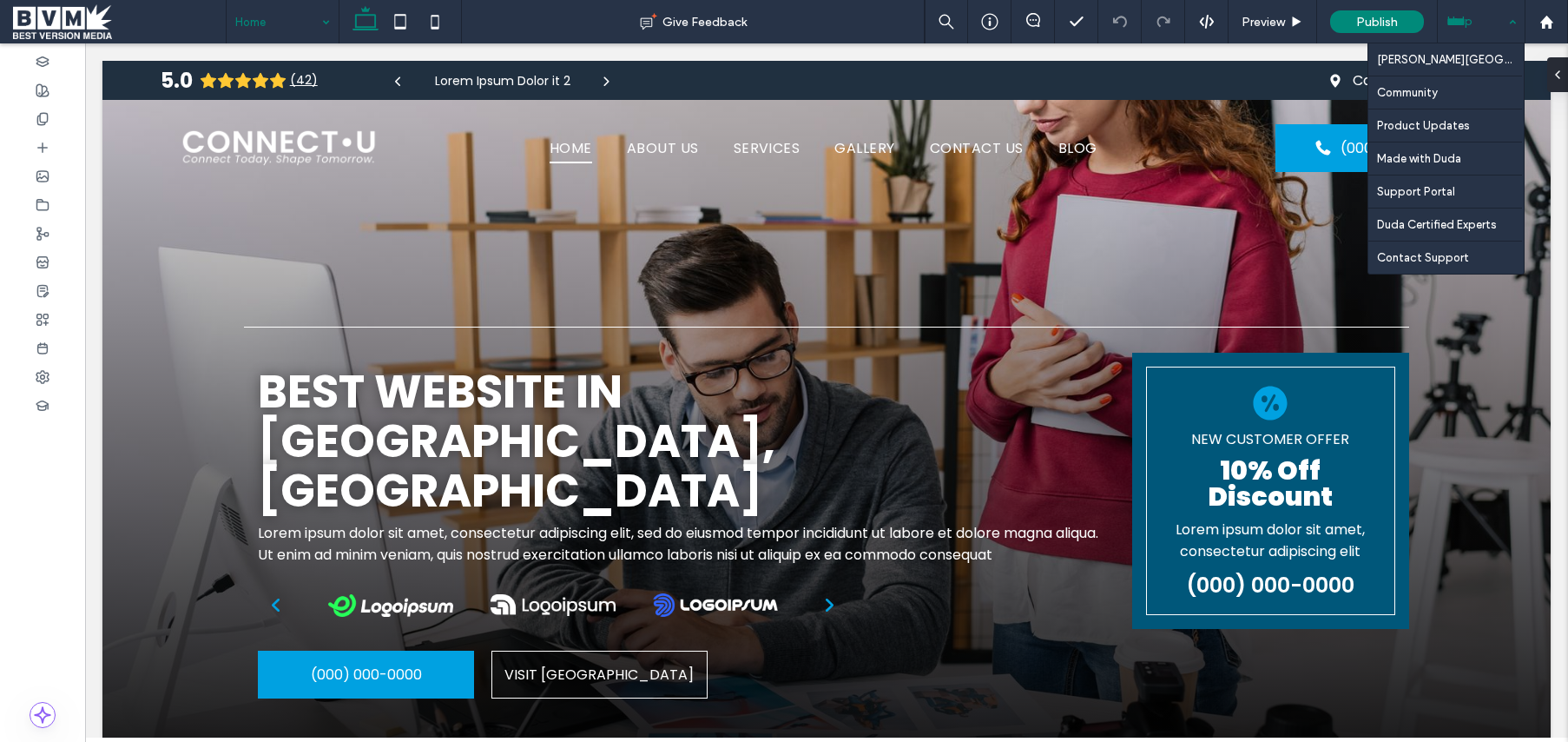
click at [1509, 25] on div "Help" at bounding box center [1482, 21] width 87 height 44
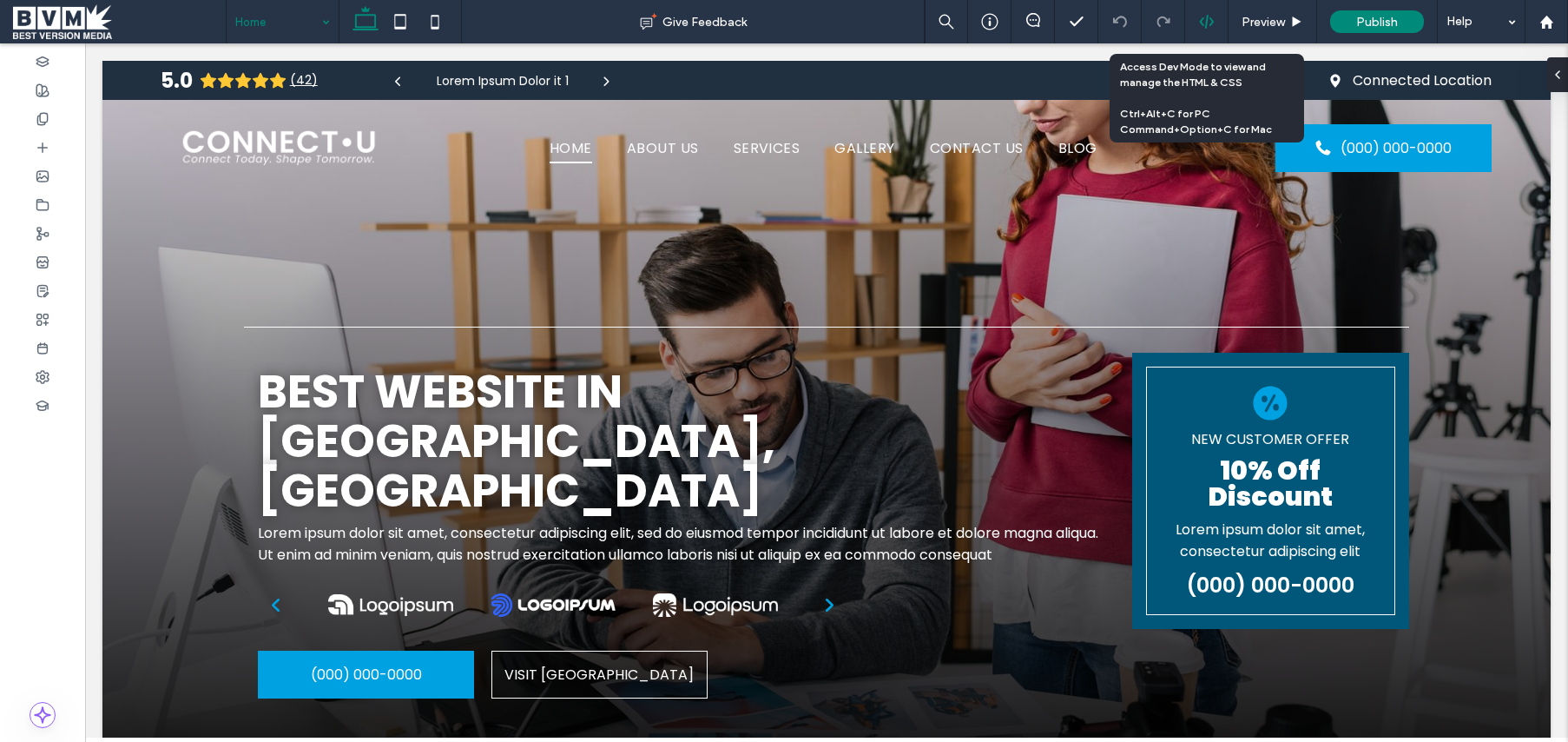
click at [1206, 19] on use at bounding box center [1205, 21] width 14 height 14
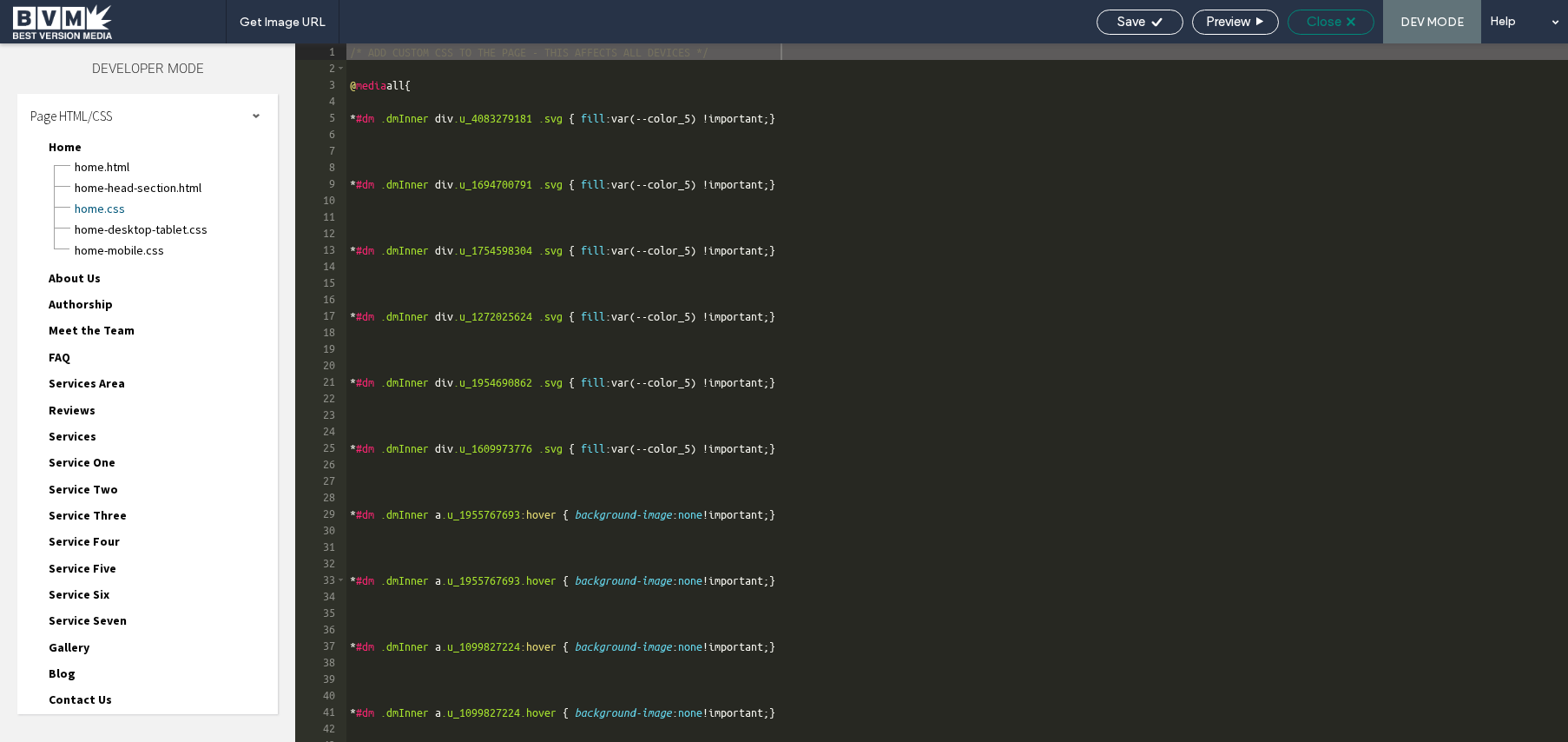
click at [1319, 20] on span "Close" at bounding box center [1323, 21] width 34 height 16
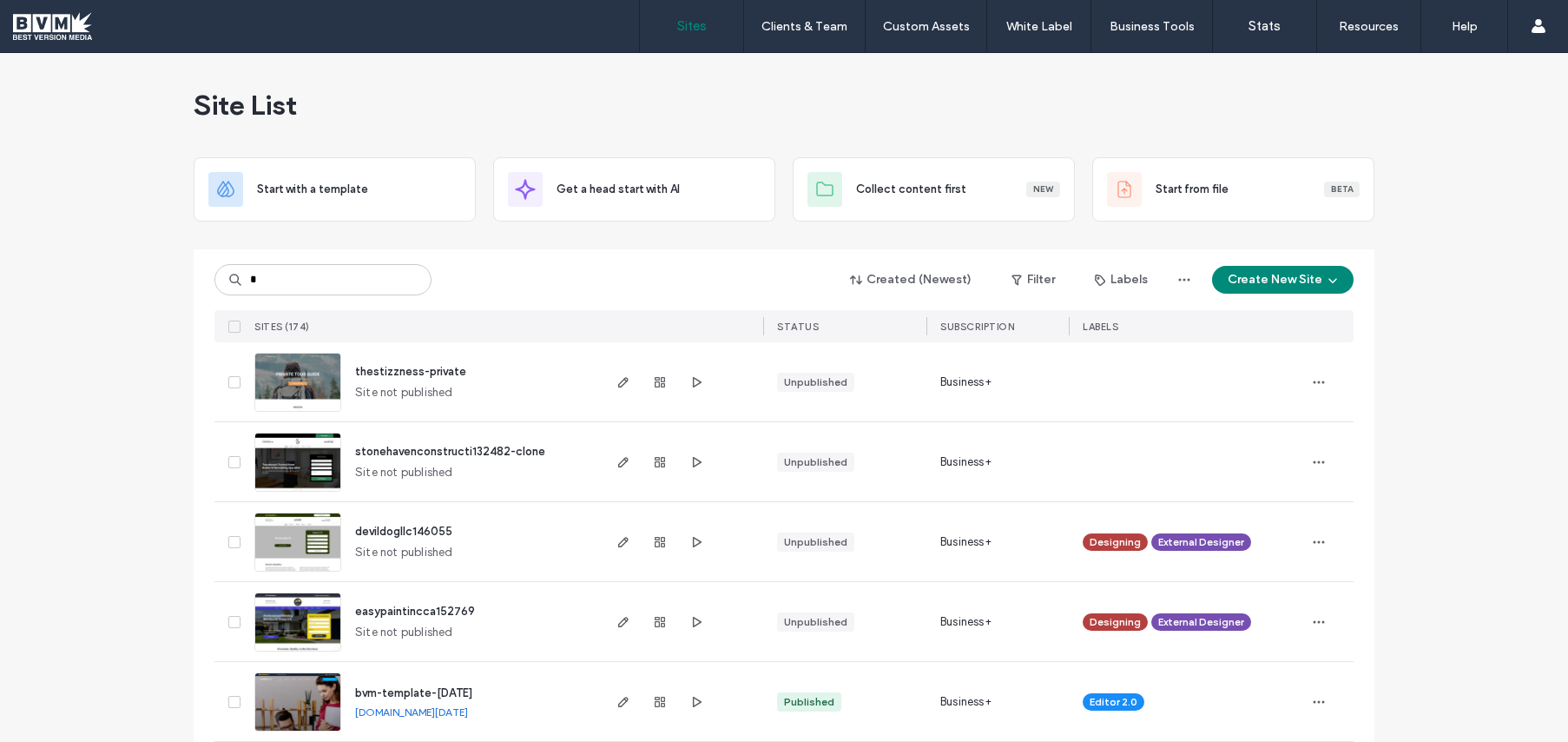
type input "*"
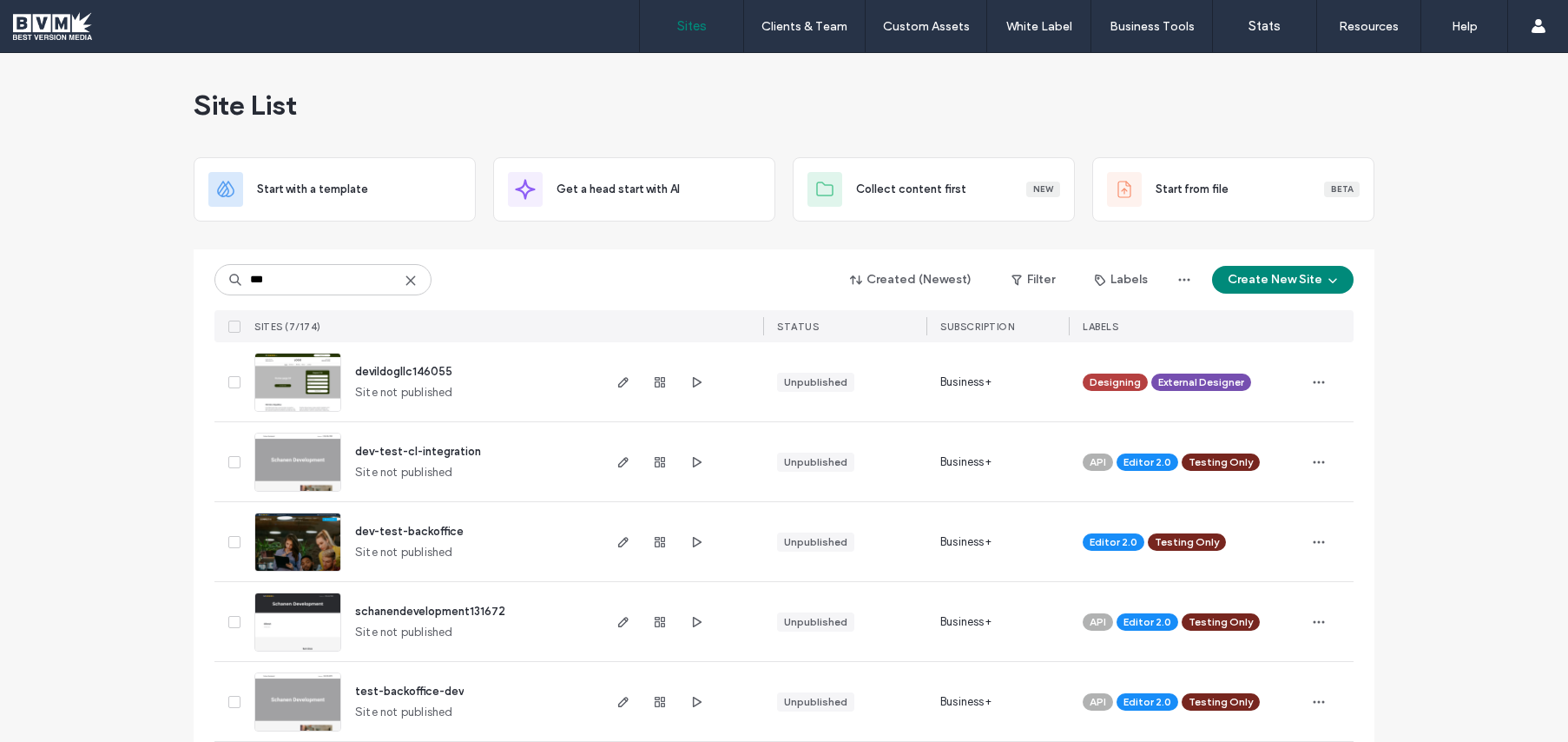
drag, startPoint x: 266, startPoint y: 288, endPoint x: 87, endPoint y: 284, distance: 179.0
click at [87, 284] on div "Site List Start with a template Get a head start with AI Collect content first …" at bounding box center [784, 487] width 1568 height 869
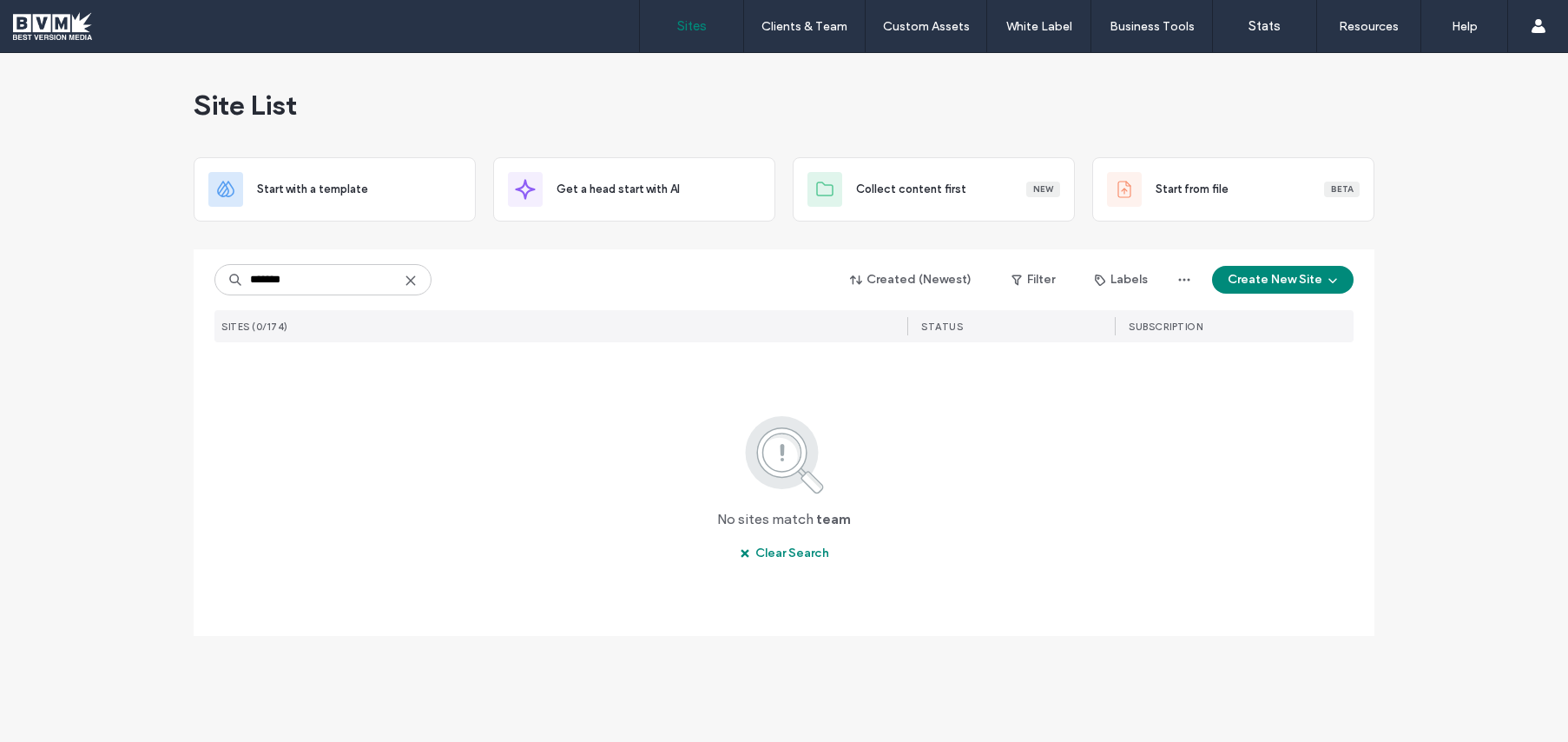
type input "********"
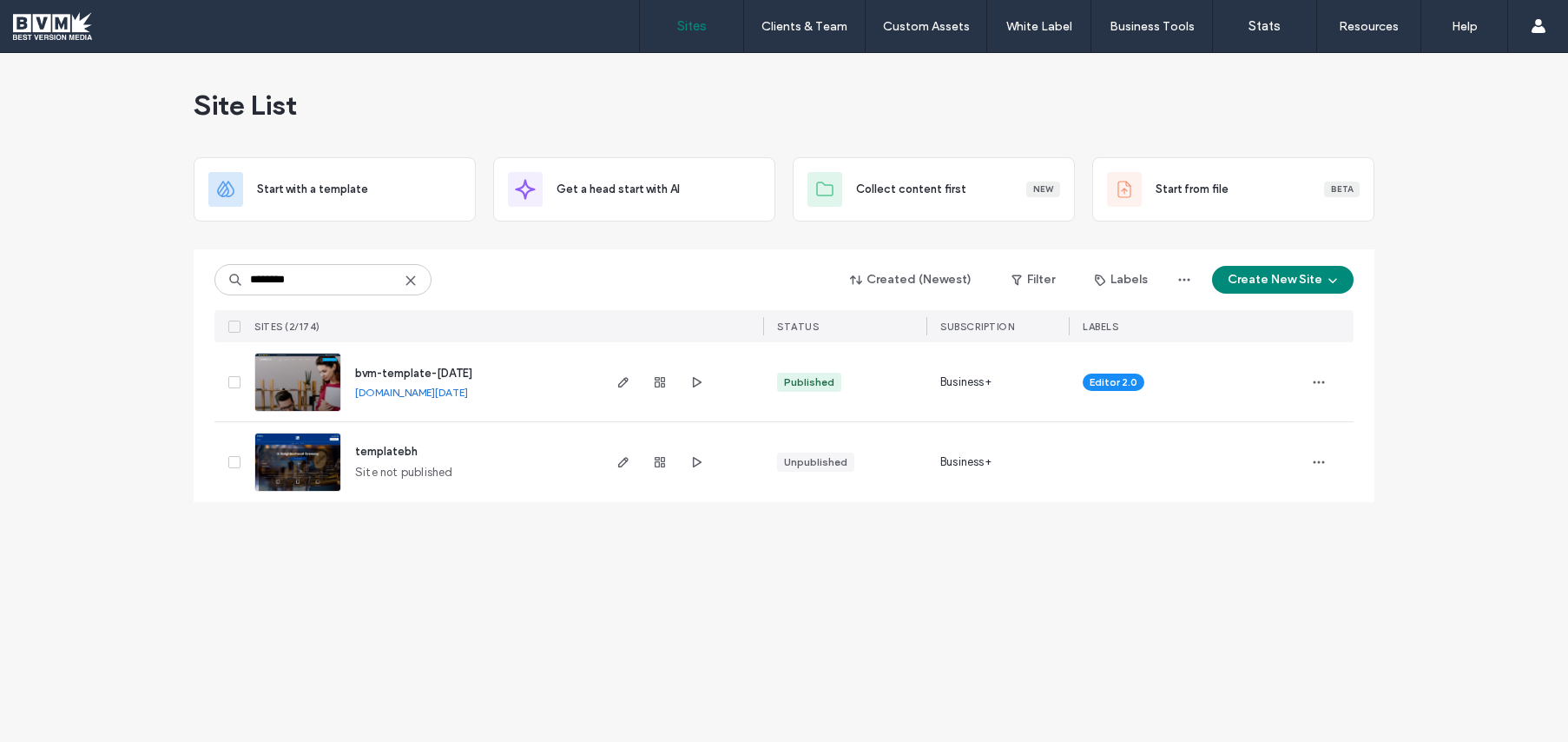
drag, startPoint x: 321, startPoint y: 274, endPoint x: 116, endPoint y: 260, distance: 205.5
click at [116, 260] on div "Site List Start with a template Get a head start with AI Collect content first …" at bounding box center [784, 397] width 1568 height 689
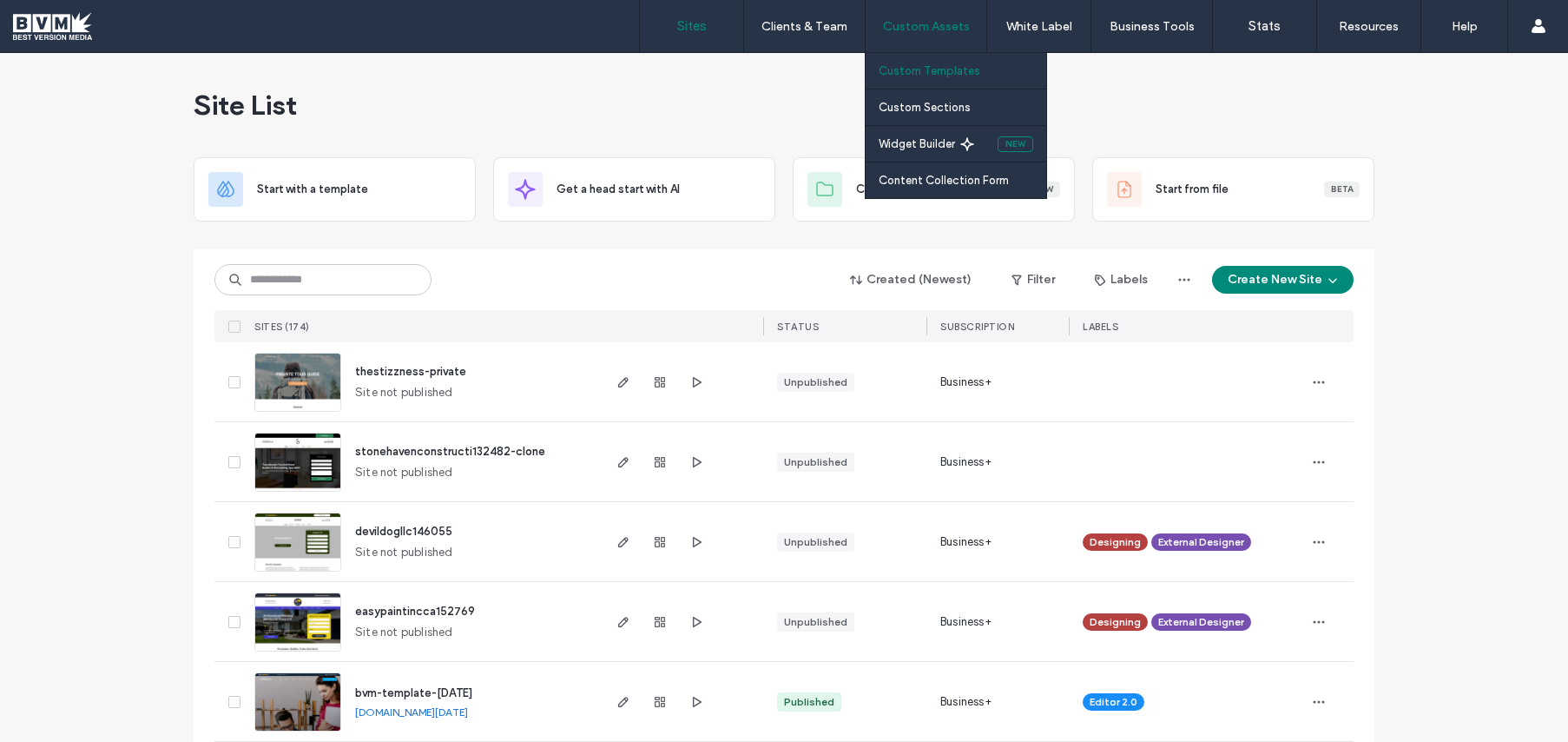
click at [907, 70] on label "Custom Templates" at bounding box center [930, 70] width 102 height 13
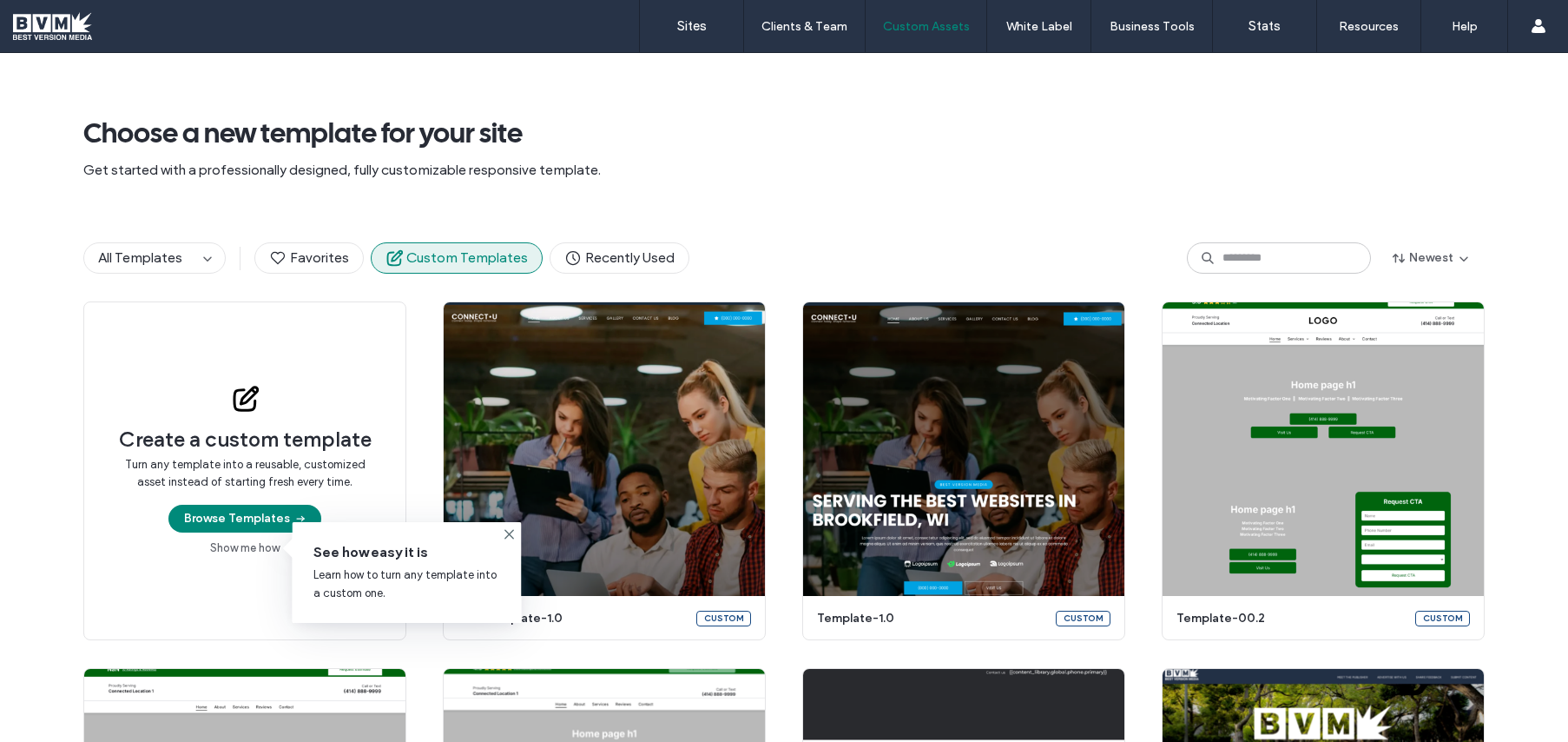
click at [797, 196] on div "Choose a new template for your site Get started with a professionally designed,…" at bounding box center [784, 134] width 1401 height 161
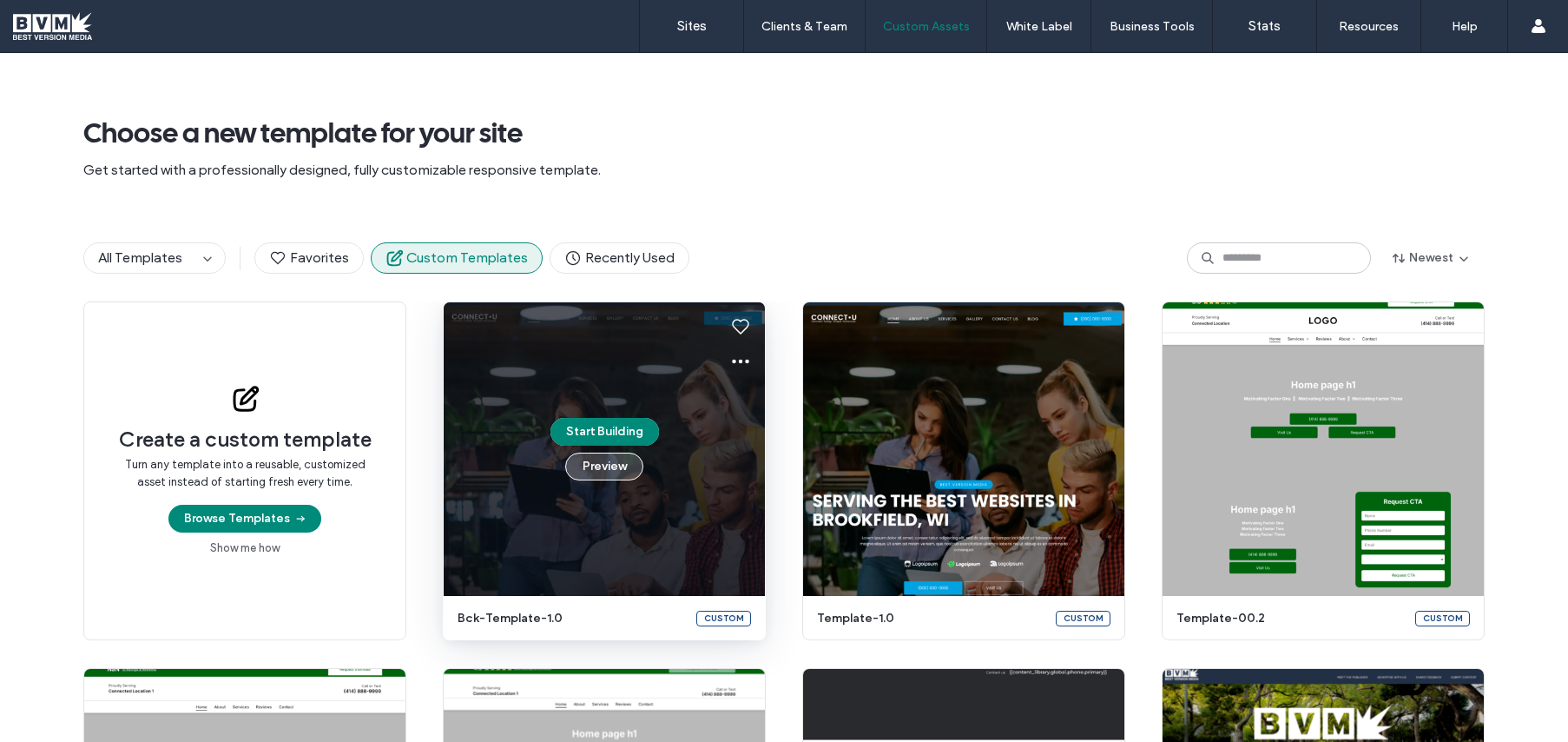
click at [610, 457] on button "Preview" at bounding box center [605, 467] width 78 height 28
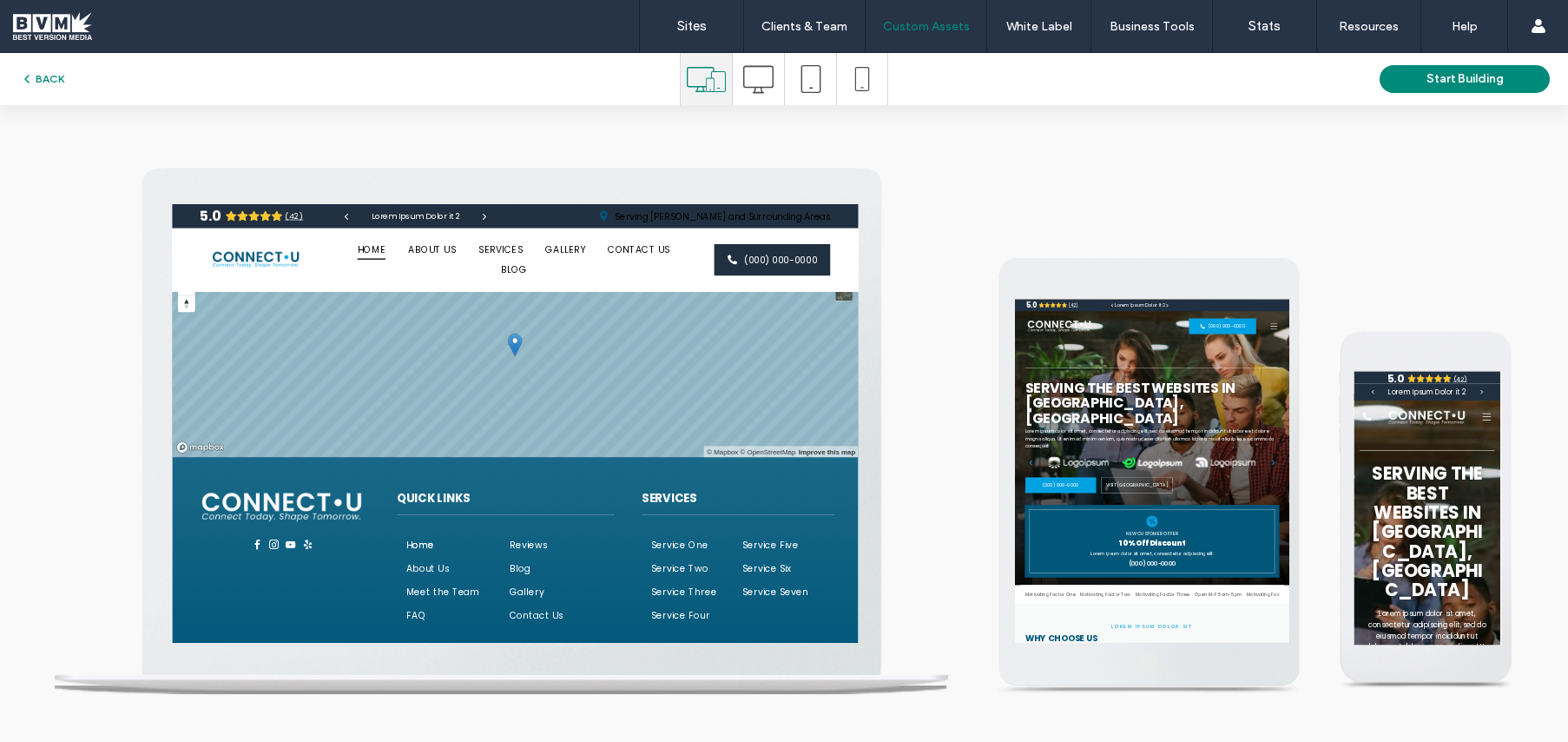
scroll to position [6568, 0]
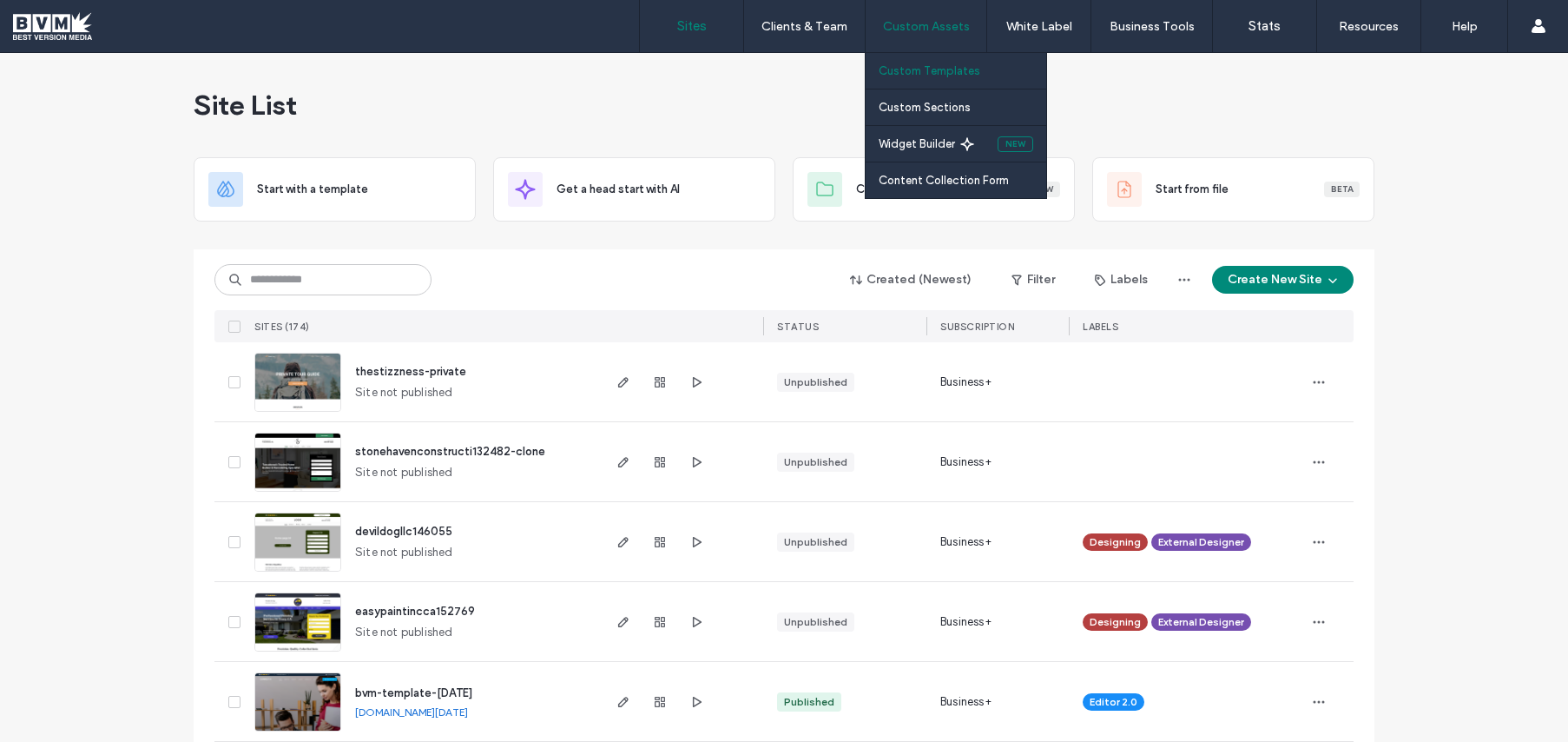
click at [912, 77] on link "Custom Templates" at bounding box center [962, 70] width 168 height 35
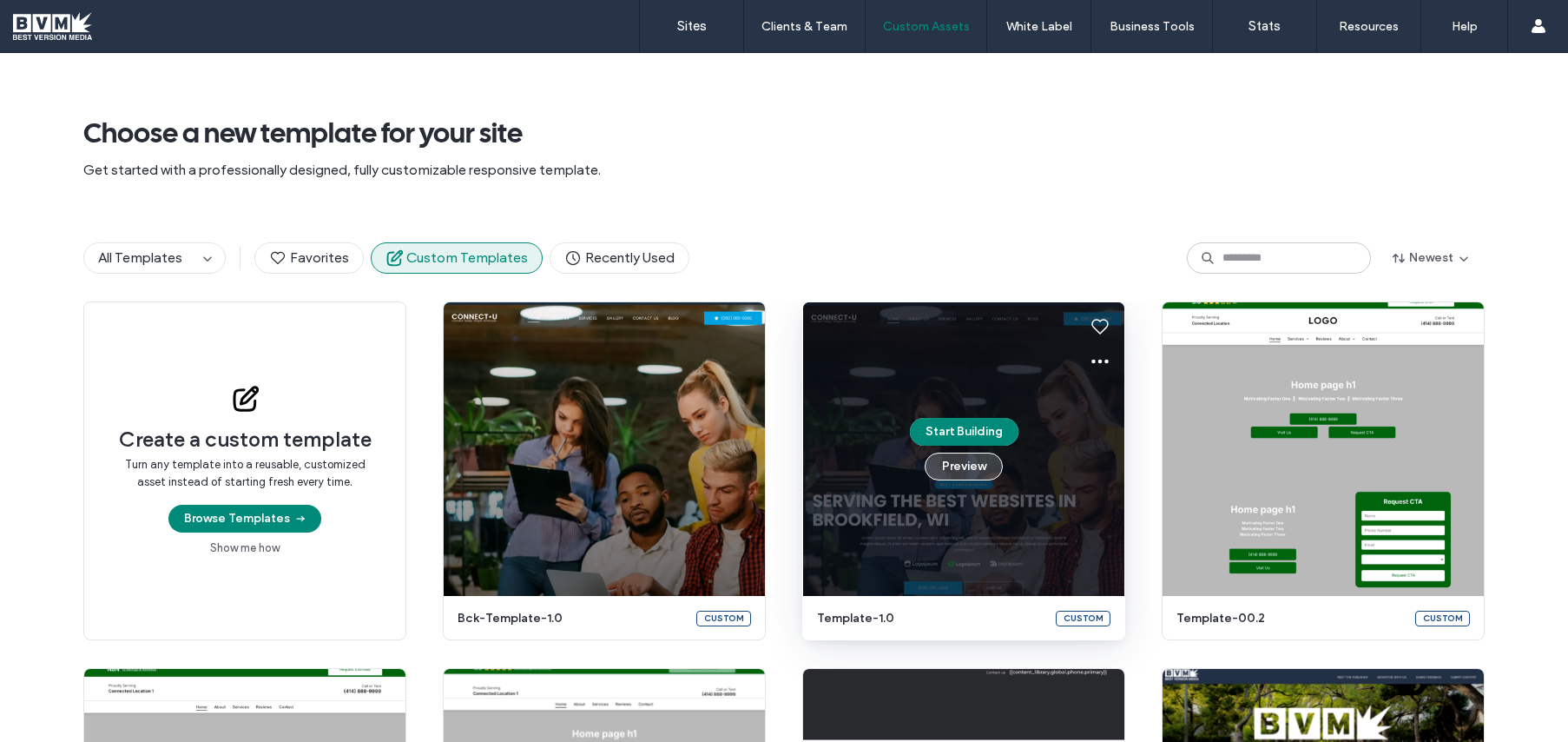
click at [956, 473] on button "Preview" at bounding box center [963, 467] width 78 height 28
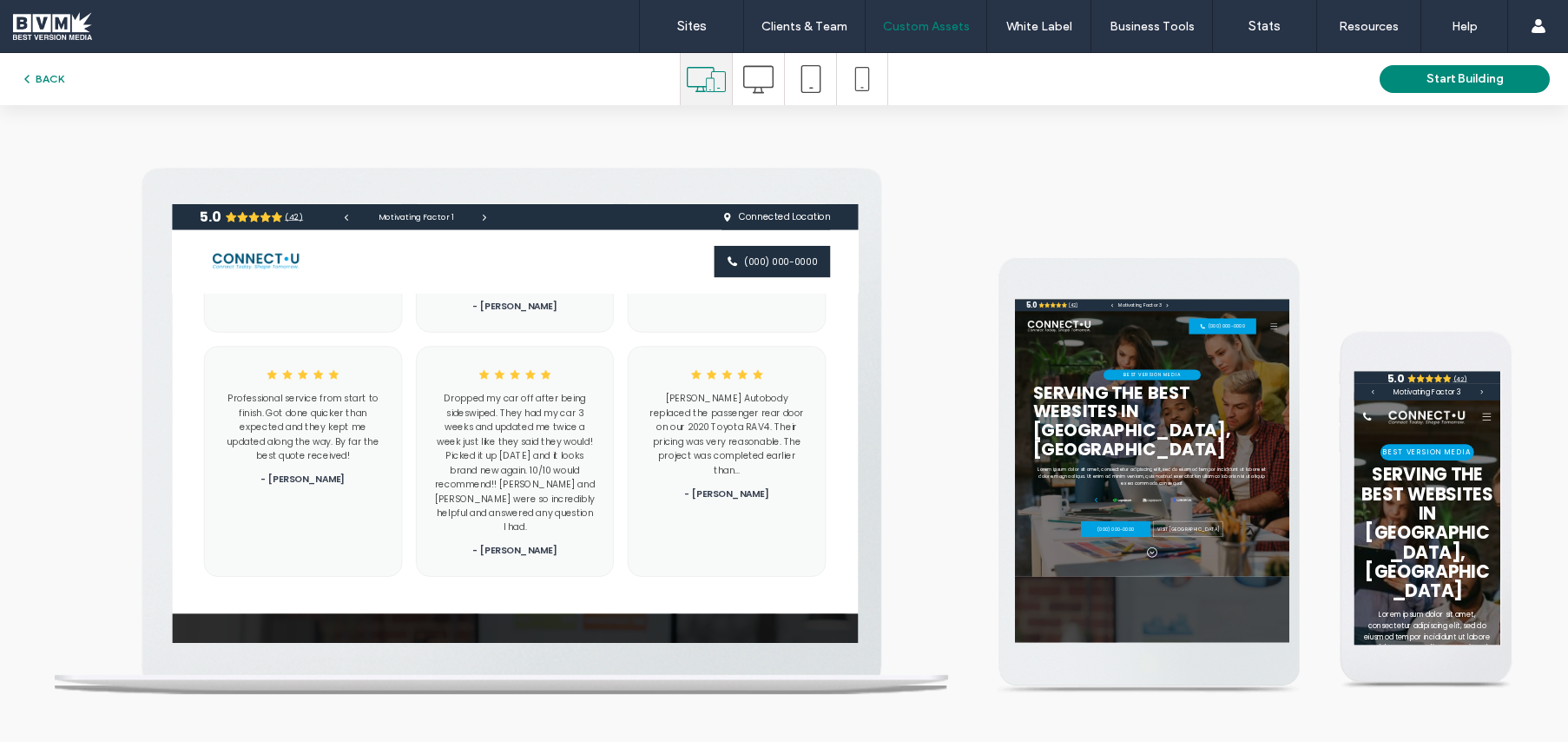
scroll to position [9410, 0]
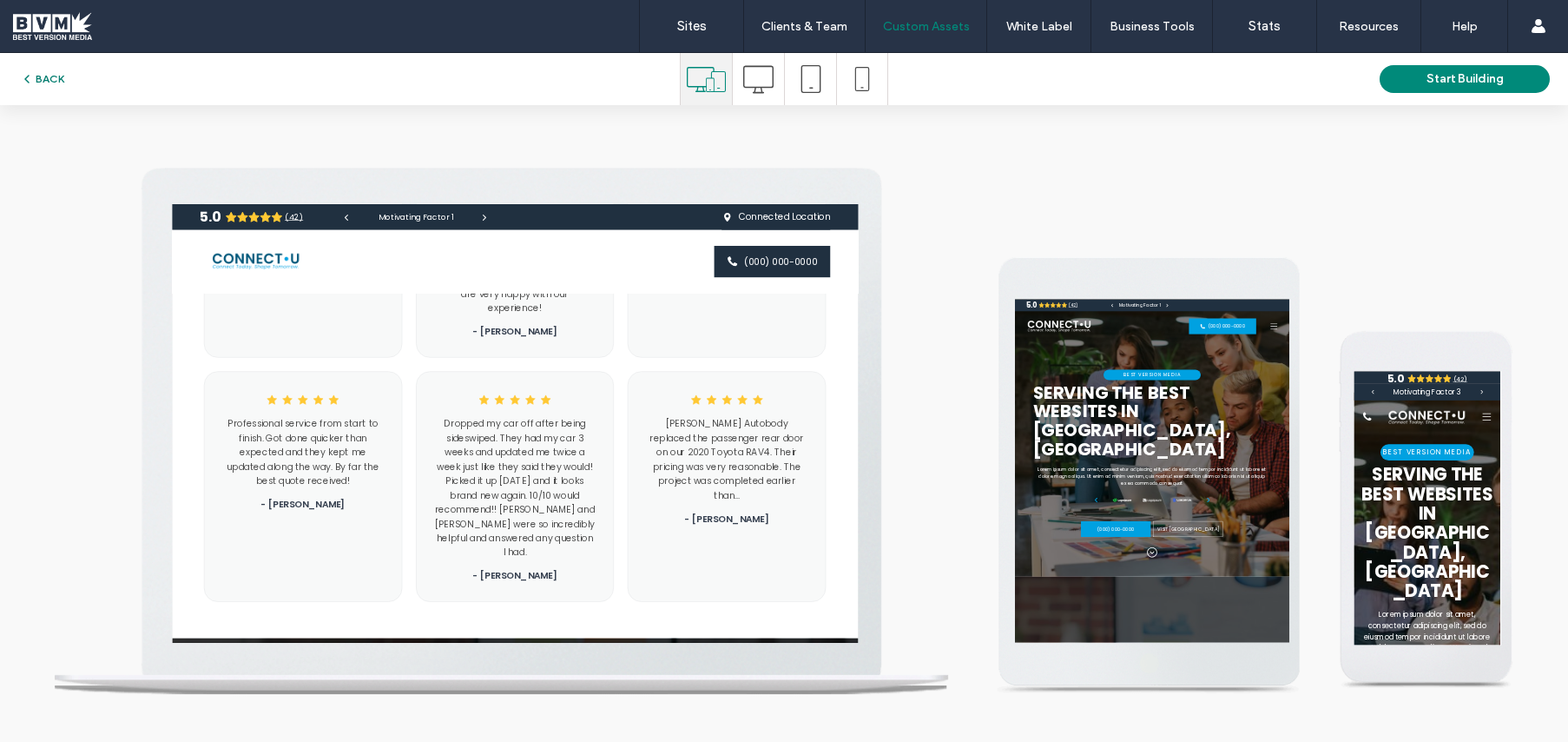
click at [59, 82] on button "BACK" at bounding box center [43, 79] width 45 height 20
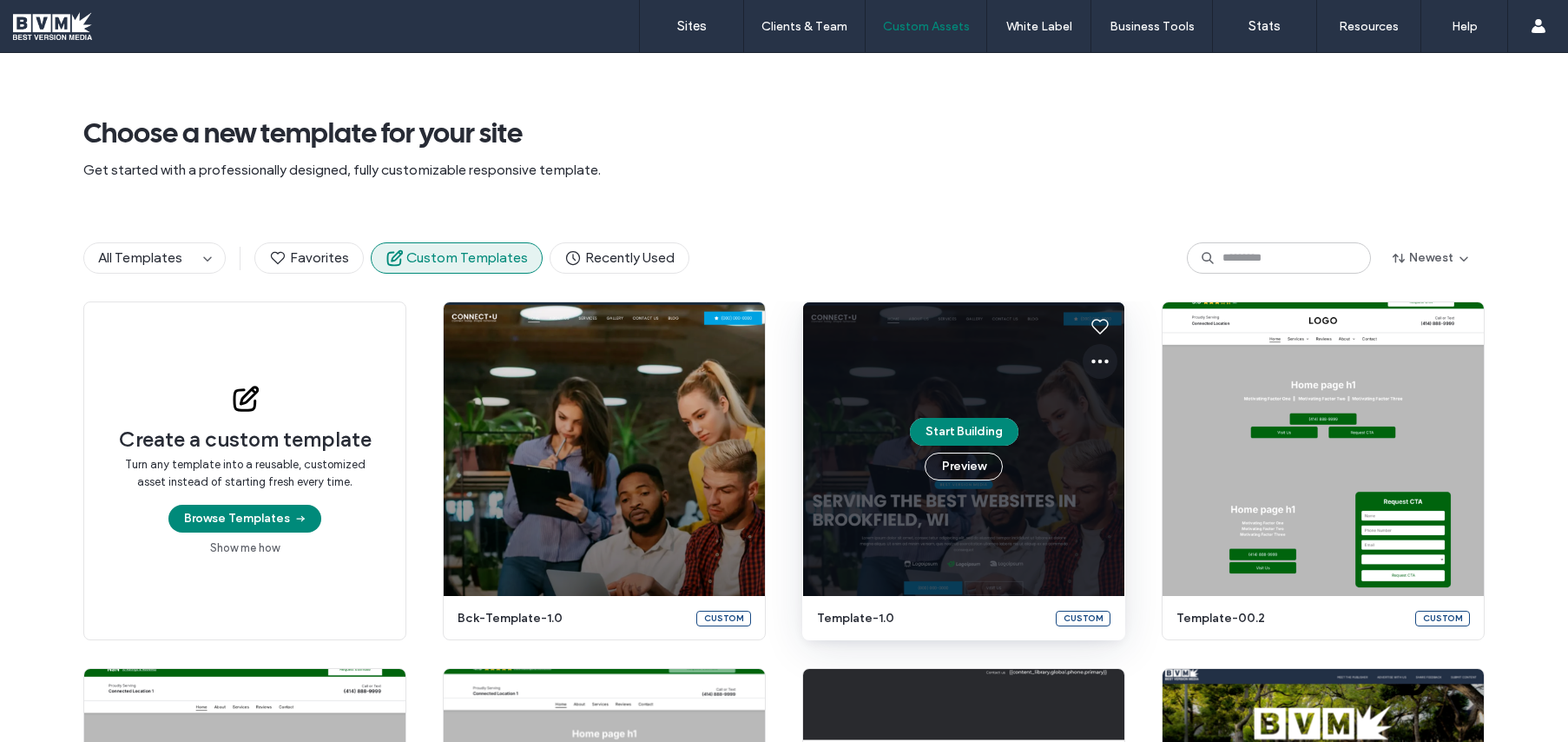
click at [1098, 355] on icon at bounding box center [1100, 361] width 20 height 20
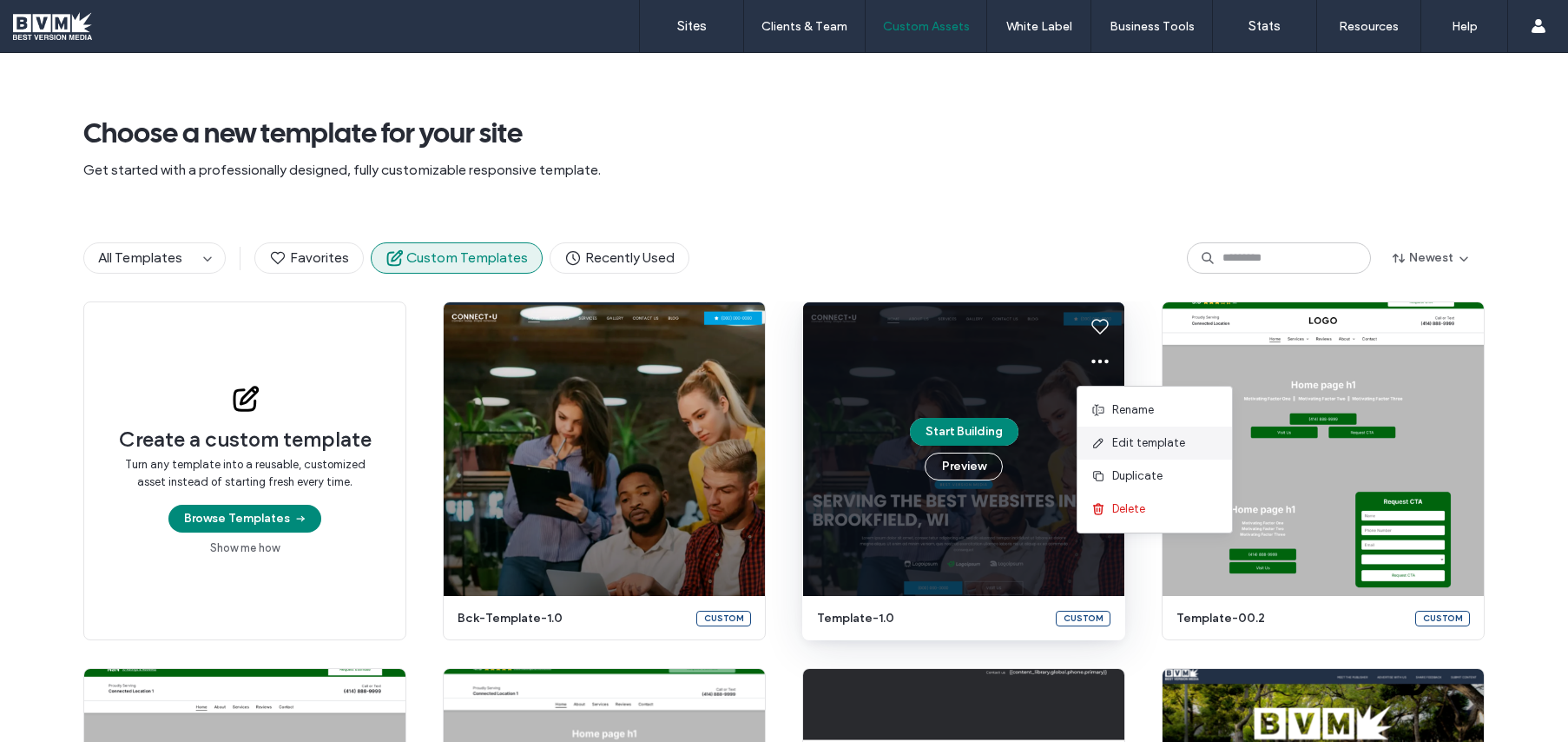
click at [1136, 442] on span "Edit template" at bounding box center [1149, 442] width 73 height 18
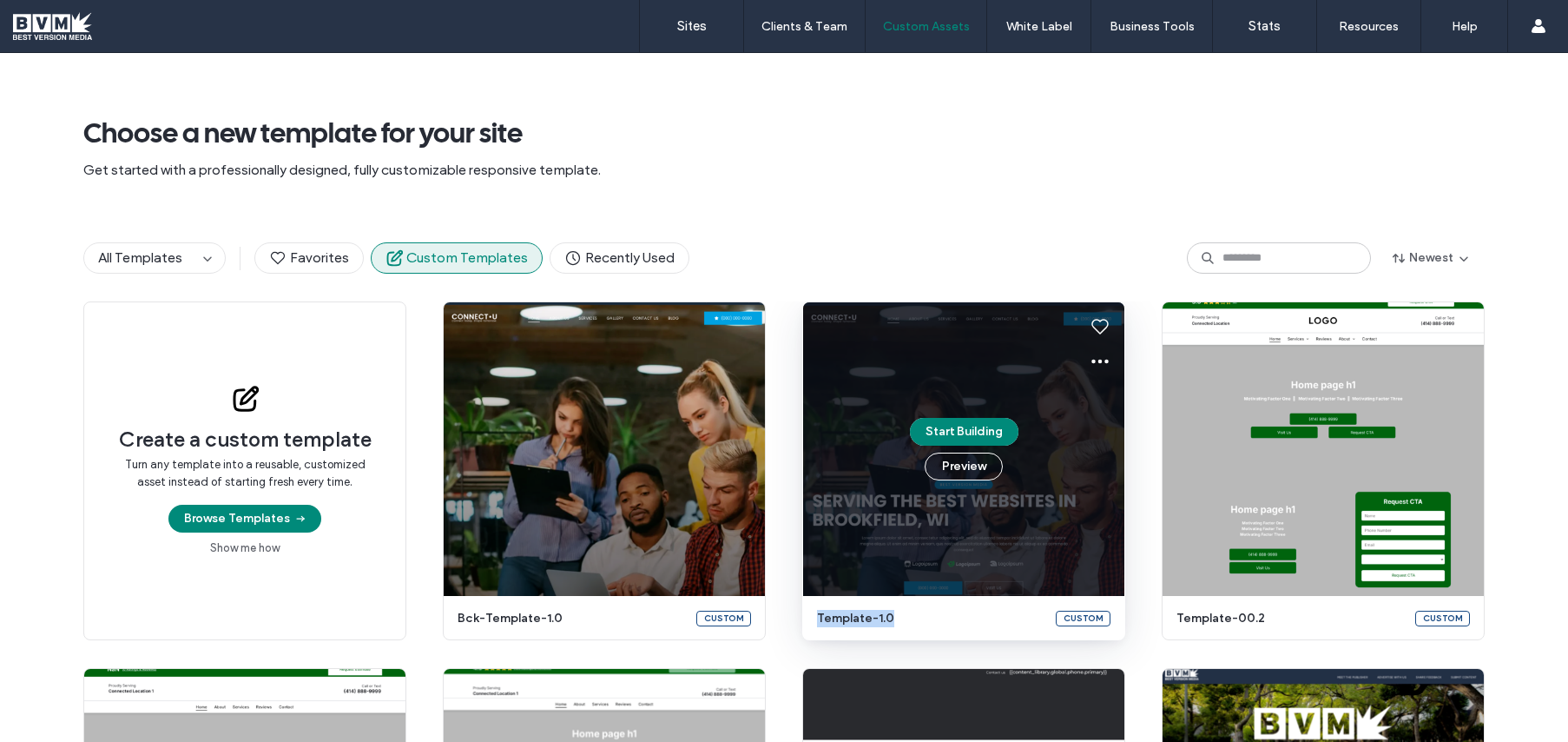
drag, startPoint x: 896, startPoint y: 619, endPoint x: 804, endPoint y: 619, distance: 92.0
click at [804, 619] on div "template-1.0 Custom" at bounding box center [963, 618] width 321 height 45
copy span "template-1.0"
click at [1094, 357] on icon at bounding box center [1100, 361] width 20 height 20
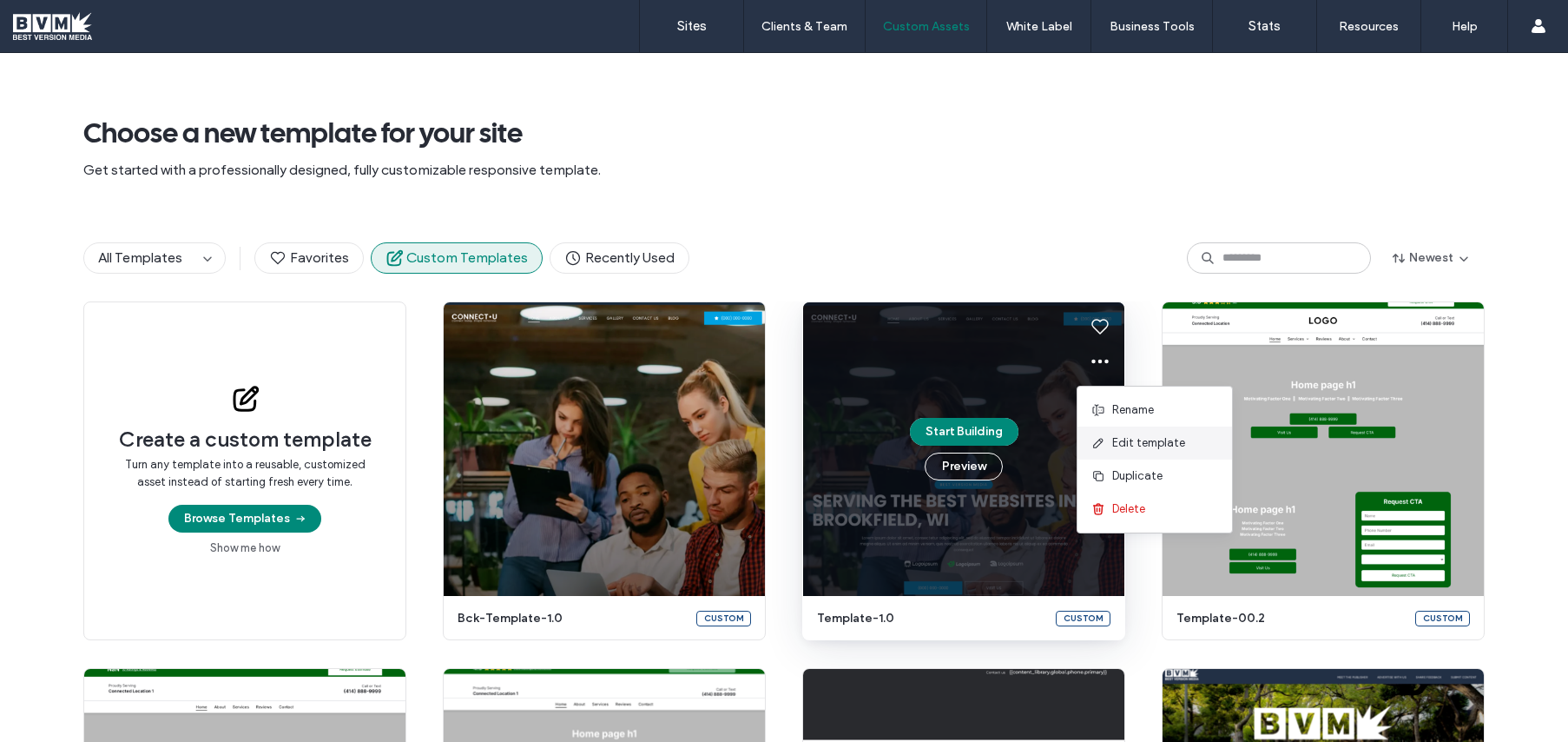
click at [1153, 439] on span "Edit template" at bounding box center [1149, 442] width 73 height 18
